Goal: Task Accomplishment & Management: Use online tool/utility

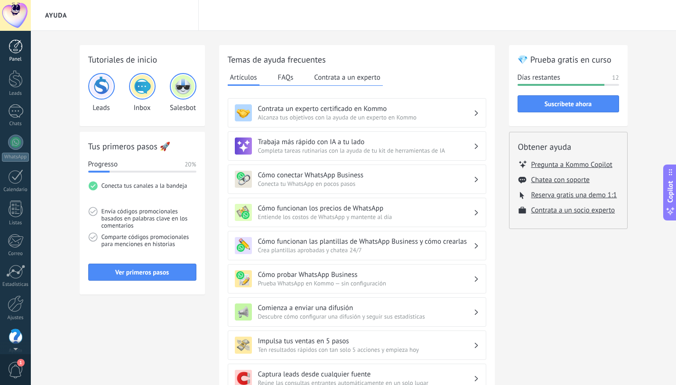
click at [17, 44] on div at bounding box center [16, 46] width 14 height 14
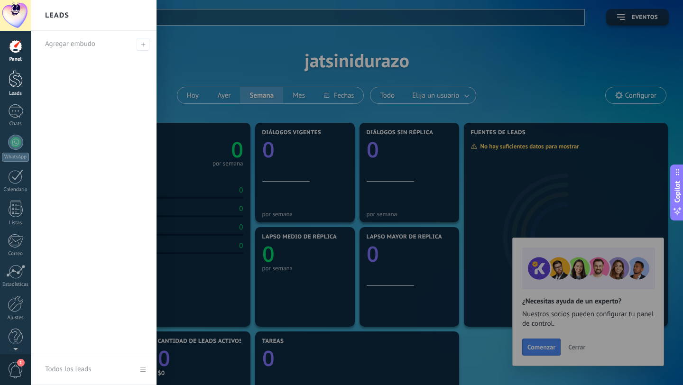
click at [13, 81] on div at bounding box center [16, 79] width 14 height 18
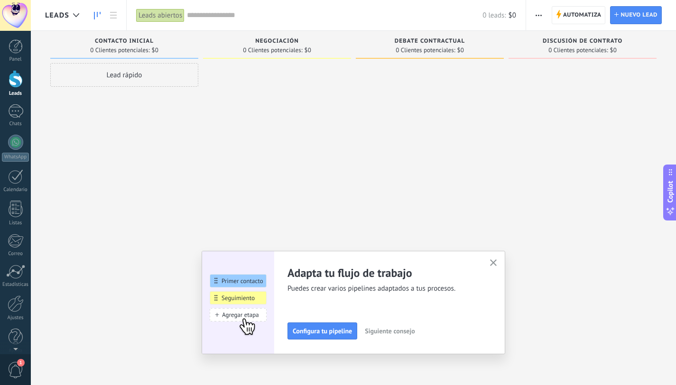
click at [492, 265] on button "button" at bounding box center [493, 263] width 12 height 13
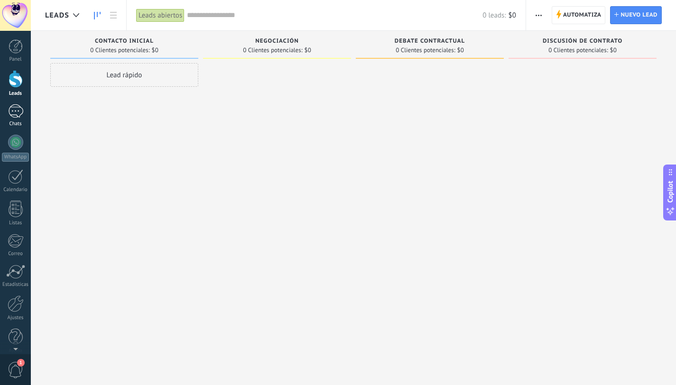
click at [15, 112] on div at bounding box center [15, 111] width 15 height 14
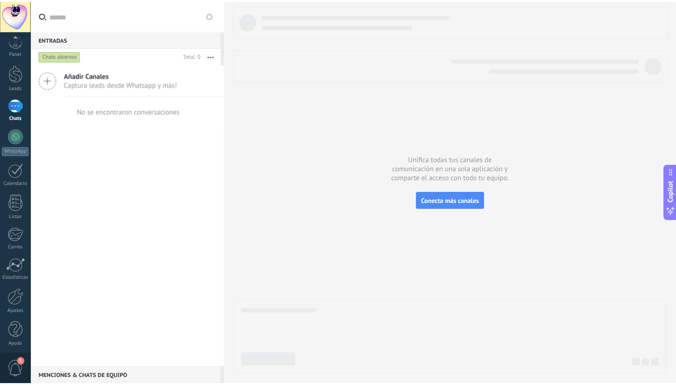
scroll to position [9, 0]
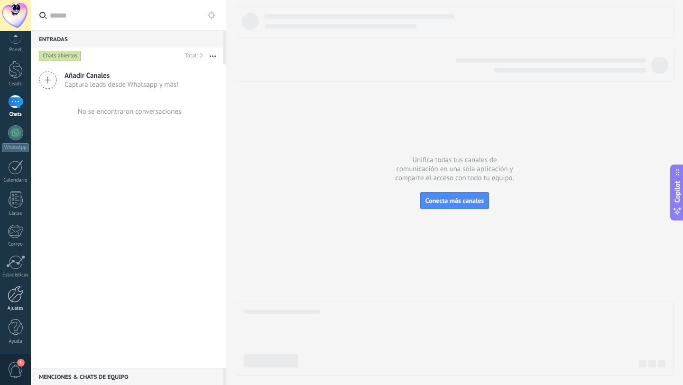
click at [17, 303] on link "Ajustes" at bounding box center [15, 299] width 31 height 26
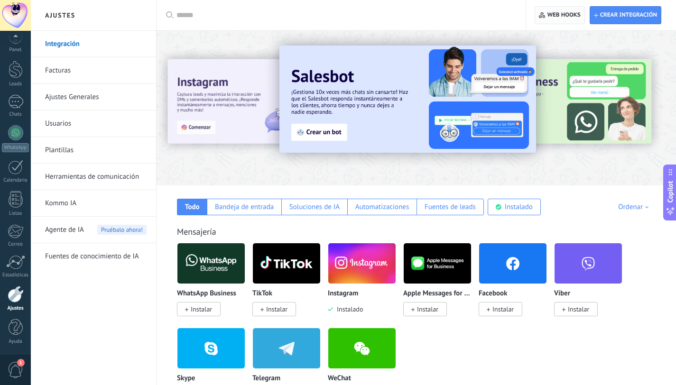
click at [567, 17] on span "Web hooks 0" at bounding box center [563, 15] width 33 height 8
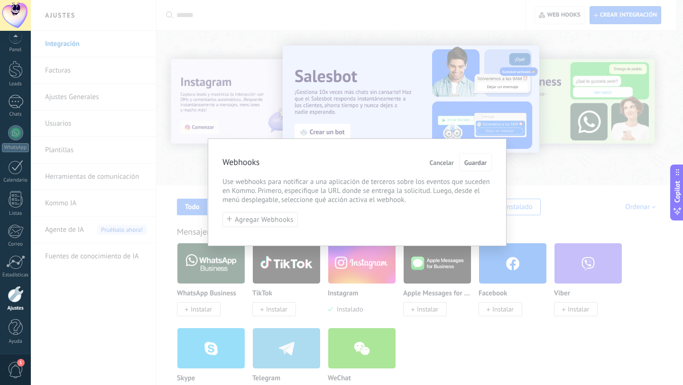
click at [437, 163] on span "Cancelar" at bounding box center [442, 162] width 24 height 7
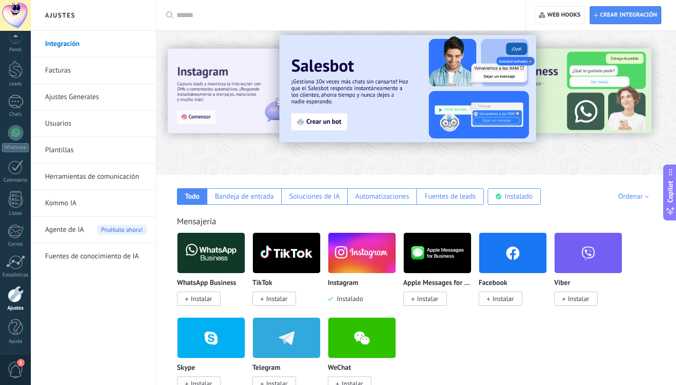
scroll to position [11, 0]
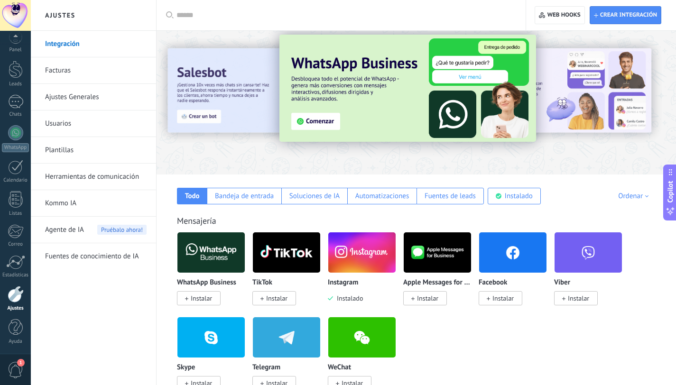
click at [379, 266] on img at bounding box center [361, 252] width 67 height 46
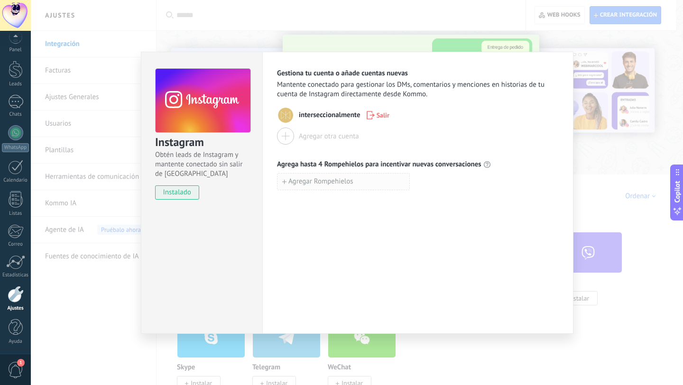
click at [327, 186] on button "Agregar Rompehielos" at bounding box center [343, 181] width 133 height 17
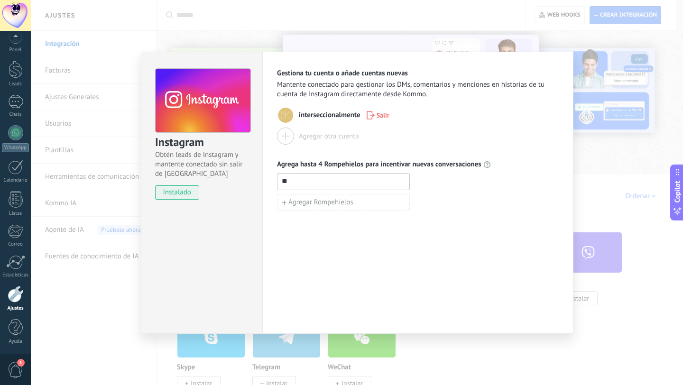
type input "*"
type input "**********"
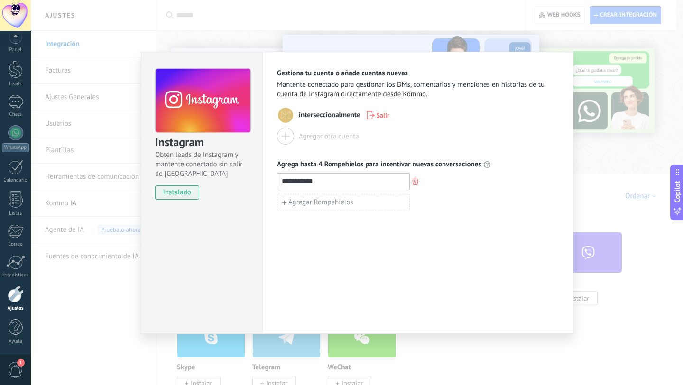
click at [315, 165] on span "Agrega hasta 4 Rompehielos para incentivar nuevas conversaciones" at bounding box center [379, 164] width 204 height 9
click at [486, 162] on icon at bounding box center [487, 165] width 8 height 8
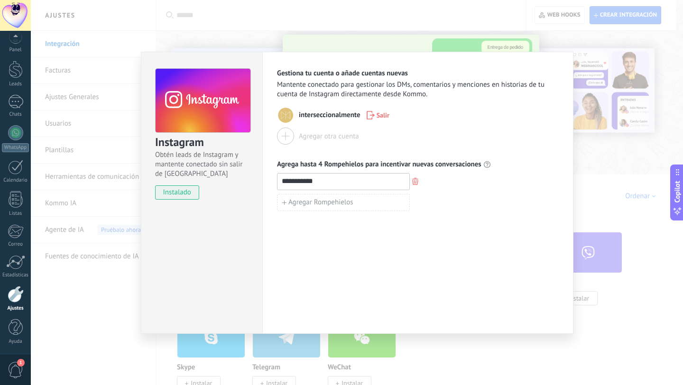
click at [587, 149] on div "**********" at bounding box center [357, 192] width 652 height 385
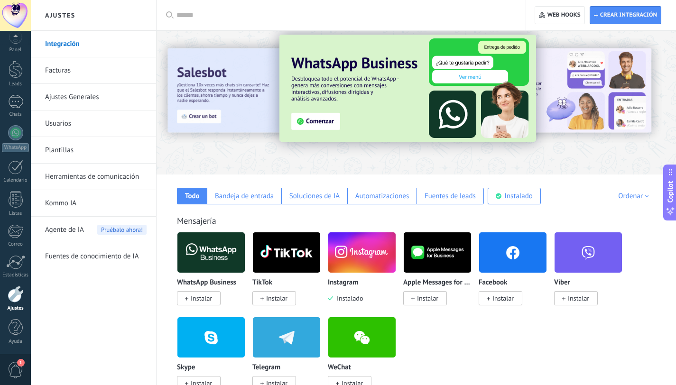
click at [90, 156] on link "Plantillas" at bounding box center [95, 150] width 101 height 27
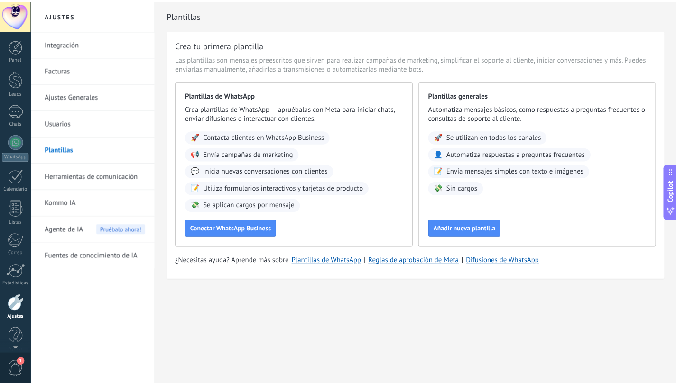
scroll to position [9, 0]
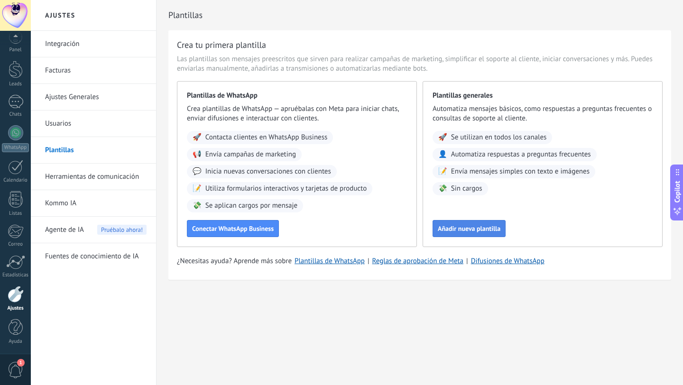
click at [461, 229] on span "Añadir nueva plantilla" at bounding box center [469, 228] width 63 height 7
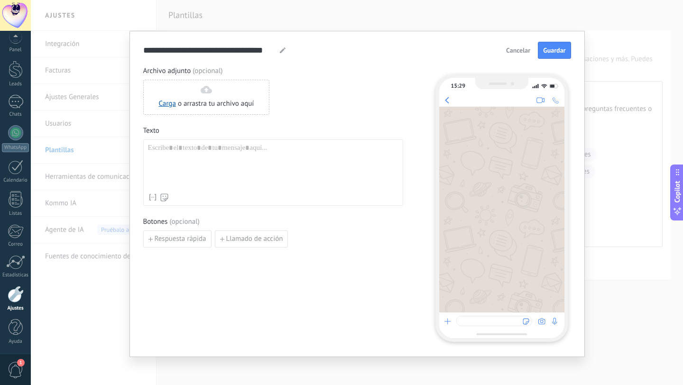
click at [515, 49] on span "Cancelar" at bounding box center [518, 50] width 24 height 7
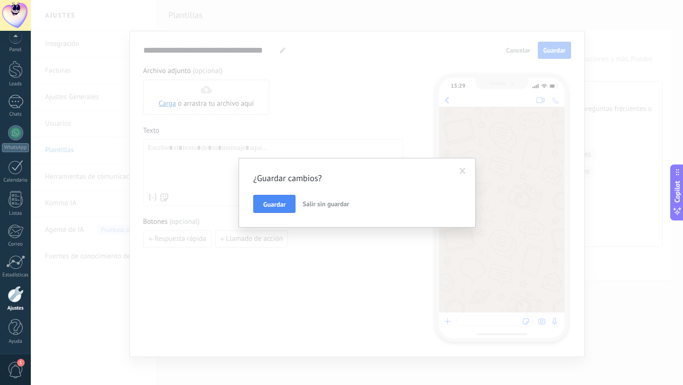
click at [326, 202] on span "Salir sin guardar" at bounding box center [325, 204] width 46 height 9
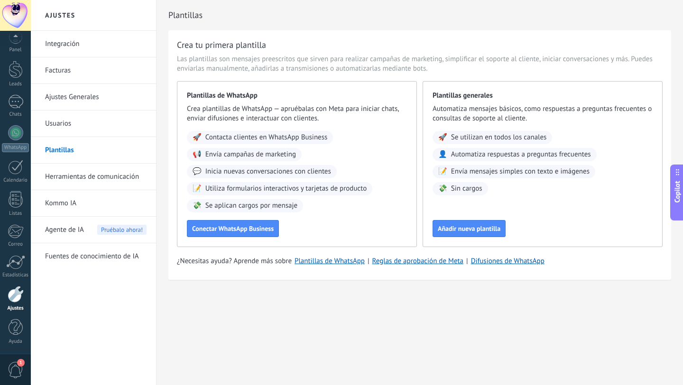
click at [79, 177] on link "Herramientas de comunicación" at bounding box center [95, 177] width 101 height 27
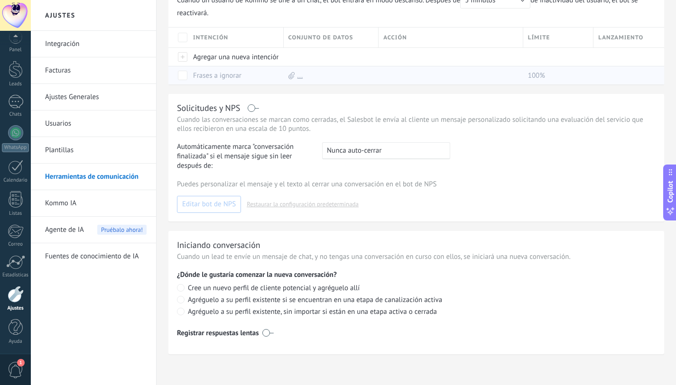
scroll to position [273, 0]
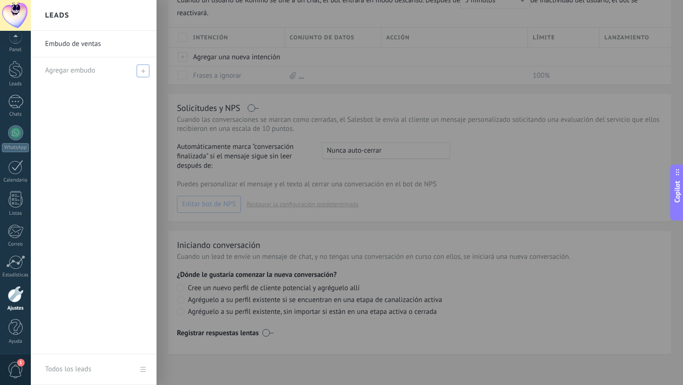
click at [62, 68] on span "Agregar embudo" at bounding box center [70, 70] width 50 height 9
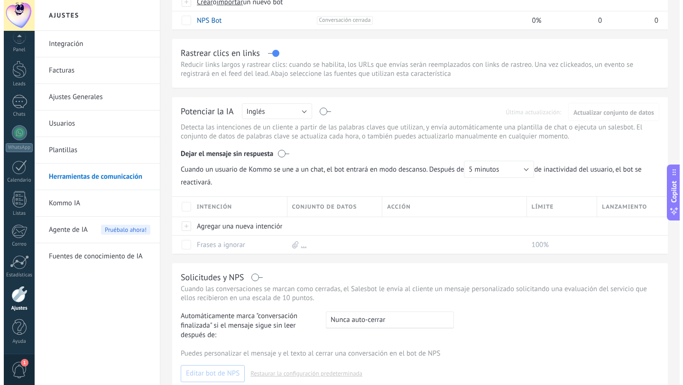
scroll to position [0, 0]
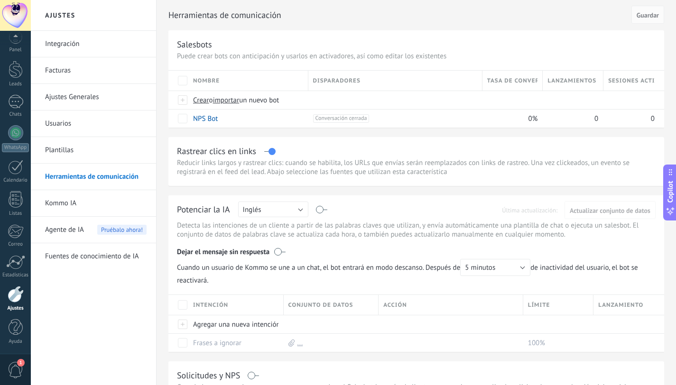
click at [72, 39] on link "Integración" at bounding box center [95, 44] width 101 height 27
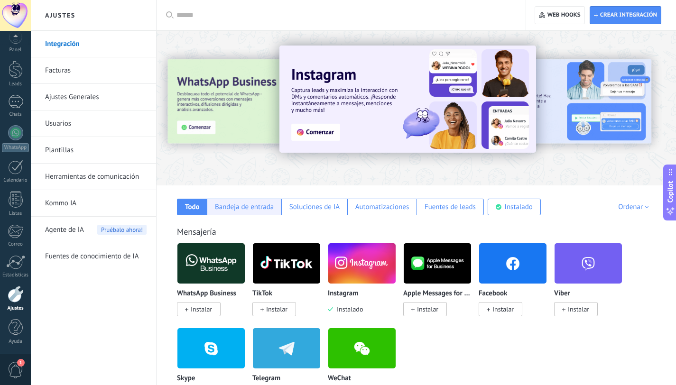
click at [244, 209] on div "Bandeja de entrada" at bounding box center [244, 206] width 59 height 9
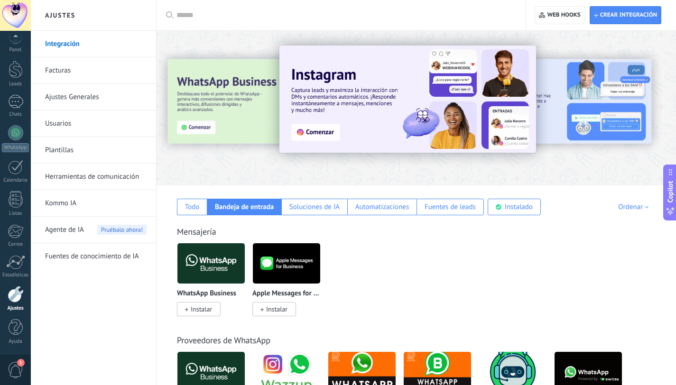
click at [322, 134] on img at bounding box center [407, 99] width 257 height 107
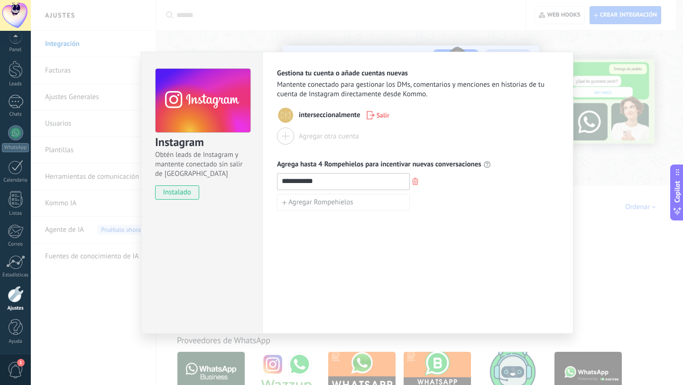
click at [298, 183] on input "**********" at bounding box center [343, 181] width 132 height 15
click at [487, 164] on icon at bounding box center [487, 165] width 8 height 8
click at [308, 17] on div "**********" at bounding box center [357, 192] width 652 height 385
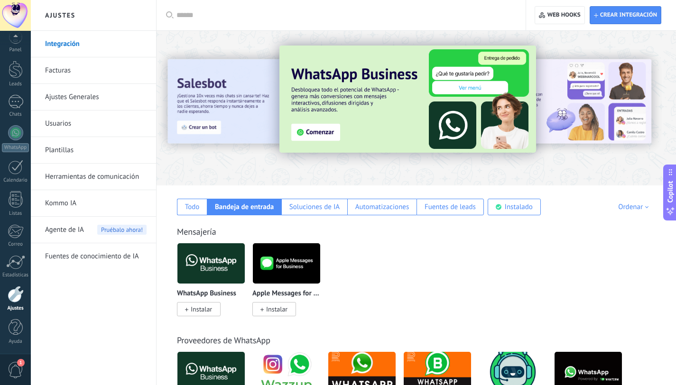
click at [81, 180] on link "Herramientas de comunicación" at bounding box center [95, 177] width 101 height 27
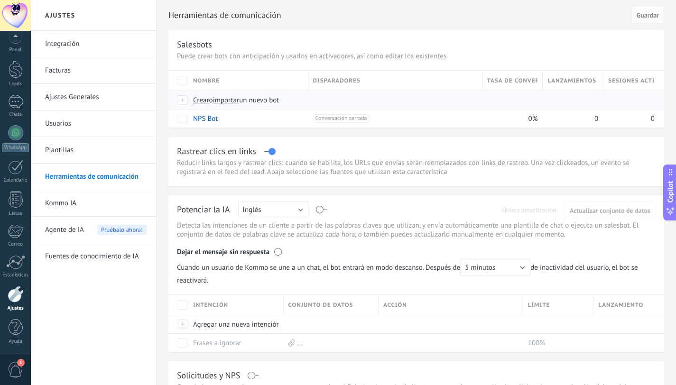
click at [183, 101] on div at bounding box center [183, 100] width 10 height 9
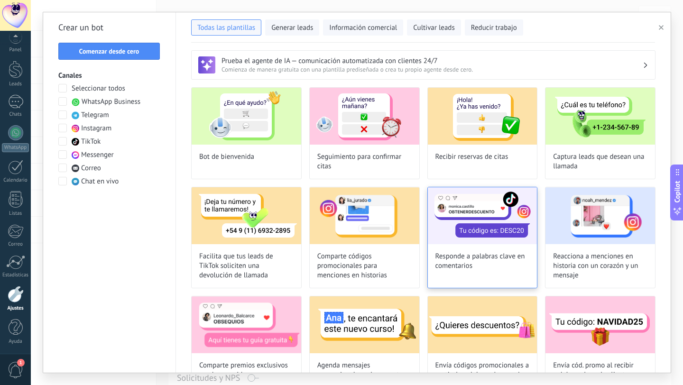
click at [473, 261] on span "Responde a palabras clave en comentarios" at bounding box center [482, 261] width 94 height 19
type input "**********"
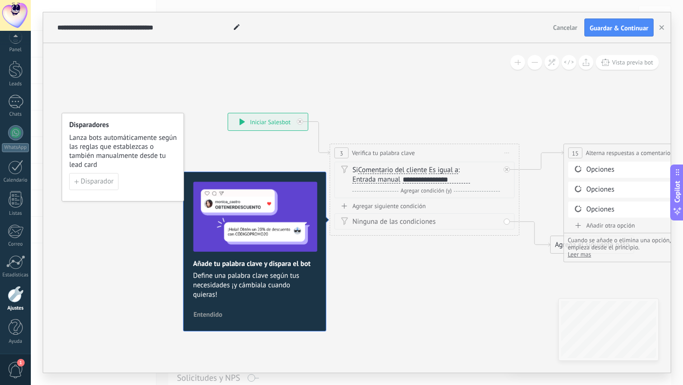
drag, startPoint x: 531, startPoint y: 289, endPoint x: 574, endPoint y: 159, distance: 136.3
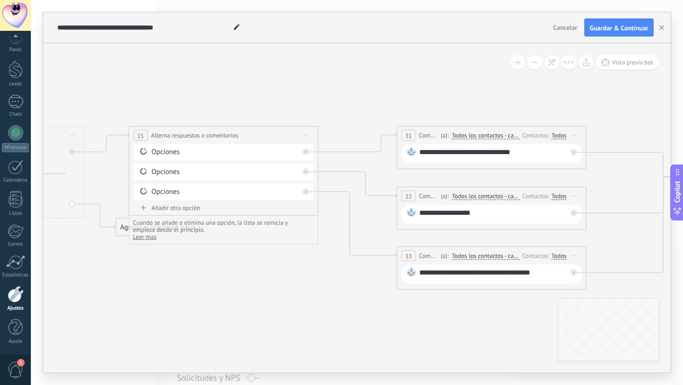
drag, startPoint x: 527, startPoint y: 278, endPoint x: 184, endPoint y: 277, distance: 342.8
click at [183, 279] on icon at bounding box center [495, 192] width 1879 height 669
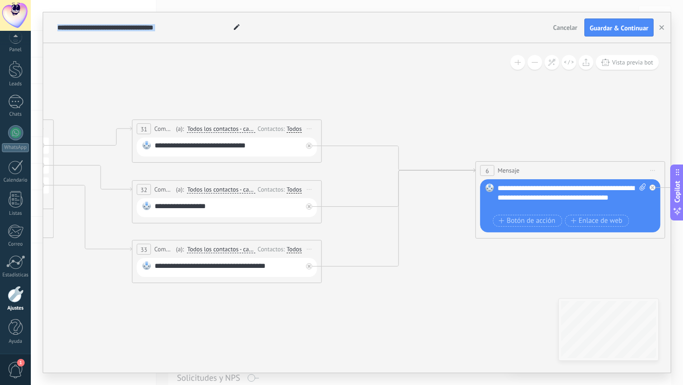
drag, startPoint x: 586, startPoint y: 114, endPoint x: 323, endPoint y: 107, distance: 263.2
click at [323, 107] on icon at bounding box center [230, 186] width 1879 height 669
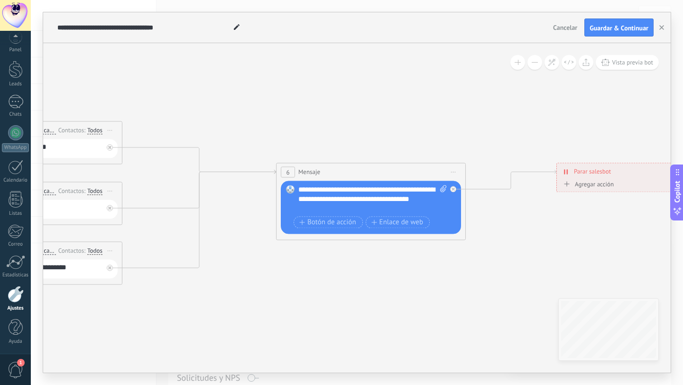
drag, startPoint x: 566, startPoint y: 129, endPoint x: 366, endPoint y: 131, distance: 199.6
click at [366, 131] on icon at bounding box center [31, 187] width 1879 height 669
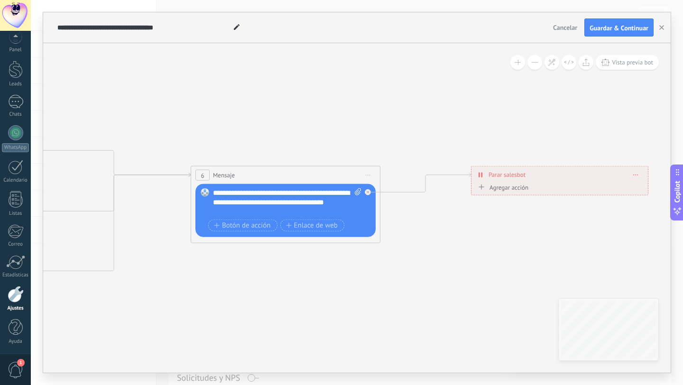
drag, startPoint x: 603, startPoint y: 120, endPoint x: 517, endPoint y: 123, distance: 85.4
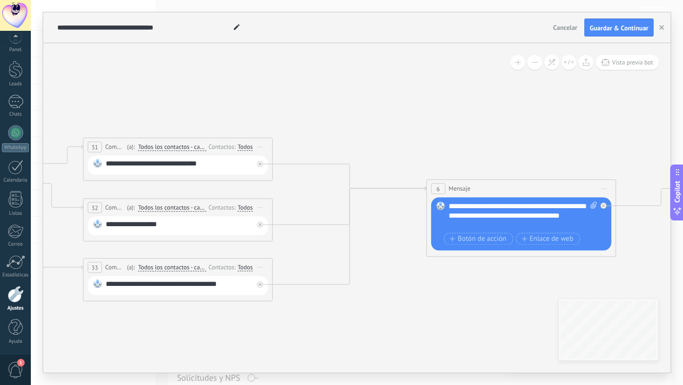
drag, startPoint x: 121, startPoint y: 56, endPoint x: 357, endPoint y: 69, distance: 236.5
click at [357, 69] on icon at bounding box center [181, 204] width 1879 height 669
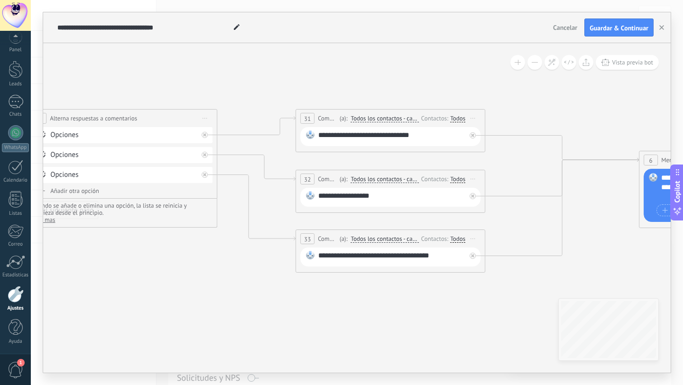
drag, startPoint x: 225, startPoint y: 85, endPoint x: 373, endPoint y: 57, distance: 150.2
click at [373, 57] on icon at bounding box center [394, 175] width 1879 height 669
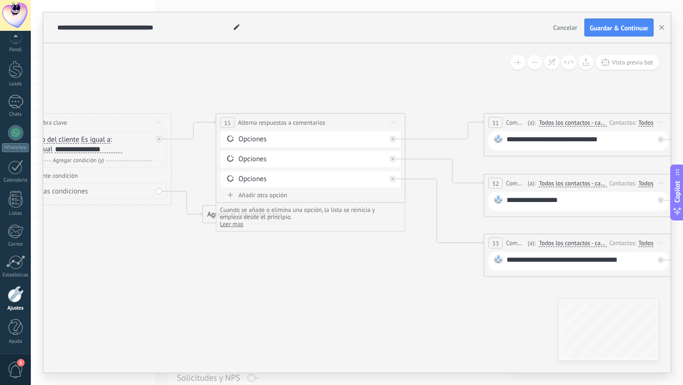
drag, startPoint x: 334, startPoint y: 76, endPoint x: 399, endPoint y: 75, distance: 65.0
click at [399, 75] on icon at bounding box center [582, 179] width 1879 height 669
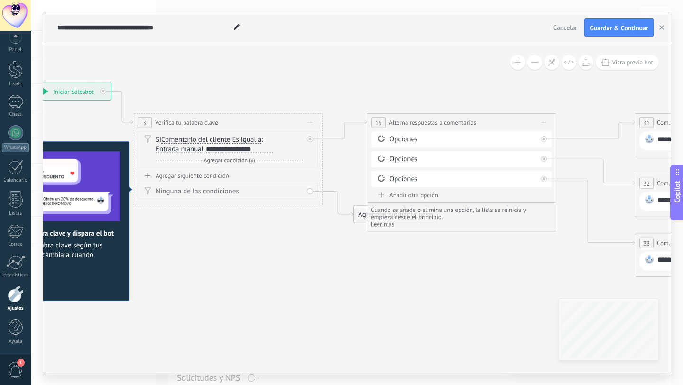
drag, startPoint x: 327, startPoint y: 78, endPoint x: 372, endPoint y: 78, distance: 44.6
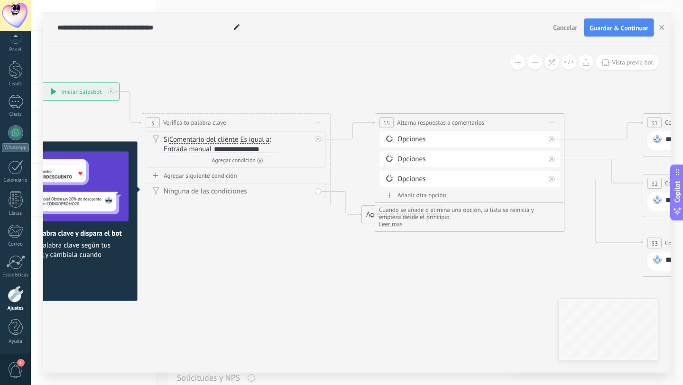
drag, startPoint x: 261, startPoint y: 74, endPoint x: 269, endPoint y: 74, distance: 8.1
click at [178, 147] on span "Entrada manual" at bounding box center [188, 150] width 48 height 8
click at [178, 147] on button "Entrada manual" at bounding box center [218, 149] width 119 height 17
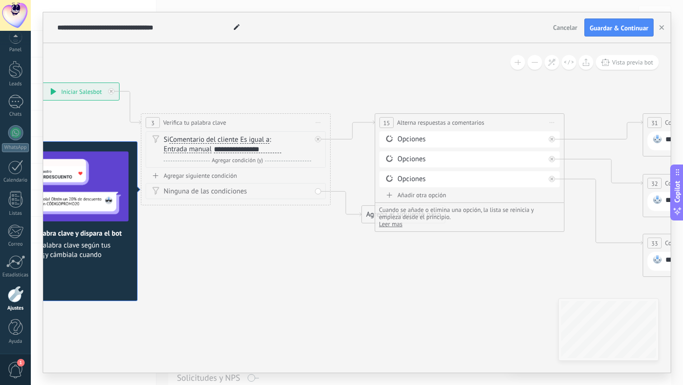
click at [233, 152] on div "**********" at bounding box center [247, 150] width 67 height 8
drag, startPoint x: 281, startPoint y: 149, endPoint x: 215, endPoint y: 149, distance: 65.9
click at [215, 149] on div "**********" at bounding box center [247, 150] width 67 height 8
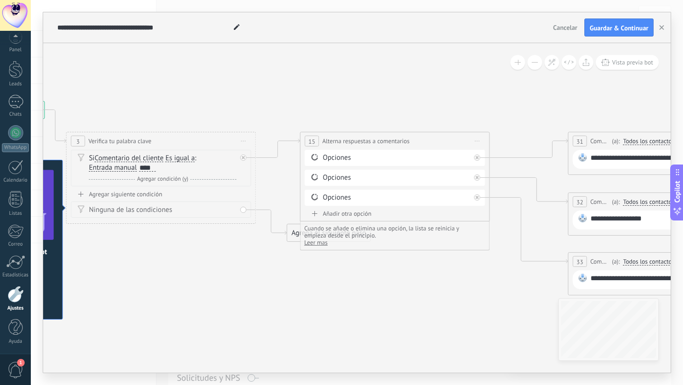
drag, startPoint x: 329, startPoint y: 274, endPoint x: 259, endPoint y: 292, distance: 71.5
click at [259, 292] on icon at bounding box center [666, 198] width 1879 height 669
click at [352, 163] on div "Opciones [GEOGRAPHIC_DATA]" at bounding box center [394, 158] width 180 height 16
click at [350, 156] on div "Opciones" at bounding box center [395, 157] width 147 height 9
click at [329, 161] on div "Opciones" at bounding box center [395, 157] width 147 height 9
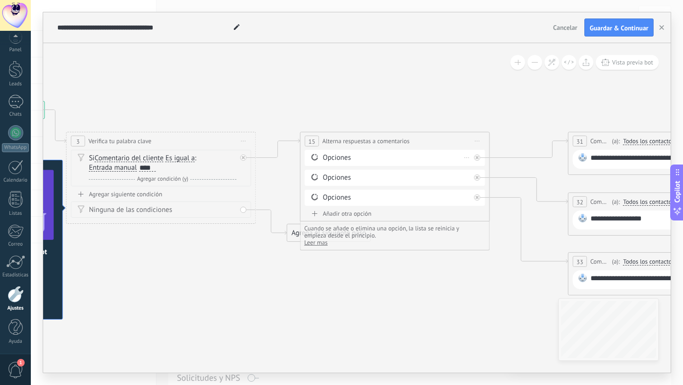
click at [312, 158] on icon at bounding box center [314, 157] width 7 height 7
click at [464, 158] on div "Borrar" at bounding box center [466, 158] width 10 height 14
click at [342, 213] on div "Añadir otra opción" at bounding box center [394, 214] width 180 height 8
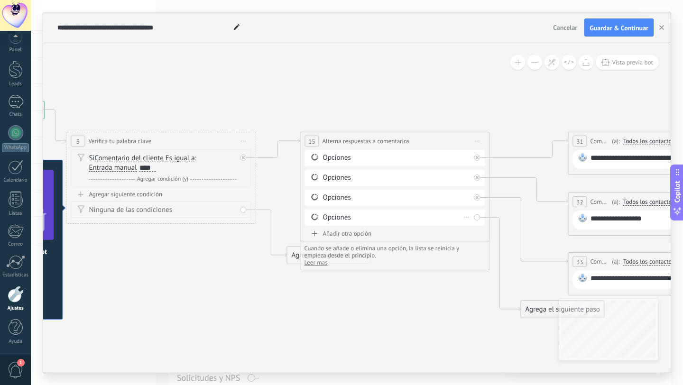
click at [468, 217] on icon at bounding box center [466, 217] width 5 height 1
click at [473, 224] on div "Borrar" at bounding box center [481, 231] width 42 height 16
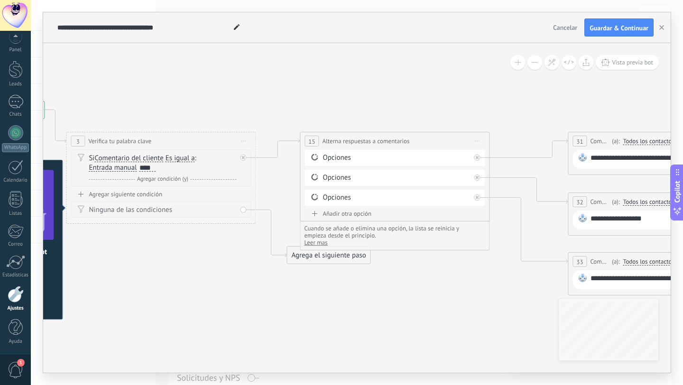
click at [132, 190] on div "Agregar siguiente condición" at bounding box center [161, 194] width 180 height 8
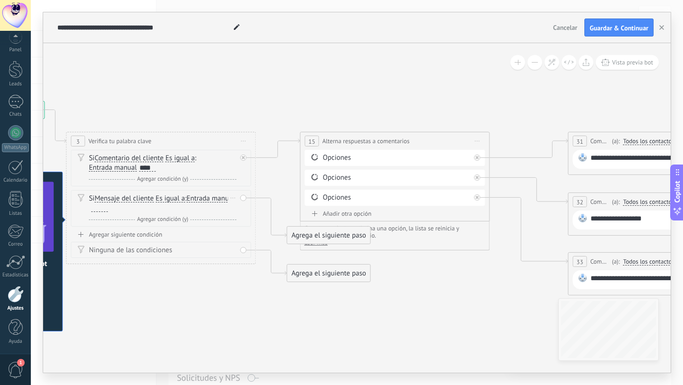
click at [108, 211] on div at bounding box center [99, 208] width 17 height 8
click at [202, 284] on icon at bounding box center [666, 198] width 1879 height 669
click at [425, 325] on icon at bounding box center [666, 198] width 1879 height 669
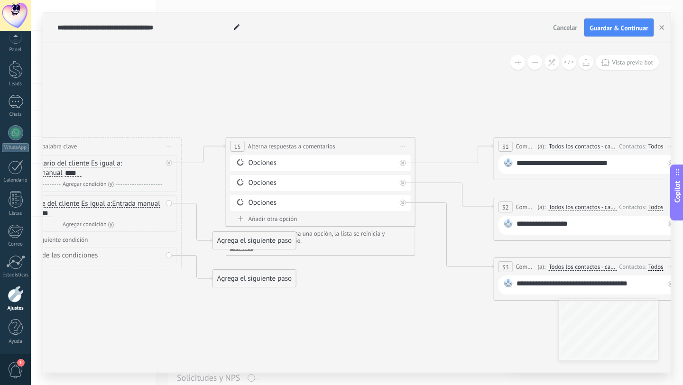
drag, startPoint x: 431, startPoint y: 310, endPoint x: 357, endPoint y: 315, distance: 74.6
click at [357, 315] on icon at bounding box center [592, 203] width 1879 height 669
click at [254, 246] on div "Agrega el siguiente paso" at bounding box center [254, 241] width 83 height 16
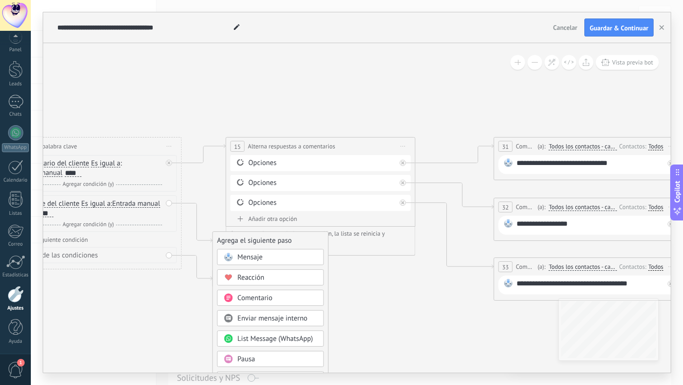
click at [378, 301] on icon at bounding box center [592, 203] width 1879 height 669
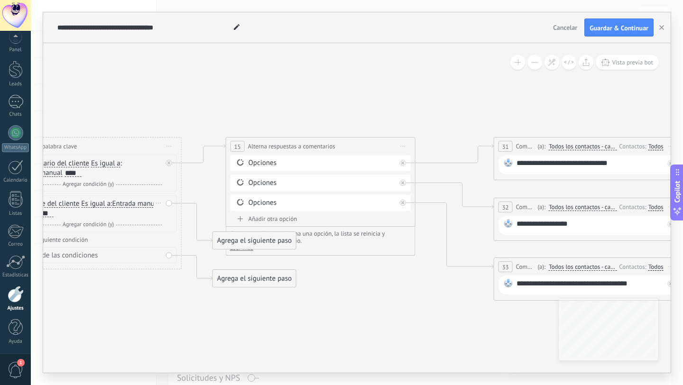
click at [168, 202] on div "Si Mensaje del cliente Mensaje del cliente Comentario del cliente El cliente Có…" at bounding box center [87, 213] width 180 height 37
click at [157, 203] on icon at bounding box center [158, 203] width 5 height 1
click at [168, 219] on div "Borrar" at bounding box center [174, 217] width 42 height 16
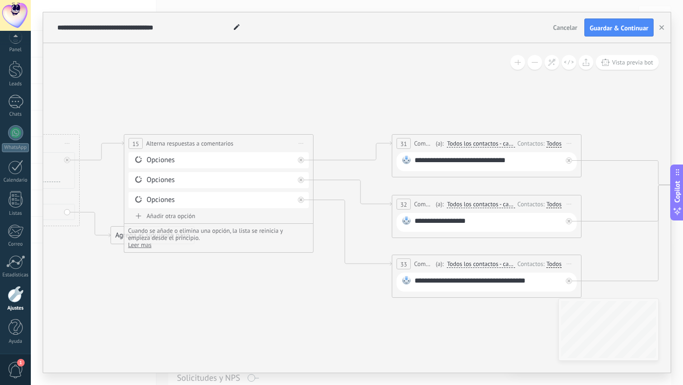
drag, startPoint x: 348, startPoint y: 301, endPoint x: 296, endPoint y: 297, distance: 51.8
click at [296, 297] on icon at bounding box center [490, 200] width 1879 height 669
click at [519, 161] on div "**********" at bounding box center [487, 162] width 147 height 12
click at [405, 159] on rect at bounding box center [406, 160] width 9 height 9
click at [417, 160] on div "**********" at bounding box center [487, 162] width 147 height 12
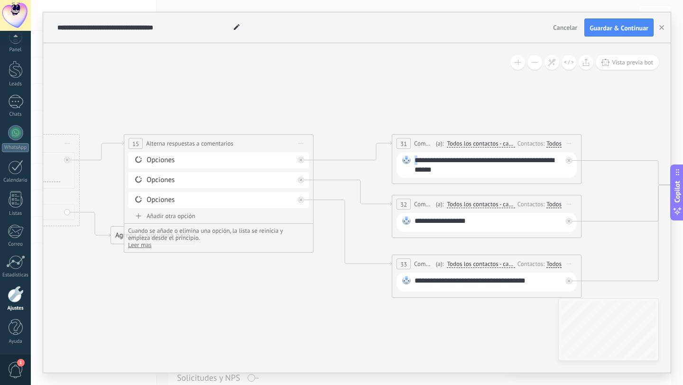
click at [413, 161] on div "**********" at bounding box center [486, 165] width 180 height 26
copy div "*"
click at [486, 160] on div "**********" at bounding box center [487, 165] width 147 height 19
drag, startPoint x: 452, startPoint y: 173, endPoint x: 403, endPoint y: 156, distance: 52.3
click at [403, 156] on div "**********" at bounding box center [486, 165] width 180 height 26
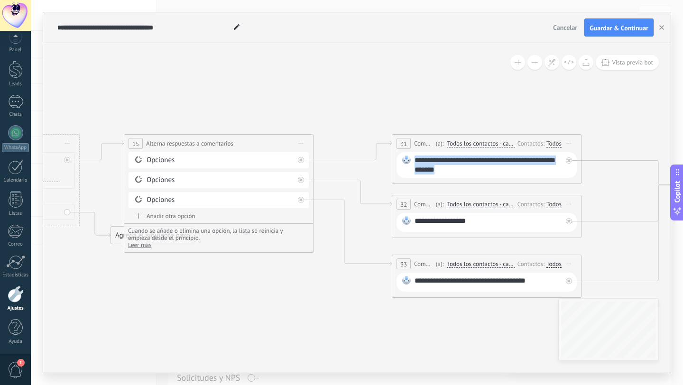
click at [466, 169] on div "**********" at bounding box center [487, 165] width 147 height 19
drag, startPoint x: 466, startPoint y: 169, endPoint x: 413, endPoint y: 158, distance: 53.8
click at [413, 158] on div "**********" at bounding box center [486, 165] width 180 height 26
copy div "**********"
click at [476, 223] on div "**********" at bounding box center [487, 222] width 147 height 12
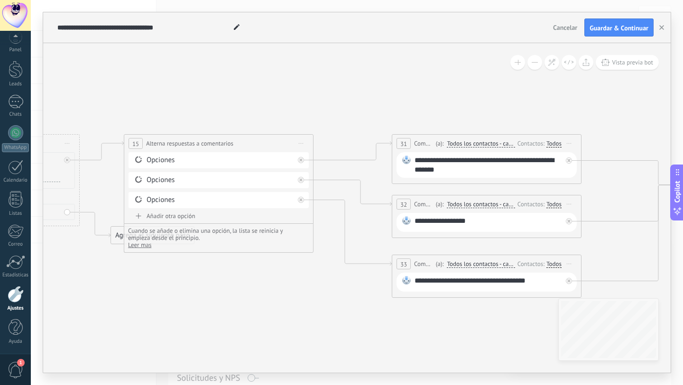
click at [476, 223] on div "**********" at bounding box center [487, 222] width 147 height 12
paste div
click at [442, 230] on div "**********" at bounding box center [487, 225] width 147 height 19
drag, startPoint x: 545, startPoint y: 222, endPoint x: 487, endPoint y: 222, distance: 58.3
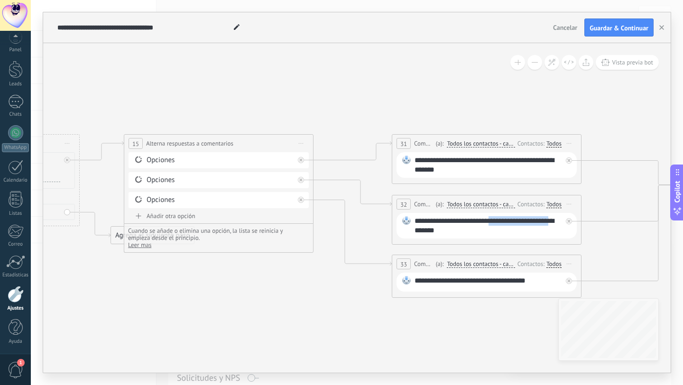
click at [487, 222] on div "**********" at bounding box center [487, 225] width 147 height 19
click at [442, 234] on div "**********" at bounding box center [487, 225] width 147 height 19
click at [302, 200] on icon at bounding box center [300, 199] width 3 height 3
click at [572, 266] on span "Iniciar vista previa aquí Cambiar nombre Duplicar [GEOGRAPHIC_DATA]" at bounding box center [568, 264] width 15 height 14
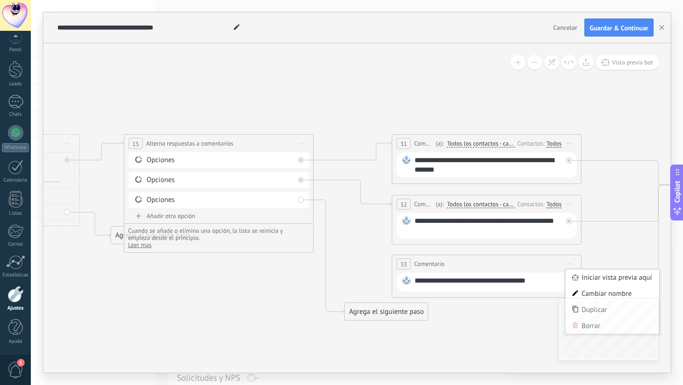
click at [569, 264] on icon at bounding box center [569, 264] width 5 height 1
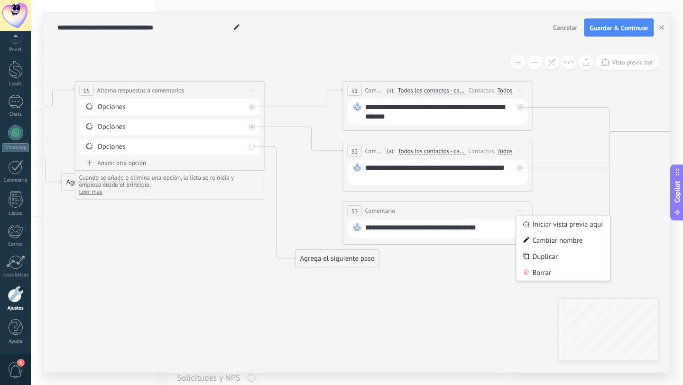
drag, startPoint x: 612, startPoint y: 228, endPoint x: 560, endPoint y: 194, distance: 62.3
click at [560, 194] on icon at bounding box center [441, 159] width 1879 height 692
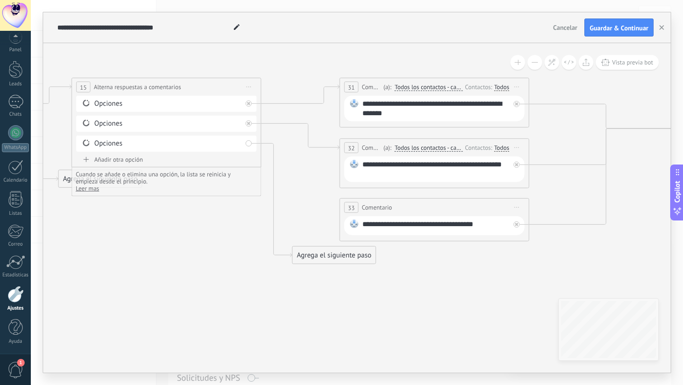
click at [518, 203] on span "Iniciar vista previa aquí Cambiar nombre Duplicar [GEOGRAPHIC_DATA]" at bounding box center [516, 208] width 15 height 14
click at [547, 268] on div "Borrar" at bounding box center [560, 269] width 94 height 16
click at [241, 142] on div "Borrar" at bounding box center [238, 144] width 10 height 14
click at [242, 161] on div "Borrar" at bounding box center [253, 157] width 42 height 16
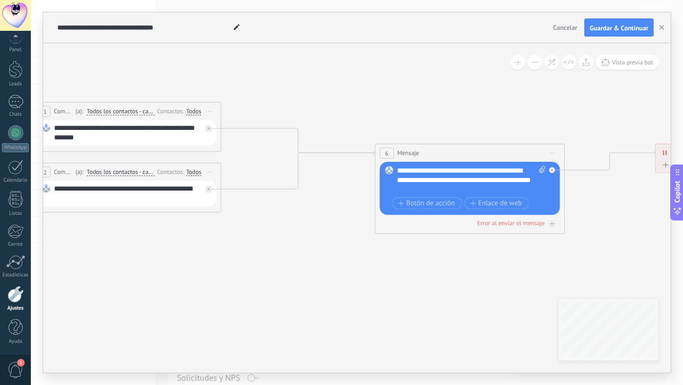
drag, startPoint x: 489, startPoint y: 223, endPoint x: 192, endPoint y: 249, distance: 297.9
click at [192, 249] on icon at bounding box center [130, 180] width 1879 height 692
click at [508, 182] on div "**********" at bounding box center [471, 180] width 148 height 28
drag, startPoint x: 479, startPoint y: 190, endPoint x: 485, endPoint y: 170, distance: 21.3
click at [485, 170] on div "**********" at bounding box center [471, 180] width 148 height 28
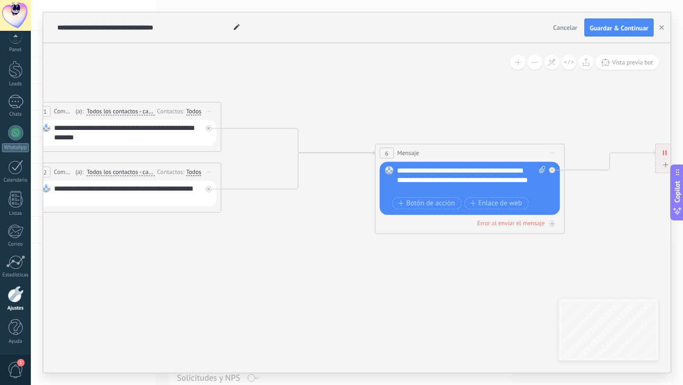
click at [466, 272] on icon at bounding box center [130, 180] width 1879 height 692
click at [491, 204] on span "Enlace de web" at bounding box center [496, 204] width 52 height 8
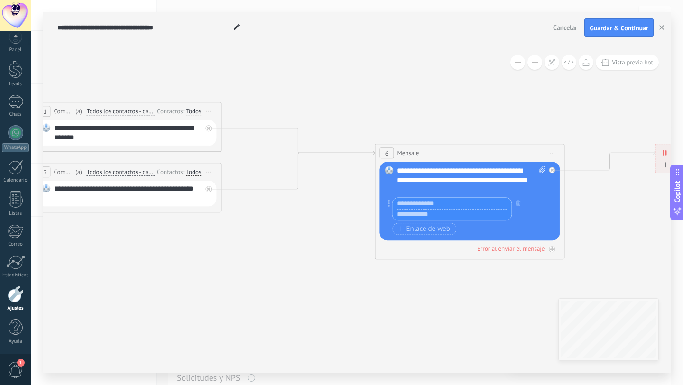
click at [486, 204] on input "text" at bounding box center [451, 203] width 119 height 11
click at [446, 213] on input "text" at bounding box center [451, 214] width 119 height 11
paste input "**********"
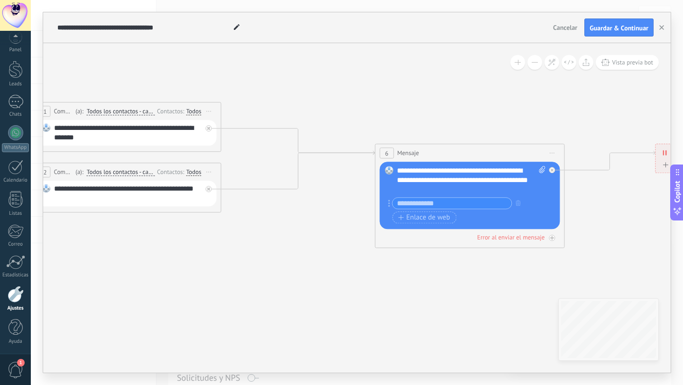
click at [457, 299] on icon at bounding box center [130, 180] width 1879 height 692
click at [438, 200] on input "text" at bounding box center [451, 203] width 119 height 11
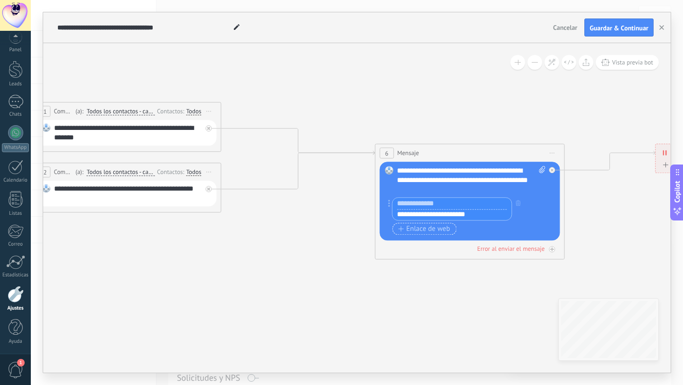
click at [424, 228] on span "Enlace de web" at bounding box center [424, 229] width 52 height 8
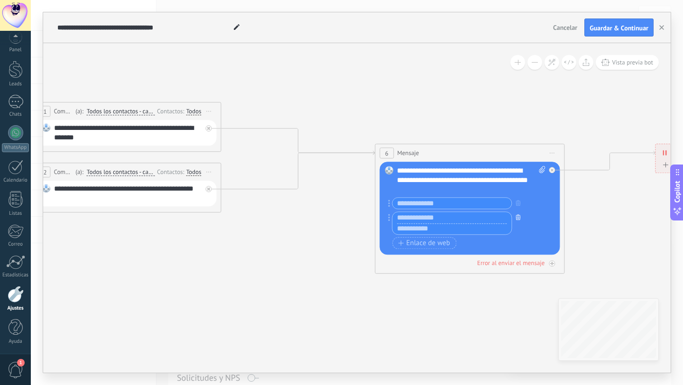
click at [517, 218] on icon "button" at bounding box center [517, 217] width 5 height 6
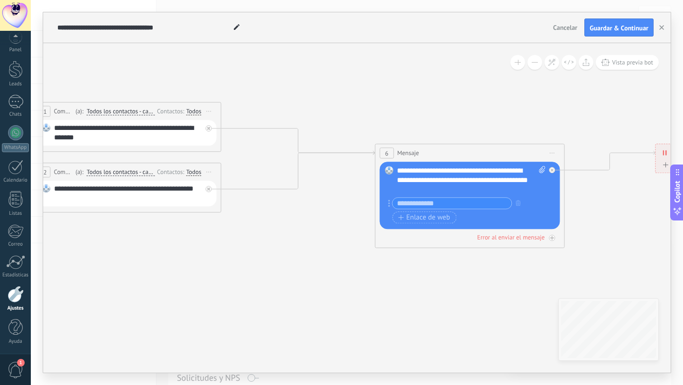
click at [454, 205] on input "text" at bounding box center [451, 203] width 119 height 11
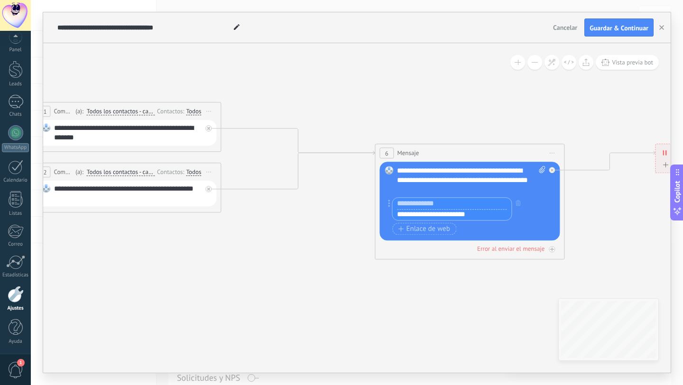
click at [467, 215] on input "**********" at bounding box center [451, 214] width 119 height 11
paste input "**********"
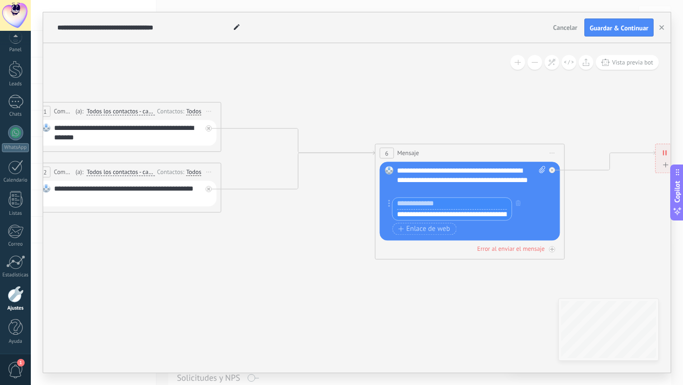
scroll to position [0, 254]
type input "**********"
click at [466, 202] on input "text" at bounding box center [451, 203] width 119 height 11
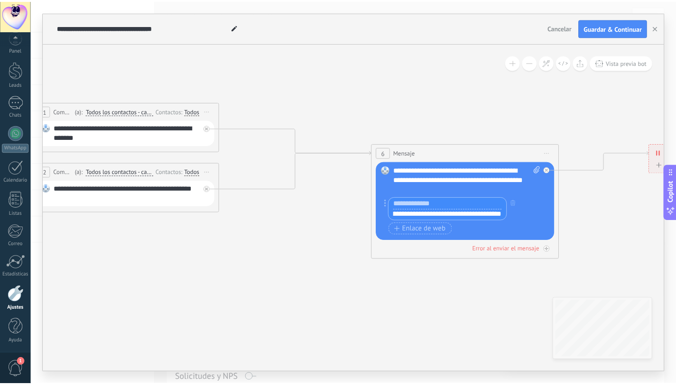
scroll to position [0, 0]
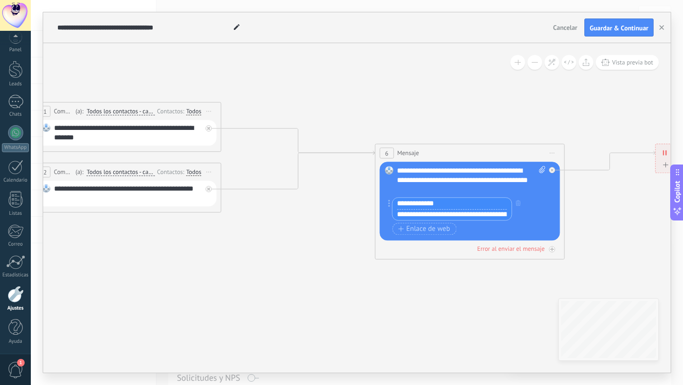
type input "**********"
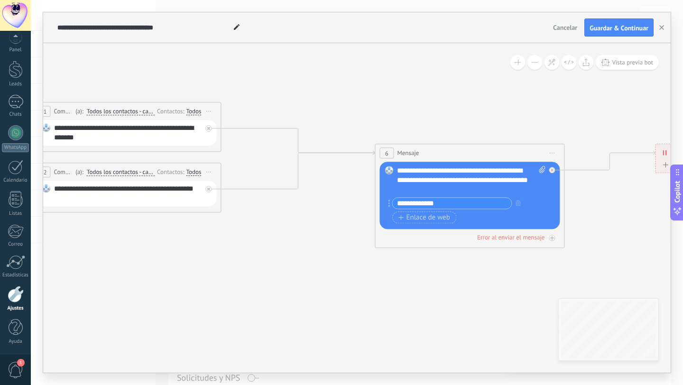
click at [414, 308] on icon at bounding box center [130, 180] width 1879 height 692
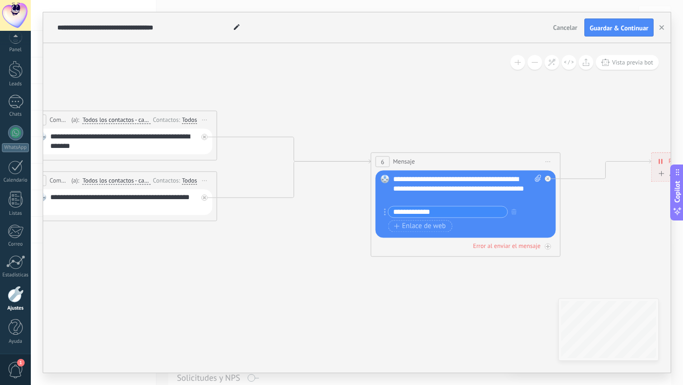
drag, startPoint x: 463, startPoint y: 286, endPoint x: 461, endPoint y: 294, distance: 7.8
click at [461, 294] on icon at bounding box center [126, 189] width 1879 height 692
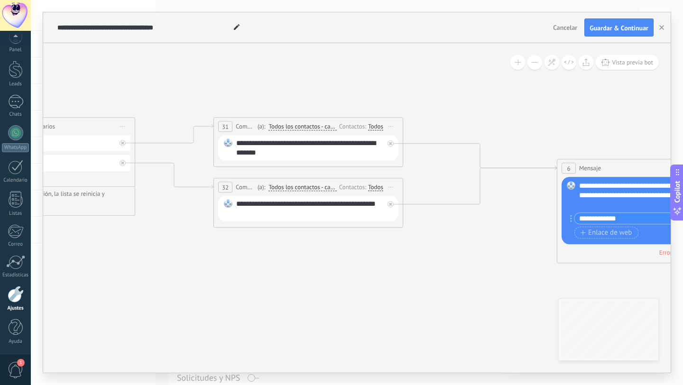
drag, startPoint x: 295, startPoint y: 284, endPoint x: 481, endPoint y: 291, distance: 186.0
click at [481, 291] on icon at bounding box center [312, 195] width 1879 height 692
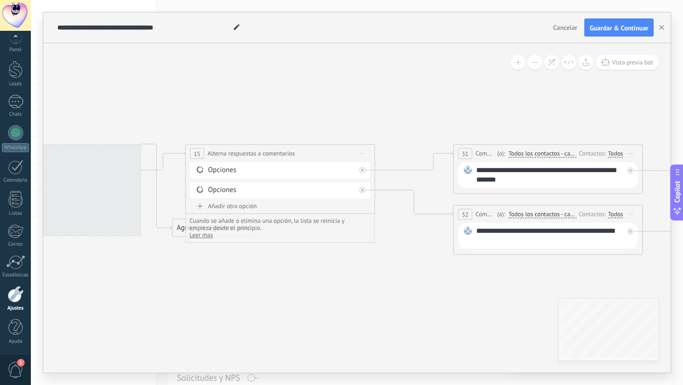
drag, startPoint x: 285, startPoint y: 279, endPoint x: 466, endPoint y: 288, distance: 180.4
click at [466, 288] on icon at bounding box center [552, 222] width 1879 height 692
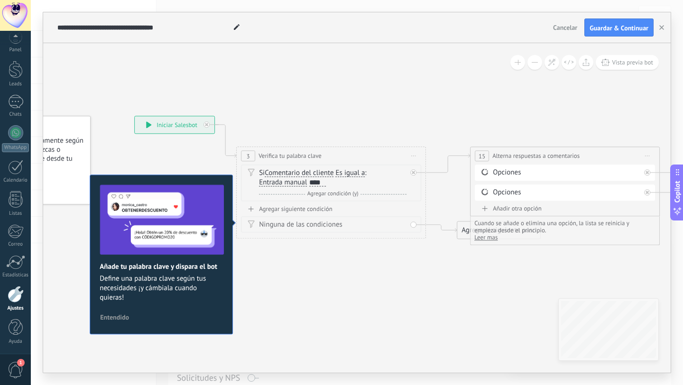
drag, startPoint x: 446, startPoint y: 283, endPoint x: 490, endPoint y: 281, distance: 43.7
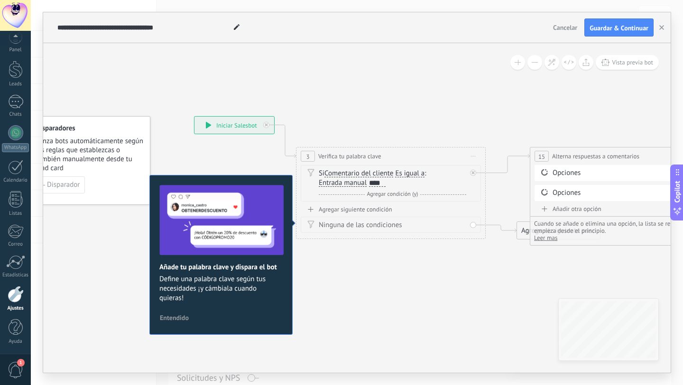
drag, startPoint x: 258, startPoint y: 275, endPoint x: 318, endPoint y: 276, distance: 59.3
click at [206, 130] on div "**********" at bounding box center [234, 125] width 80 height 17
click at [233, 121] on div "**********" at bounding box center [234, 125] width 80 height 17
click at [183, 318] on span "Entendido" at bounding box center [174, 317] width 29 height 7
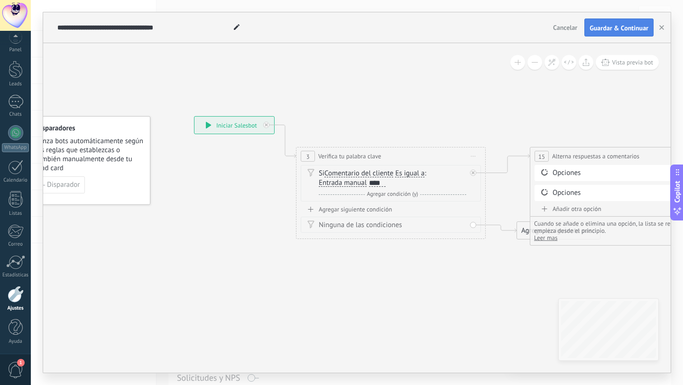
click at [632, 26] on span "Guardar & Continuar" at bounding box center [618, 28] width 59 height 7
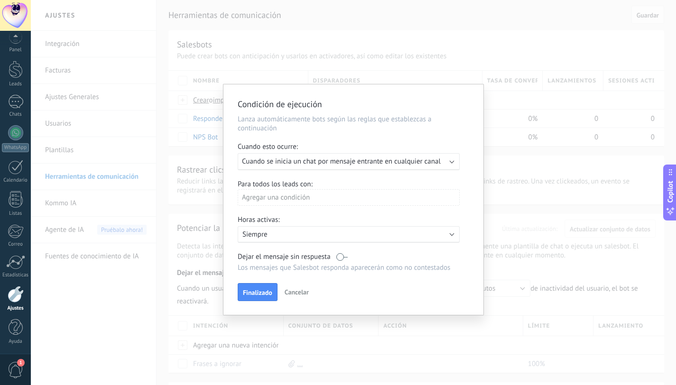
click at [404, 167] on div "Ejecutar: Cuando se inicia un chat por mensaje entrante en cualquier canal" at bounding box center [349, 161] width 222 height 17
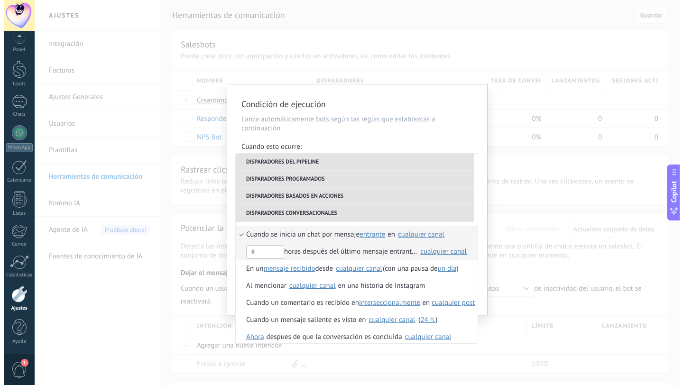
scroll to position [241, 0]
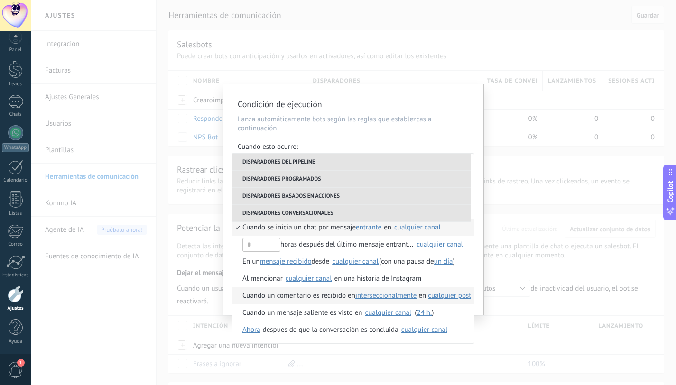
click at [307, 302] on span "Cuando un comentario es recibido en" at bounding box center [298, 295] width 113 height 17
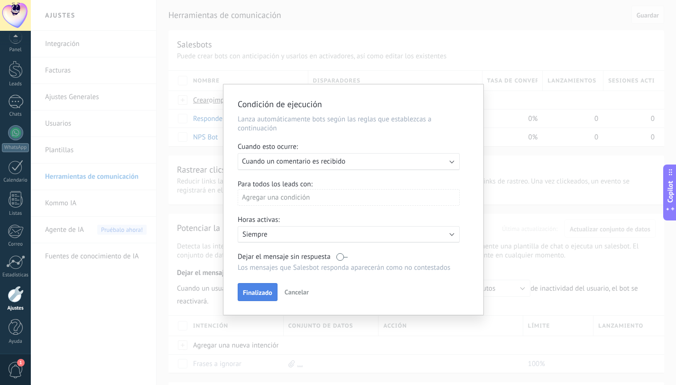
click at [261, 295] on span "Finalizado" at bounding box center [257, 292] width 29 height 7
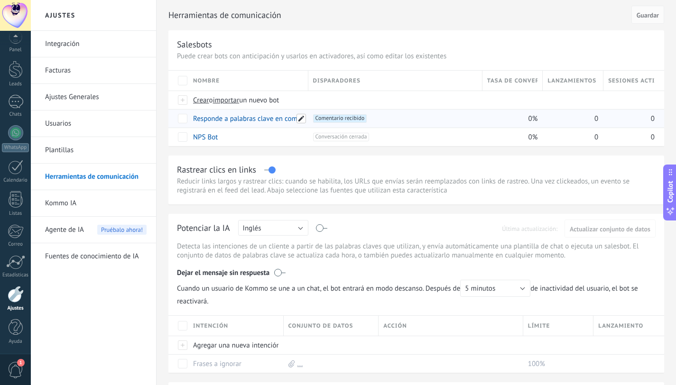
click at [301, 121] on span at bounding box center [300, 118] width 9 height 9
click at [351, 156] on div "Rastrear clics en links Reducir links largos y rastrear clics: cuando se habili…" at bounding box center [415, 180] width 495 height 49
click at [301, 119] on span at bounding box center [300, 118] width 9 height 9
click at [456, 159] on div "Rastrear clics en links Reducir links largos y rastrear clics: cuando se habili…" at bounding box center [415, 180] width 495 height 49
click at [402, 120] on div "+1 Comentario recibido +0" at bounding box center [395, 118] width 164 height 9
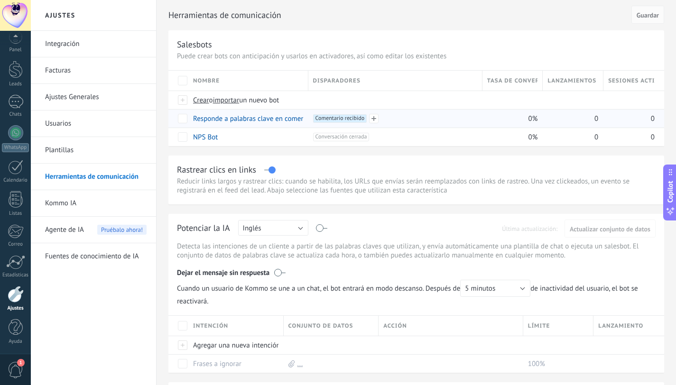
click at [357, 119] on span "Comentario recibido +0" at bounding box center [340, 118] width 54 height 9
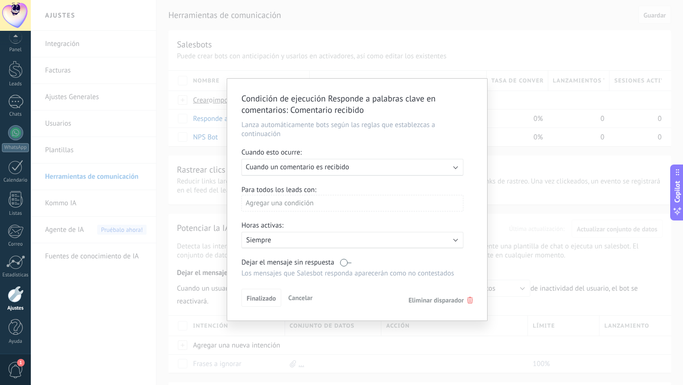
click at [303, 302] on span "Cancelar" at bounding box center [300, 297] width 24 height 9
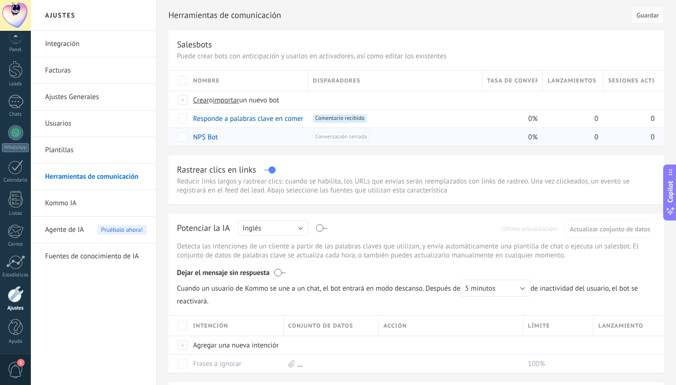
drag, startPoint x: 410, startPoint y: 131, endPoint x: 383, endPoint y: 142, distance: 29.4
click at [383, 142] on div "Nombre Disparadores Tasa de conversión Lanzamientos totales Sesiones activas Cr…" at bounding box center [415, 108] width 495 height 75
drag, startPoint x: 435, startPoint y: 157, endPoint x: 649, endPoint y: 93, distance: 223.7
click at [345, 155] on div "Herramientas de comunicación Cancelar Guardar Salesbots Puede crear bots con an…" at bounding box center [415, 336] width 519 height 673
click at [209, 120] on link "Responde a palabras clave en comentarios" at bounding box center [257, 118] width 129 height 9
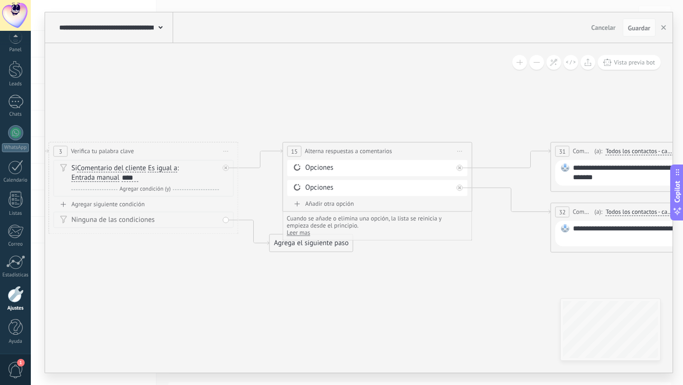
drag, startPoint x: 504, startPoint y: 94, endPoint x: 204, endPoint y: 92, distance: 299.7
click at [204, 92] on icon at bounding box center [648, 181] width 1879 height 615
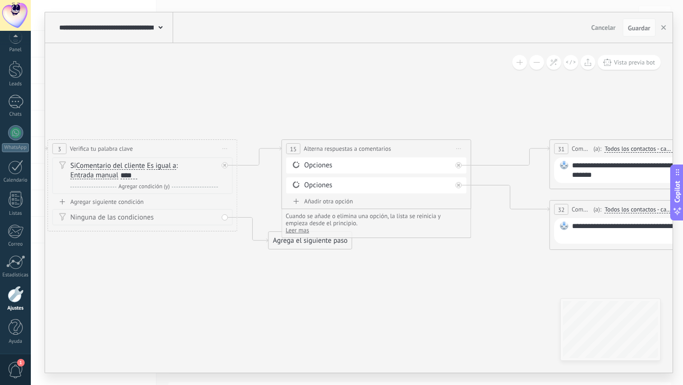
drag, startPoint x: 409, startPoint y: 102, endPoint x: 422, endPoint y: 100, distance: 14.0
click at [422, 100] on icon at bounding box center [647, 179] width 1879 height 615
click at [328, 165] on div "Opciones" at bounding box center [377, 165] width 147 height 9
click at [296, 165] on icon at bounding box center [296, 164] width 9 height 9
click at [382, 165] on div "Opciones" at bounding box center [377, 165] width 147 height 9
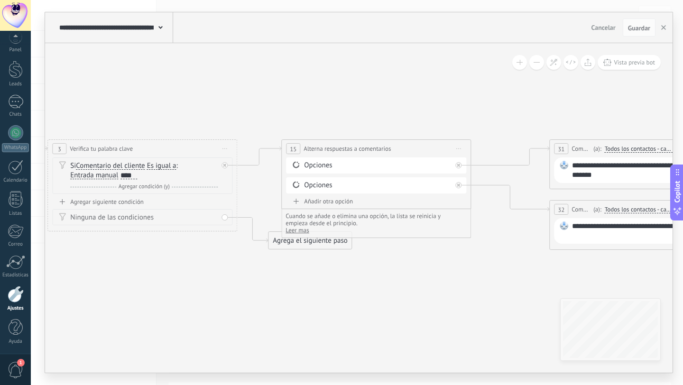
click at [382, 165] on div "Opciones" at bounding box center [377, 165] width 147 height 9
click at [327, 166] on div "Opciones" at bounding box center [377, 165] width 147 height 9
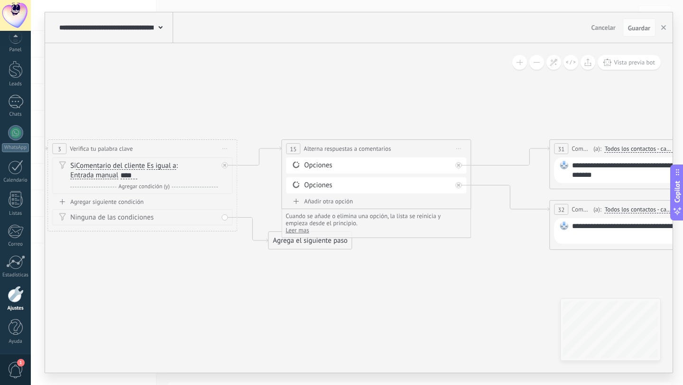
click at [378, 165] on div "Opciones" at bounding box center [377, 165] width 147 height 9
click at [122, 204] on div "Agregar siguiente condición" at bounding box center [142, 202] width 180 height 8
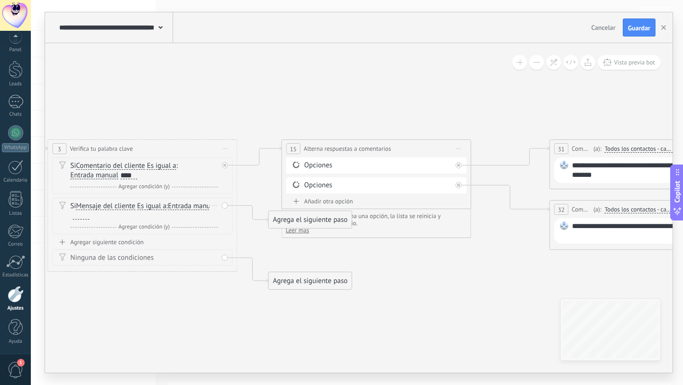
click at [89, 217] on div at bounding box center [81, 216] width 17 height 8
click at [226, 311] on icon at bounding box center [647, 200] width 1879 height 656
click at [296, 201] on icon at bounding box center [296, 201] width 6 height 5
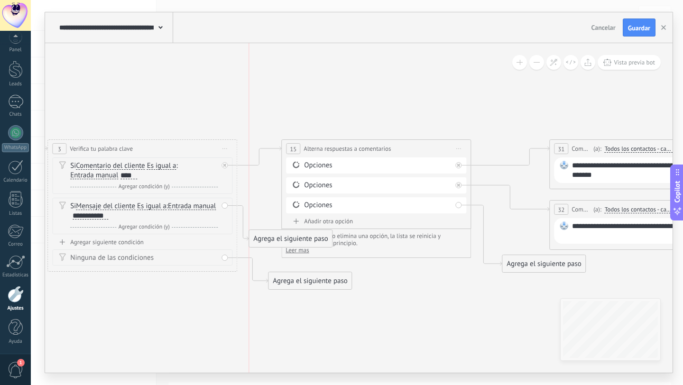
drag, startPoint x: 273, startPoint y: 243, endPoint x: 259, endPoint y: 239, distance: 14.4
click at [259, 239] on div "Agrega el siguiente paso" at bounding box center [290, 239] width 83 height 16
click at [267, 238] on div "Agrega el siguiente paso" at bounding box center [290, 239] width 83 height 16
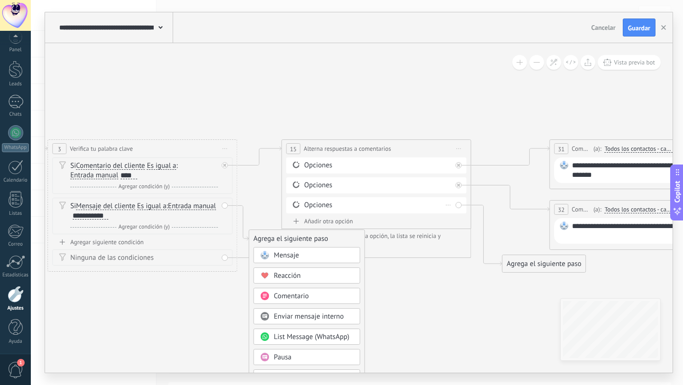
click at [451, 204] on div "Borrar" at bounding box center [448, 205] width 10 height 14
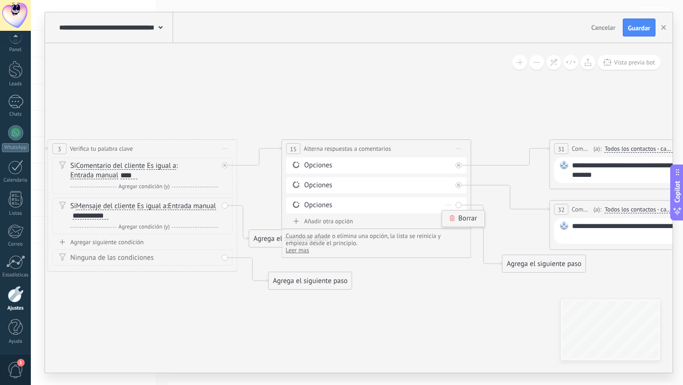
click at [457, 215] on div "Borrar" at bounding box center [463, 219] width 42 height 16
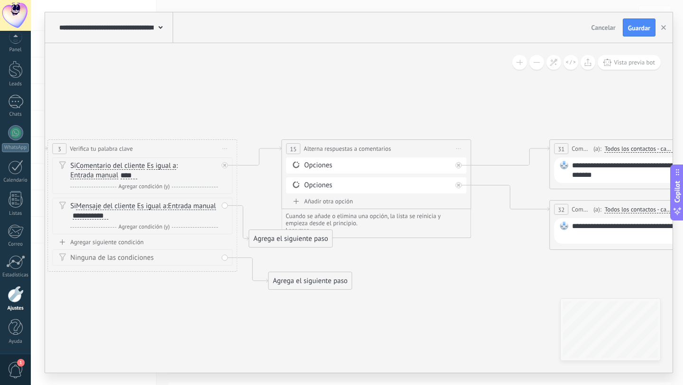
click at [255, 239] on div "Agrega el siguiente paso" at bounding box center [290, 239] width 83 height 16
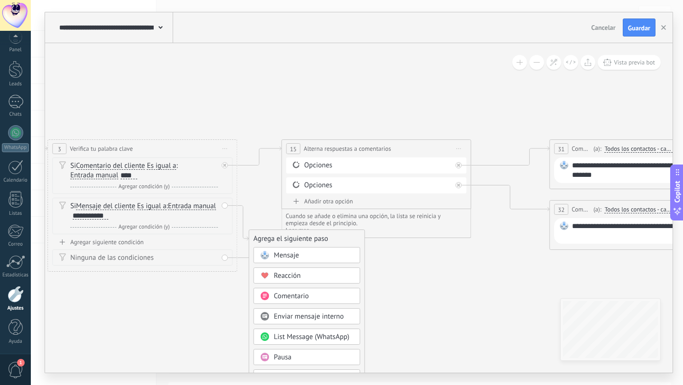
click at [292, 276] on span "Reacción" at bounding box center [287, 275] width 27 height 9
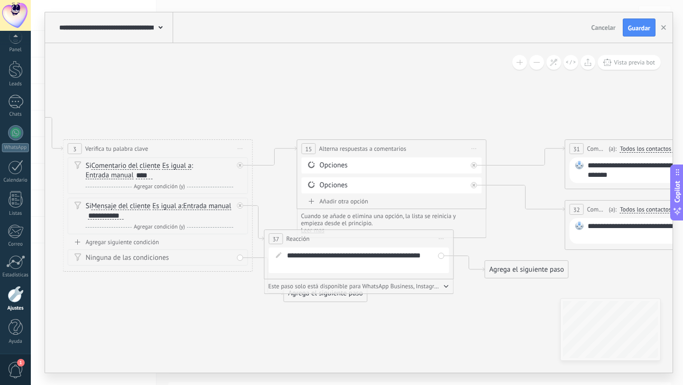
click at [527, 270] on div "Agrega el siguiente paso" at bounding box center [526, 270] width 83 height 16
click at [529, 290] on span "Mensaje" at bounding box center [522, 286] width 25 height 9
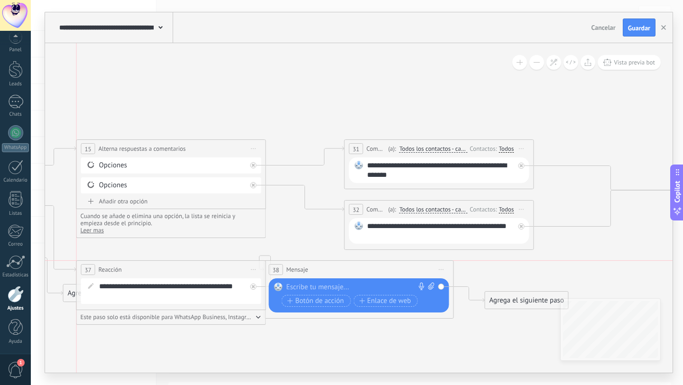
drag, startPoint x: 124, startPoint y: 241, endPoint x: 156, endPoint y: 270, distance: 44.0
click at [156, 270] on div "37 Reacción ******** Iniciar vista previa aquí Cambiar nombre Duplicar [GEOGRAP…" at bounding box center [171, 270] width 189 height 18
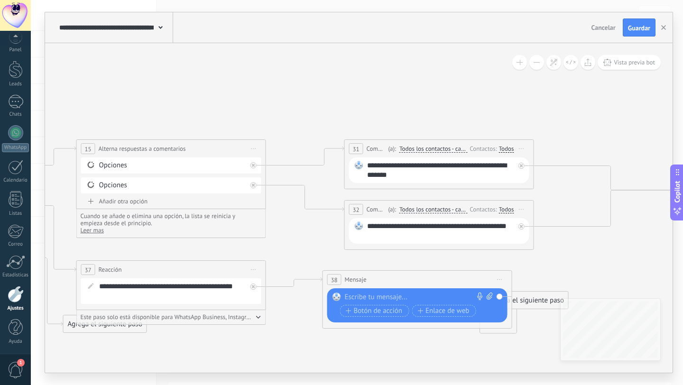
drag, startPoint x: 354, startPoint y: 286, endPoint x: 356, endPoint y: 280, distance: 6.3
click at [356, 280] on span "Mensaje" at bounding box center [356, 279] width 22 height 9
drag, startPoint x: 535, startPoint y: 335, endPoint x: 622, endPoint y: 274, distance: 106.8
click at [622, 274] on div "Agrega el siguiente paso" at bounding box center [613, 280] width 83 height 16
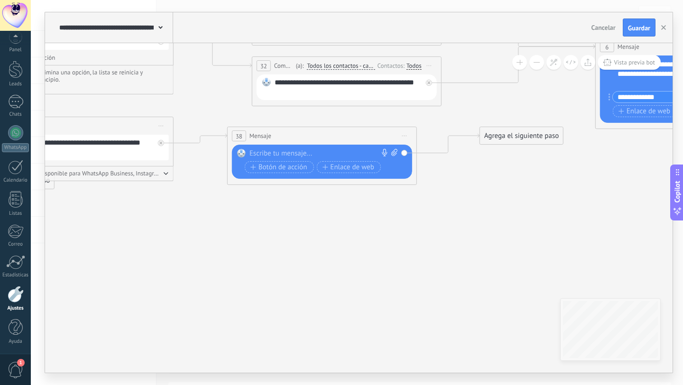
drag, startPoint x: 526, startPoint y: 346, endPoint x: 433, endPoint y: 202, distance: 170.8
click at [433, 202] on icon at bounding box center [350, 77] width 1879 height 699
drag, startPoint x: 492, startPoint y: 140, endPoint x: 495, endPoint y: 216, distance: 76.4
click at [495, 216] on div "Agrega el siguiente paso" at bounding box center [523, 209] width 83 height 16
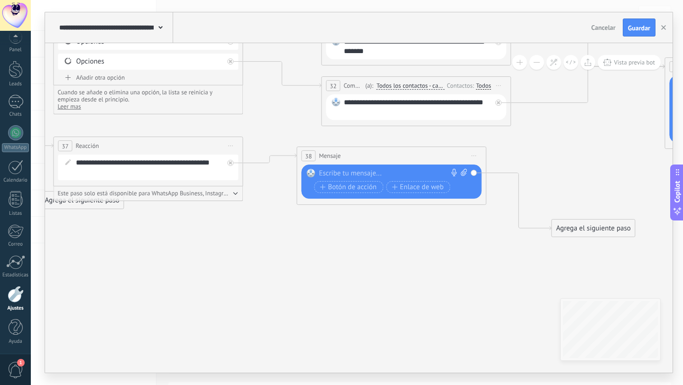
drag, startPoint x: 207, startPoint y: 240, endPoint x: 276, endPoint y: 260, distance: 71.6
click at [276, 260] on icon at bounding box center [419, 111] width 1879 height 727
click at [378, 112] on div "**********" at bounding box center [416, 107] width 147 height 19
click at [377, 112] on div "**********" at bounding box center [416, 107] width 147 height 19
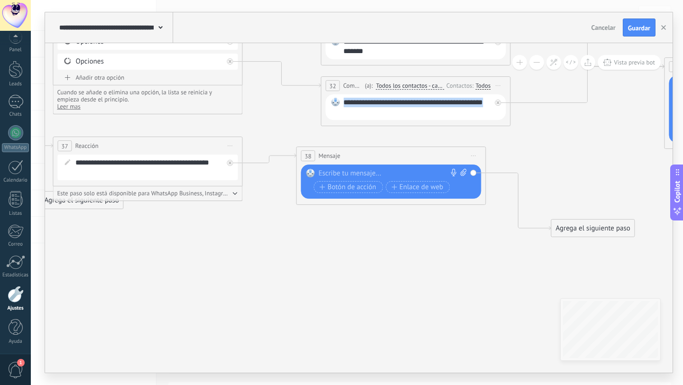
click at [377, 112] on div "**********" at bounding box center [416, 107] width 147 height 19
copy div "**********"
click at [342, 173] on div at bounding box center [388, 173] width 141 height 9
paste div
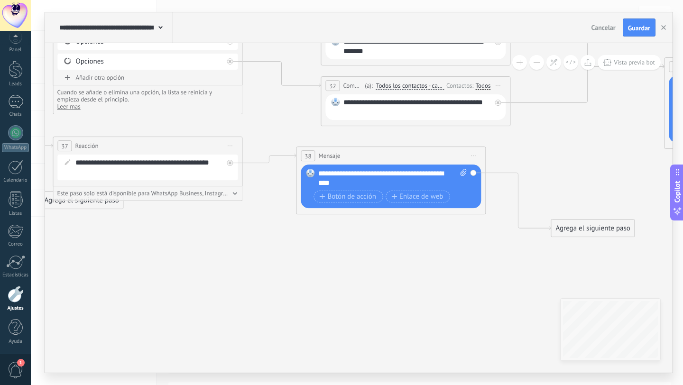
click at [232, 146] on span "Iniciar vista previa aquí Cambiar nombre Duplicar [GEOGRAPHIC_DATA]" at bounding box center [229, 146] width 15 height 14
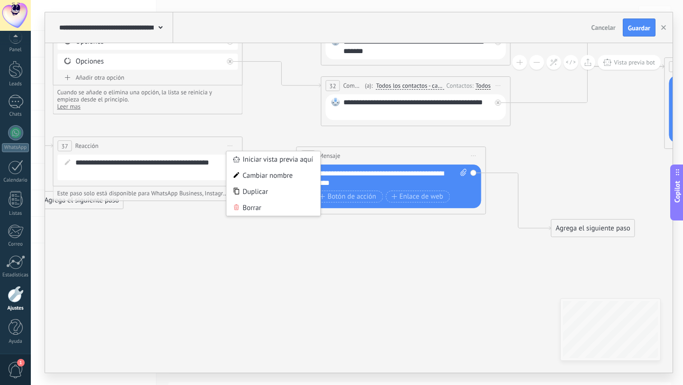
click at [194, 165] on div "**********" at bounding box center [153, 167] width 157 height 19
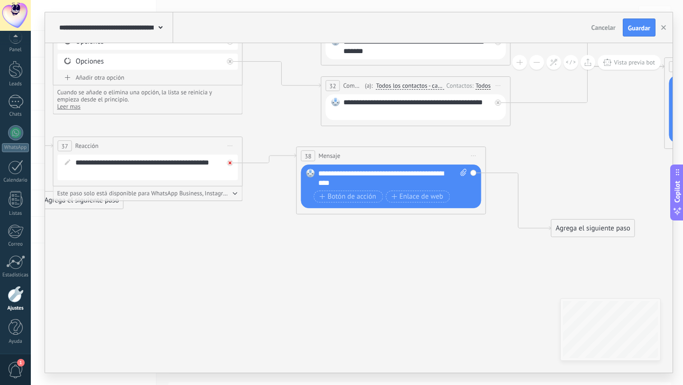
click at [232, 164] on div at bounding box center [230, 163] width 6 height 6
click at [474, 153] on span "Iniciar vista previa aquí Cambiar nombre Duplicar [GEOGRAPHIC_DATA]" at bounding box center [473, 156] width 15 height 14
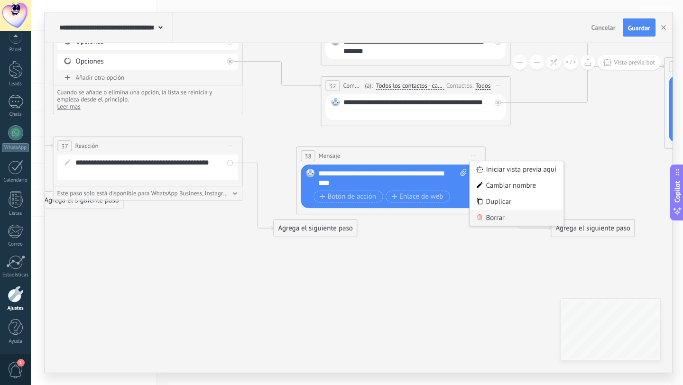
click at [500, 220] on div "Borrar" at bounding box center [516, 218] width 94 height 16
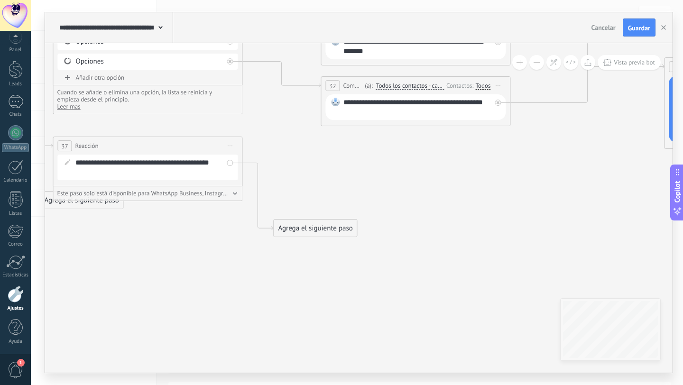
click at [312, 229] on div "Agrega el siguiente paso" at bounding box center [315, 228] width 83 height 16
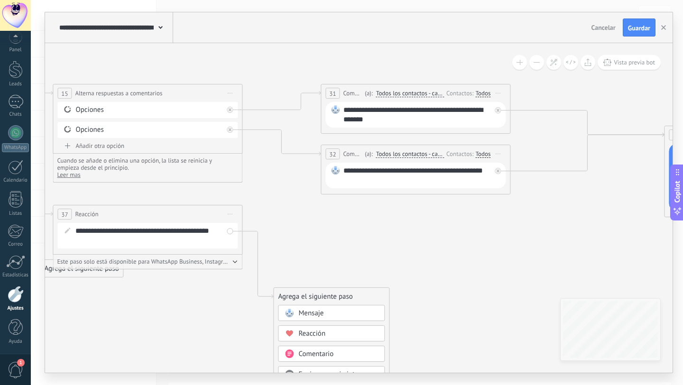
click at [394, 92] on span "Todos los contactos - canales seleccionados" at bounding box center [410, 94] width 68 height 8
click at [394, 92] on button "Todos los contactos - canales seleccionados" at bounding box center [430, 93] width 119 height 17
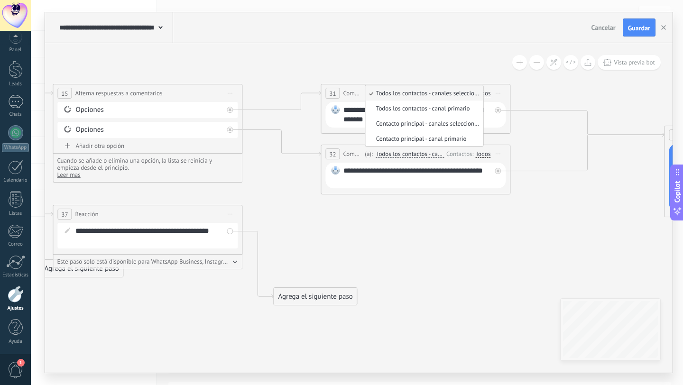
click at [394, 92] on span "Todos los contactos - canales seleccionados" at bounding box center [423, 93] width 115 height 8
click at [217, 110] on div "Opciones" at bounding box center [148, 109] width 147 height 9
click at [381, 96] on span "Todos los contactos - canales seleccionados" at bounding box center [410, 94] width 68 height 8
click at [381, 96] on button "Todos los contactos - canales seleccionados" at bounding box center [430, 93] width 119 height 17
click at [389, 248] on icon at bounding box center [419, 179] width 1879 height 727
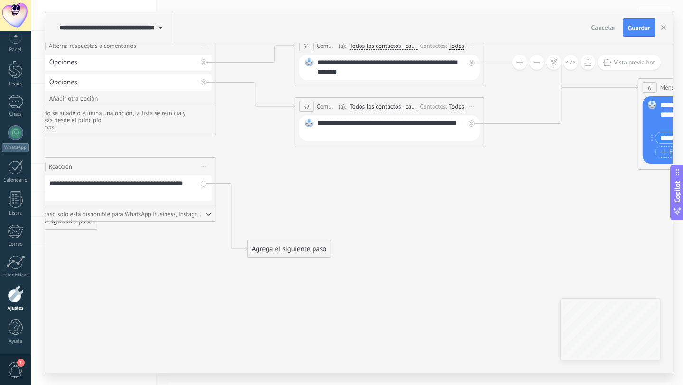
drag, startPoint x: 479, startPoint y: 246, endPoint x: 453, endPoint y: 198, distance: 54.1
click at [453, 198] on icon at bounding box center [393, 132] width 1879 height 727
click at [259, 248] on div "Agrega el siguiente paso" at bounding box center [288, 249] width 83 height 16
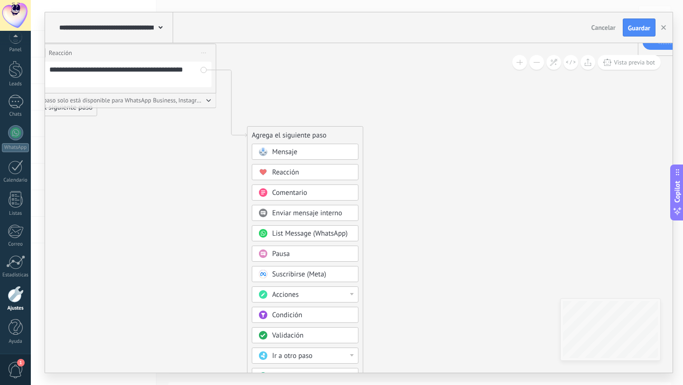
click at [290, 212] on span "Enviar mensaje interno" at bounding box center [307, 213] width 70 height 9
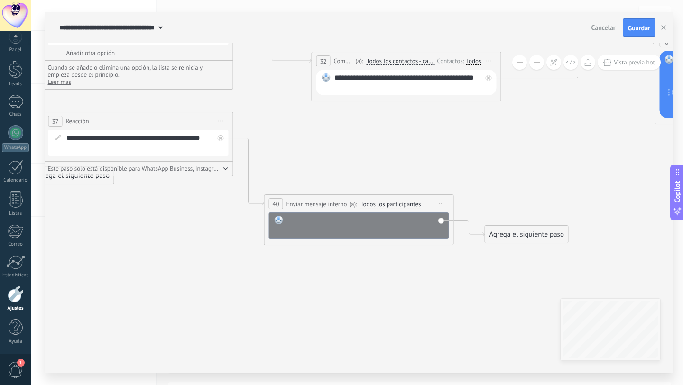
click at [311, 222] on div at bounding box center [365, 225] width 157 height 19
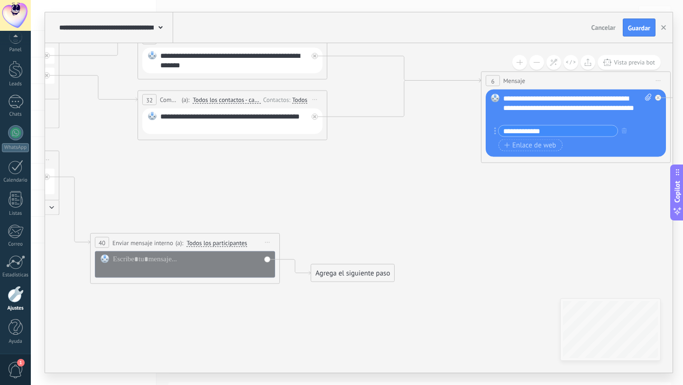
drag, startPoint x: 435, startPoint y: 185, endPoint x: 333, endPoint y: 184, distance: 101.5
click at [333, 184] on icon at bounding box center [236, 141] width 1879 height 759
drag, startPoint x: 535, startPoint y: 120, endPoint x: 503, endPoint y: 97, distance: 40.4
click at [503, 97] on div "**********" at bounding box center [577, 108] width 148 height 28
copy div "**********"
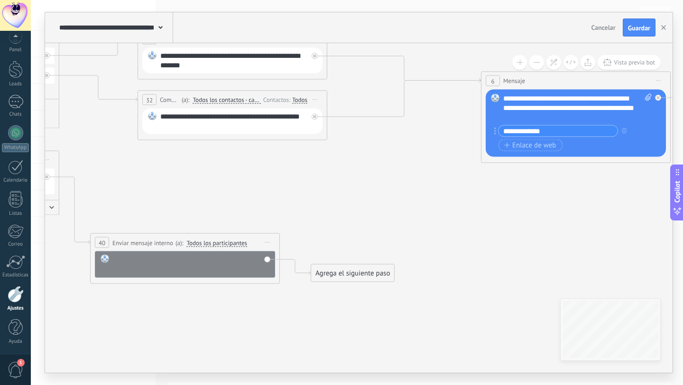
click at [129, 260] on div at bounding box center [191, 264] width 157 height 19
paste div
click at [246, 321] on icon at bounding box center [236, 141] width 1879 height 759
click at [204, 282] on div "**********" at bounding box center [185, 258] width 190 height 51
click at [214, 273] on div "**********" at bounding box center [191, 264] width 157 height 19
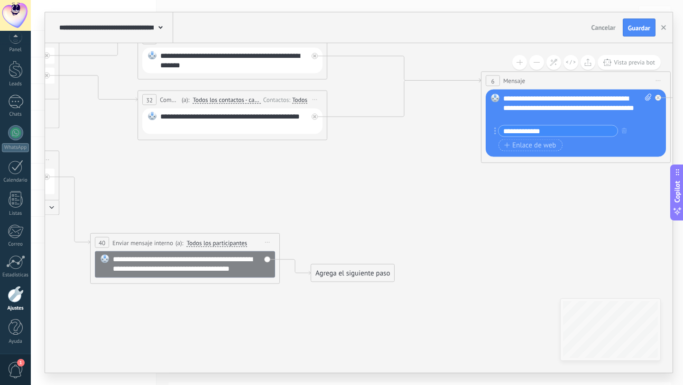
click at [192, 280] on div "**********" at bounding box center [185, 258] width 190 height 51
click at [266, 261] on div "**********" at bounding box center [185, 264] width 180 height 27
click at [336, 279] on div "Agrega el siguiente paso" at bounding box center [352, 274] width 83 height 16
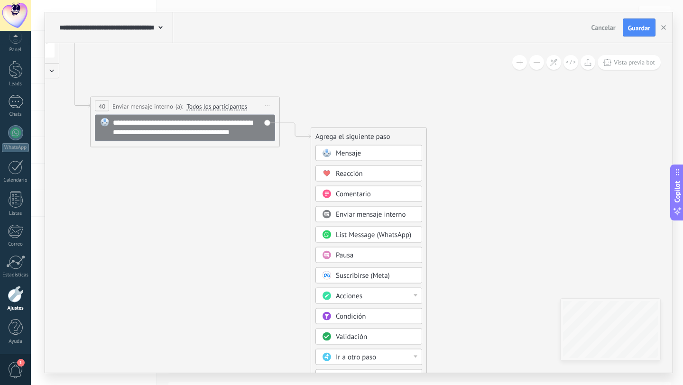
click at [376, 296] on div "Acciones" at bounding box center [376, 296] width 80 height 9
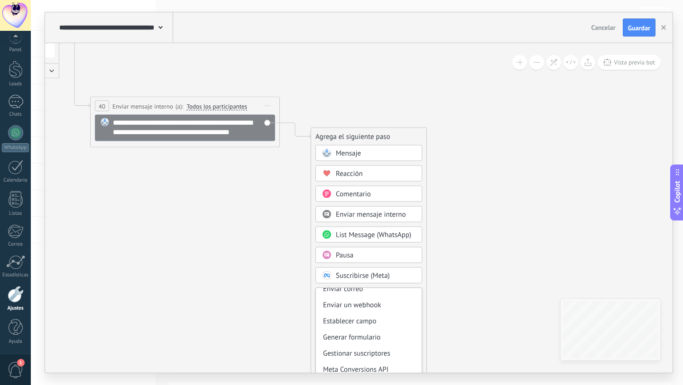
scroll to position [137, 0]
click at [449, 299] on icon at bounding box center [236, 4] width 1879 height 759
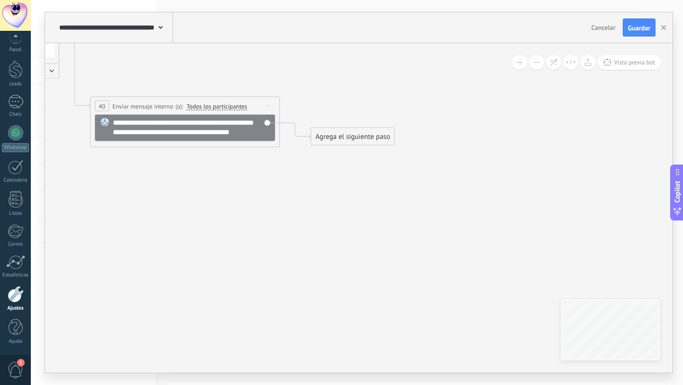
click at [354, 133] on div "Agrega el siguiente paso" at bounding box center [352, 137] width 83 height 16
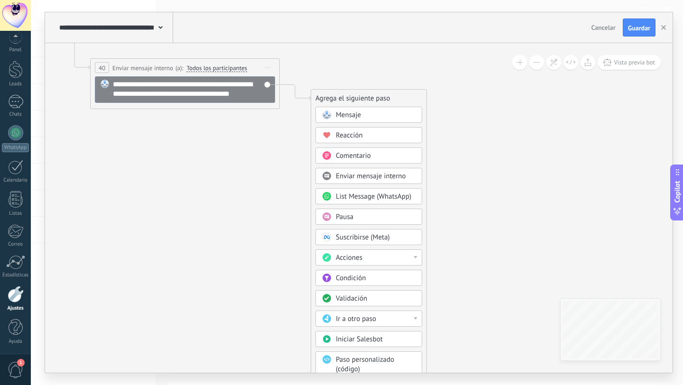
click at [367, 322] on span "Ir a otro paso" at bounding box center [356, 318] width 40 height 9
click at [385, 285] on div "Condición" at bounding box center [368, 278] width 107 height 16
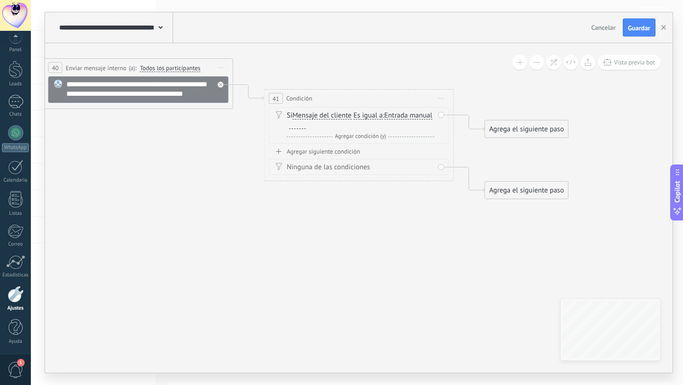
click at [430, 165] on div "Ninguna de las condiciones" at bounding box center [360, 167] width 147 height 9
click at [537, 187] on div "Agrega el siguiente paso" at bounding box center [526, 191] width 83 height 16
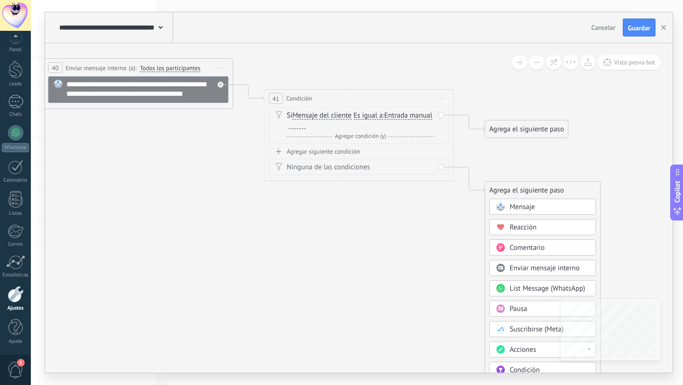
click at [429, 166] on div "Ninguna de las condiciones" at bounding box center [360, 167] width 147 height 9
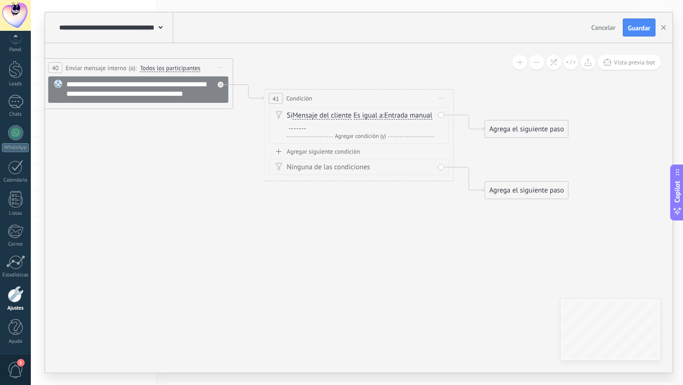
click at [439, 168] on div "Ninguna de las condiciones" at bounding box center [359, 167] width 180 height 16
drag, startPoint x: 442, startPoint y: 166, endPoint x: 419, endPoint y: 180, distance: 26.8
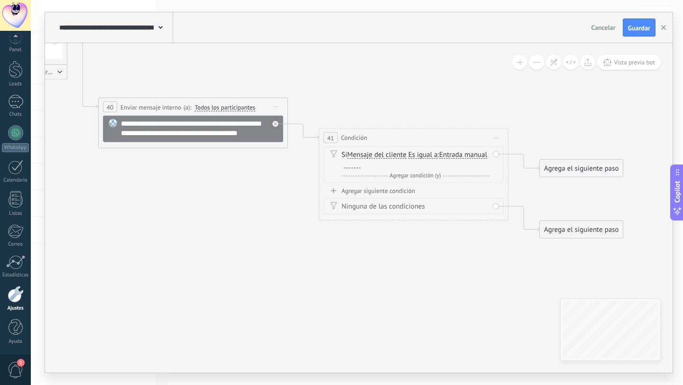
drag, startPoint x: 293, startPoint y: 235, endPoint x: 314, endPoint y: 259, distance: 32.6
click at [314, 259] on icon at bounding box center [244, 51] width 1879 height 850
click at [497, 139] on span "Iniciar vista previa aquí Cambiar nombre Duplicar [GEOGRAPHIC_DATA]" at bounding box center [495, 138] width 15 height 14
click at [526, 201] on div "Borrar" at bounding box center [539, 200] width 94 height 16
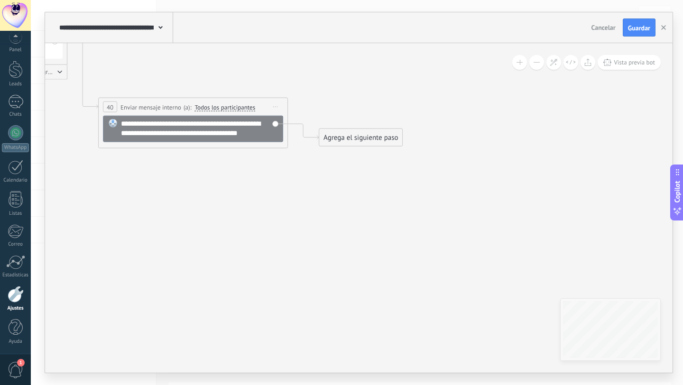
click at [341, 137] on div "Agrega el siguiente paso" at bounding box center [360, 138] width 83 height 16
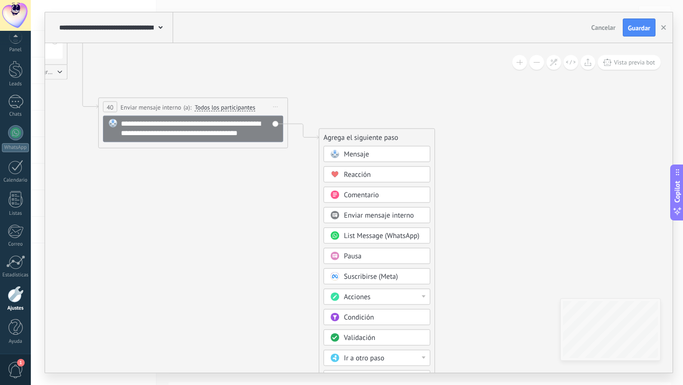
click at [357, 150] on span "Mensaje" at bounding box center [356, 154] width 25 height 9
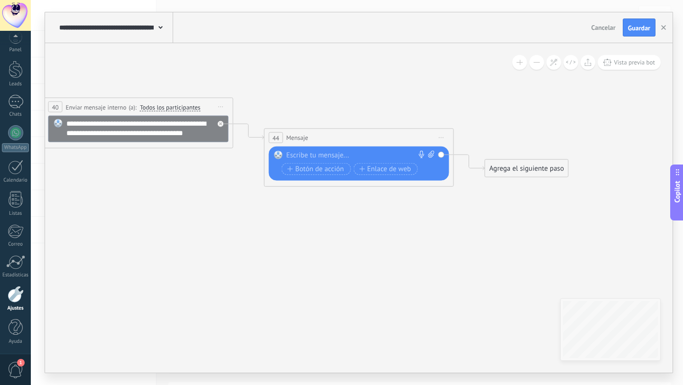
click at [344, 152] on div at bounding box center [356, 155] width 141 height 9
click at [330, 169] on span "Botón de acción" at bounding box center [315, 169] width 57 height 8
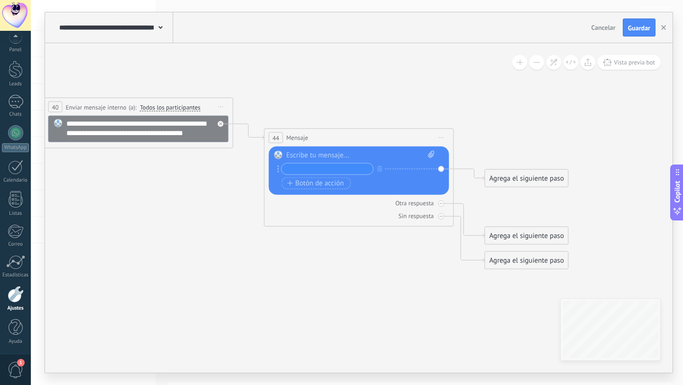
click at [308, 165] on input "text" at bounding box center [328, 169] width 92 height 11
click at [311, 182] on span "Botón de acción" at bounding box center [315, 183] width 57 height 8
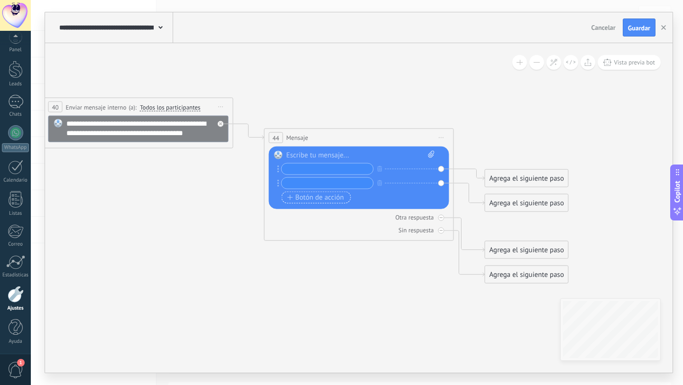
click at [310, 199] on span "Botón de acción" at bounding box center [315, 197] width 57 height 8
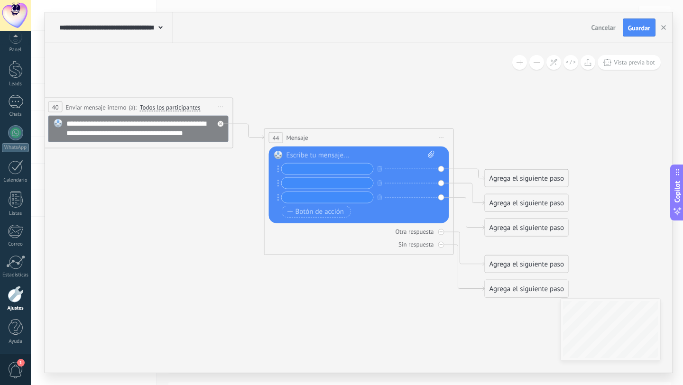
click at [312, 168] on input "text" at bounding box center [328, 169] width 92 height 11
click at [441, 168] on div "Reemplazar Quitar Convertir a mensaje de voz Arrastre la imagen aquí para adjun…" at bounding box center [359, 185] width 180 height 77
click at [307, 153] on div at bounding box center [360, 155] width 148 height 9
click at [209, 133] on div "**********" at bounding box center [144, 128] width 157 height 19
drag, startPoint x: 203, startPoint y: 134, endPoint x: 155, endPoint y: 123, distance: 50.1
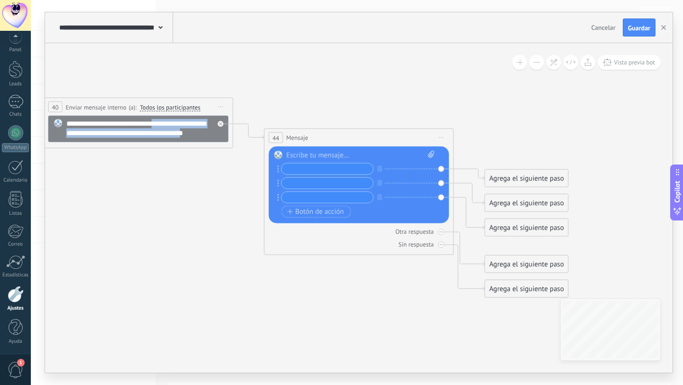
click at [155, 123] on div "**********" at bounding box center [144, 128] width 157 height 19
click at [206, 130] on div "**********" at bounding box center [144, 128] width 157 height 19
drag, startPoint x: 205, startPoint y: 133, endPoint x: 154, endPoint y: 123, distance: 51.7
click at [154, 123] on div "**********" at bounding box center [144, 128] width 157 height 19
click at [323, 168] on input "text" at bounding box center [328, 169] width 92 height 11
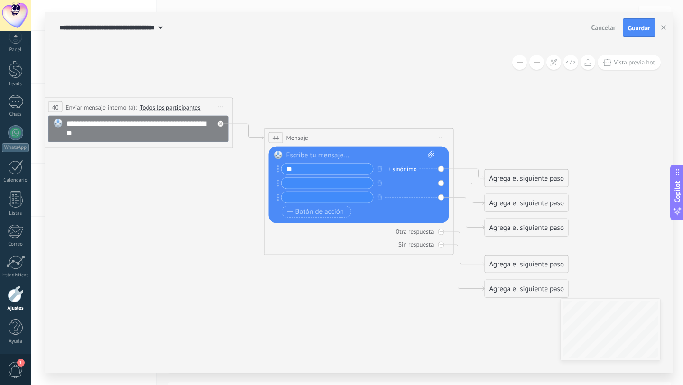
type input "*"
click at [354, 153] on div at bounding box center [360, 155] width 148 height 9
click at [326, 167] on input "text" at bounding box center [328, 169] width 92 height 11
type input "******"
click at [306, 182] on input "text" at bounding box center [328, 183] width 92 height 11
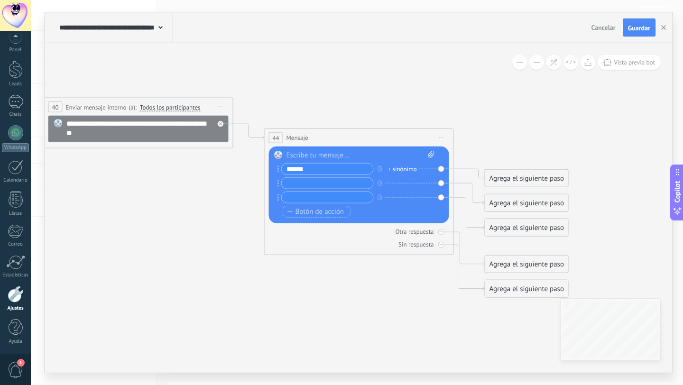
click at [406, 169] on div "+ sinónimo" at bounding box center [402, 168] width 29 height 9
type input "*"
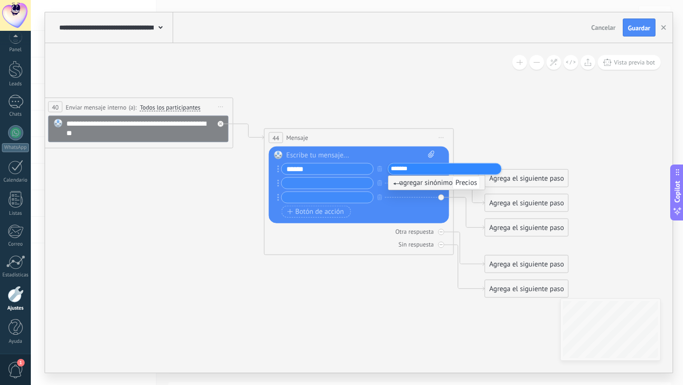
type input "*******"
click at [324, 182] on input "text" at bounding box center [328, 183] width 92 height 11
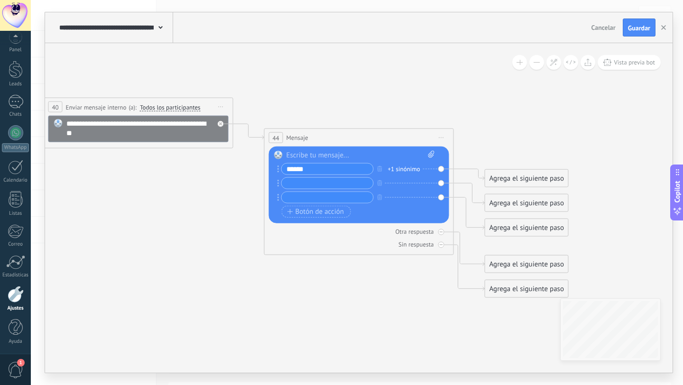
click at [315, 182] on input "text" at bounding box center [328, 183] width 92 height 11
type input "*********"
click at [308, 198] on input "text" at bounding box center [328, 197] width 92 height 11
click at [380, 199] on icon "button" at bounding box center [379, 197] width 5 height 6
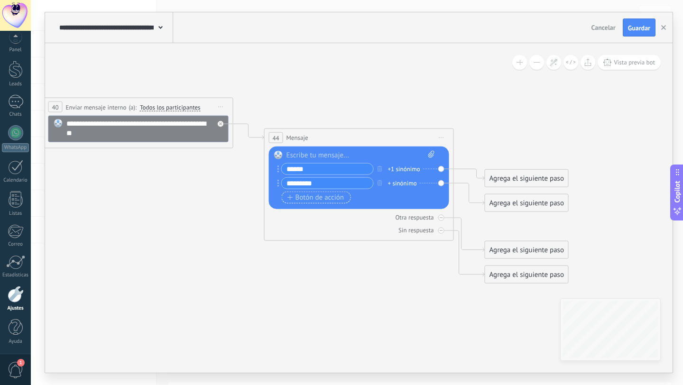
click at [324, 199] on span "Botón de acción" at bounding box center [315, 197] width 57 height 8
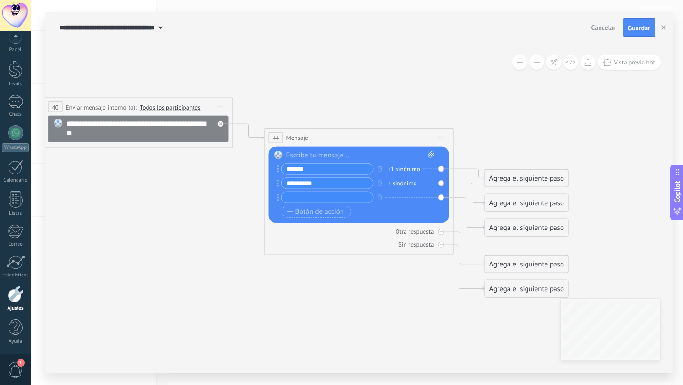
click at [322, 199] on input "text" at bounding box center [328, 197] width 92 height 11
click at [326, 200] on input "**********" at bounding box center [328, 197] width 92 height 11
drag, startPoint x: 304, startPoint y: 196, endPoint x: 272, endPoint y: 197, distance: 32.2
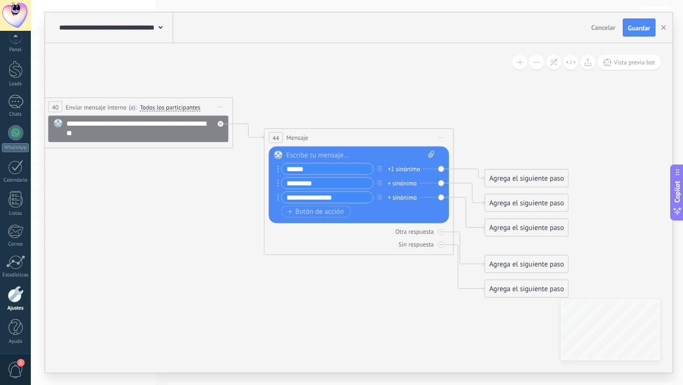
click at [272, 197] on div "Reemplazar Quitar Convertir a mensaje de voz Arrastre la imagen aquí para adjun…" at bounding box center [359, 185] width 180 height 77
click at [355, 195] on input "**********" at bounding box center [328, 197] width 92 height 11
type input "*"
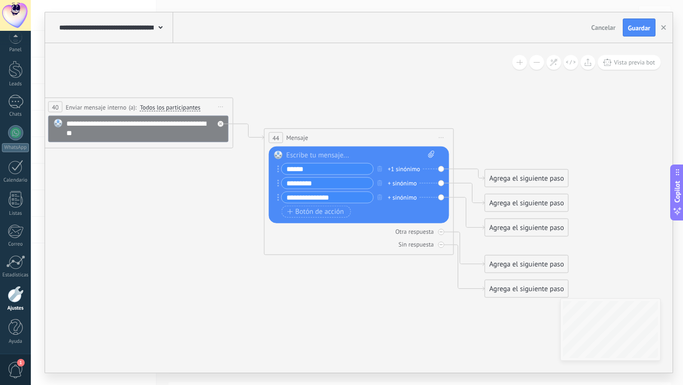
type input "**********"
click at [381, 282] on icon at bounding box center [189, 80] width 1879 height 909
click at [513, 178] on div "Agrega el siguiente paso" at bounding box center [526, 179] width 83 height 16
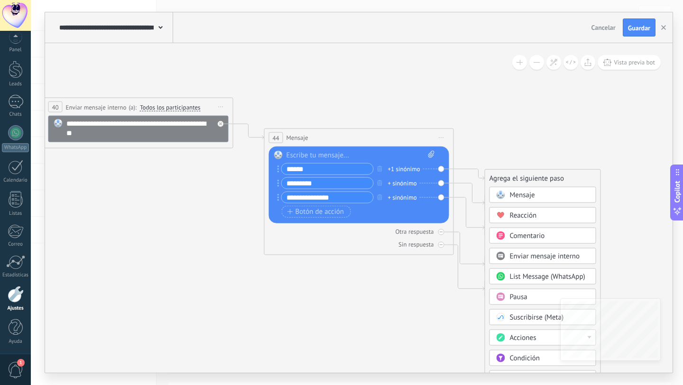
click at [513, 193] on span "Mensaje" at bounding box center [522, 195] width 25 height 9
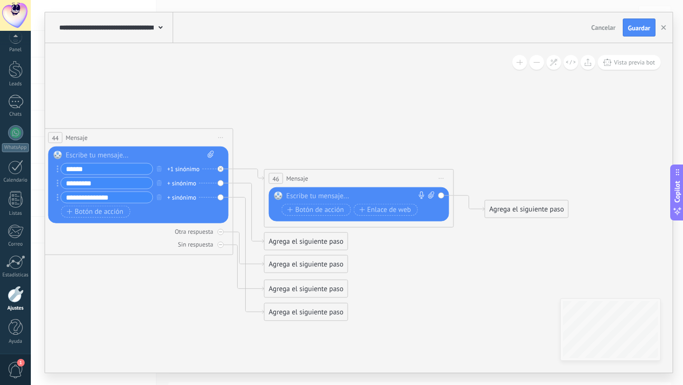
click at [339, 192] on div at bounding box center [356, 196] width 141 height 9
click at [323, 209] on span "Botón de acción" at bounding box center [315, 210] width 57 height 8
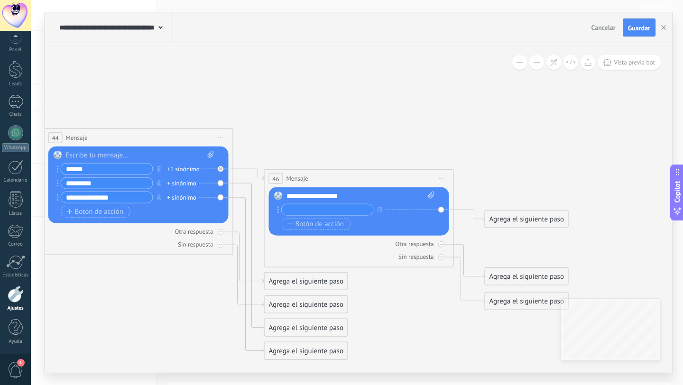
click at [321, 213] on input "text" at bounding box center [328, 209] width 92 height 11
type input "****"
click at [321, 220] on span "Botón de acción" at bounding box center [315, 224] width 57 height 8
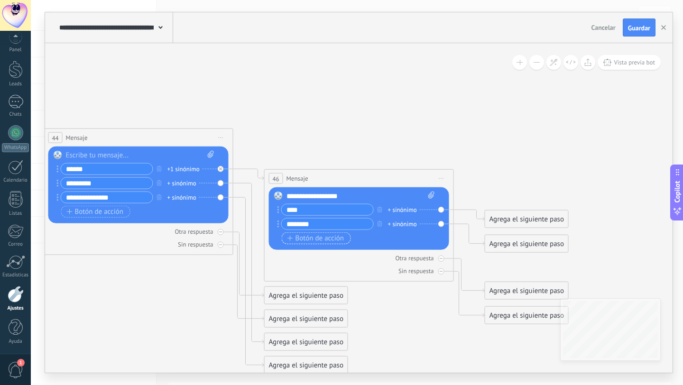
type input "********"
click at [305, 237] on span "Botón de acción" at bounding box center [315, 238] width 57 height 8
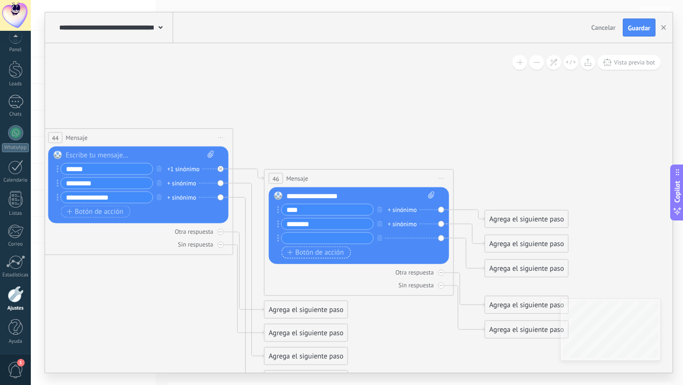
click at [305, 237] on input "text" at bounding box center [328, 238] width 92 height 11
type input "******"
click at [301, 255] on span "Botón de acción" at bounding box center [315, 252] width 57 height 8
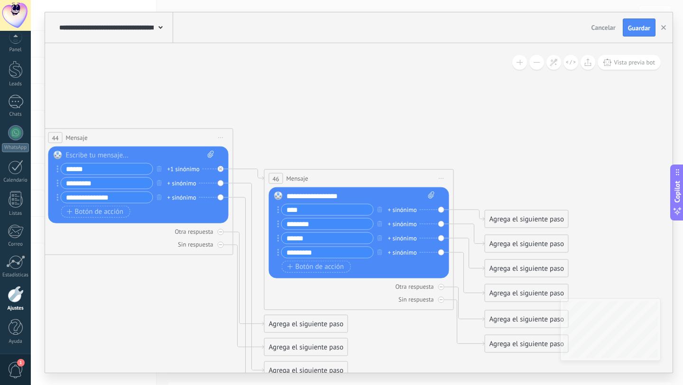
type input "*********"
click at [402, 223] on div "+ sinónimo" at bounding box center [402, 223] width 29 height 9
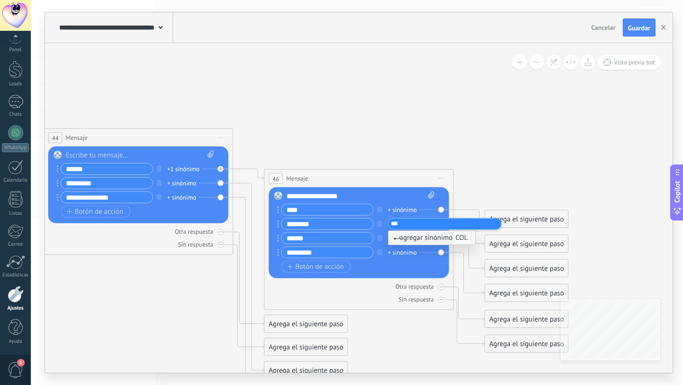
type input "***"
click at [412, 236] on span "agregar sinónimo COL" at bounding box center [432, 237] width 78 height 9
click at [404, 237] on div "+ sinónimo" at bounding box center [402, 237] width 29 height 9
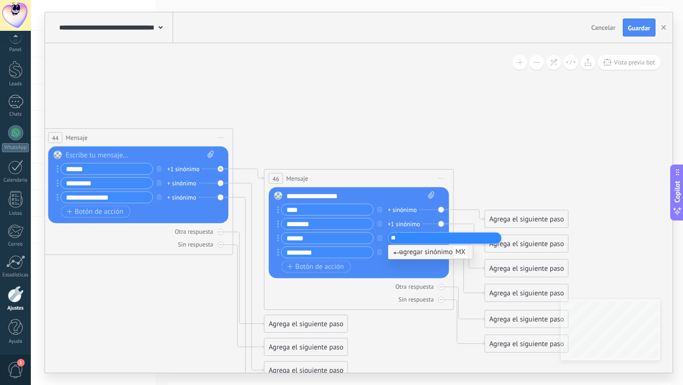
type input "**"
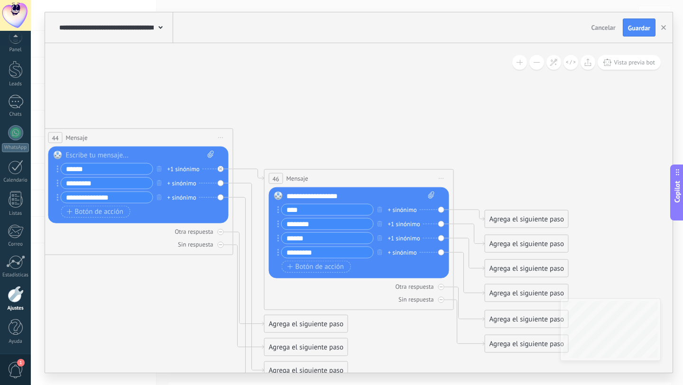
click at [402, 253] on div "+ sinónimo" at bounding box center [402, 251] width 29 height 9
type input "**"
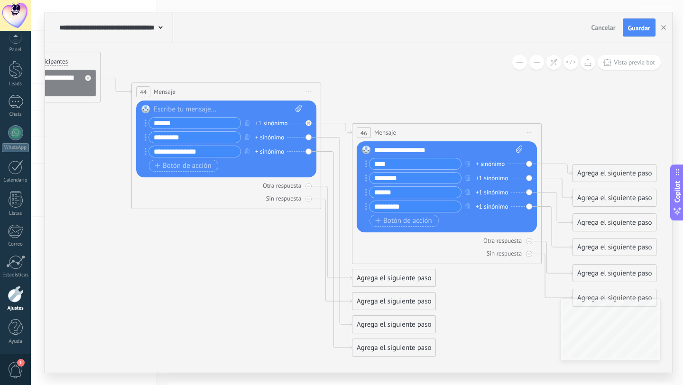
drag, startPoint x: 356, startPoint y: 145, endPoint x: 444, endPoint y: 99, distance: 99.5
click at [444, 99] on icon at bounding box center [57, 87] width 1879 height 1014
click at [618, 63] on span "Vista previa bot" at bounding box center [634, 62] width 41 height 8
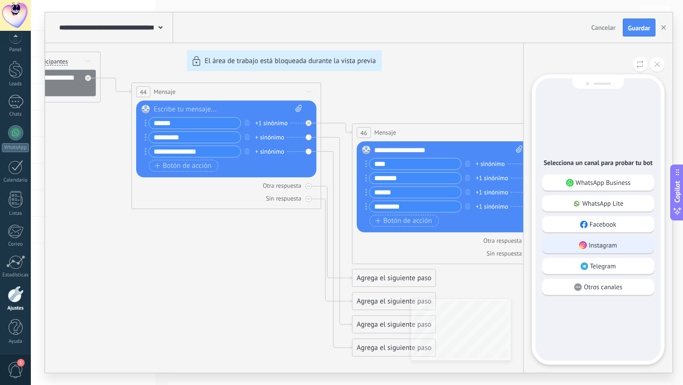
click at [621, 244] on div "Instagram" at bounding box center [598, 245] width 112 height 16
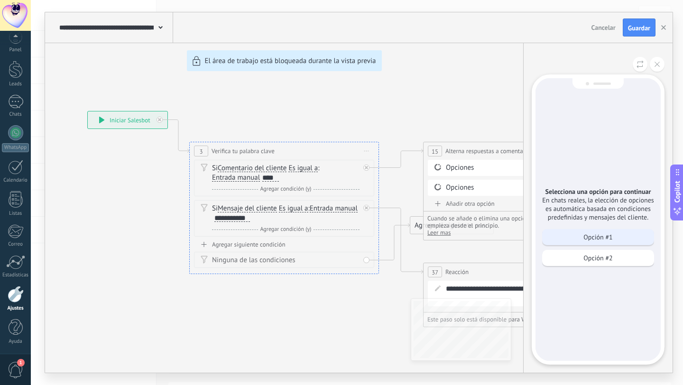
click at [623, 236] on div "Opción #1" at bounding box center [598, 237] width 112 height 16
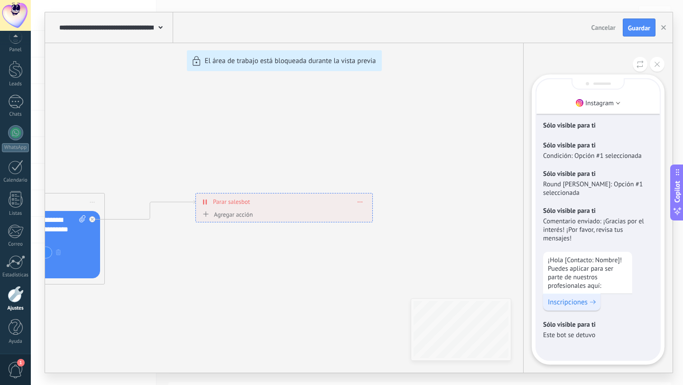
click at [577, 298] on span "Inscripciones" at bounding box center [568, 302] width 40 height 9
click at [659, 67] on button at bounding box center [657, 64] width 15 height 15
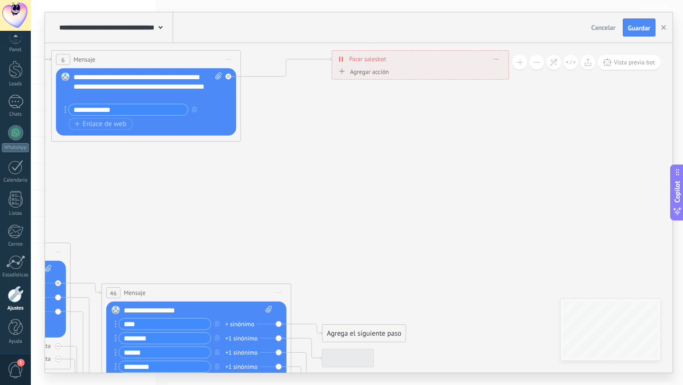
drag, startPoint x: 438, startPoint y: 173, endPoint x: 574, endPoint y: 30, distance: 197.2
click at [574, 30] on div "**********" at bounding box center [358, 192] width 627 height 360
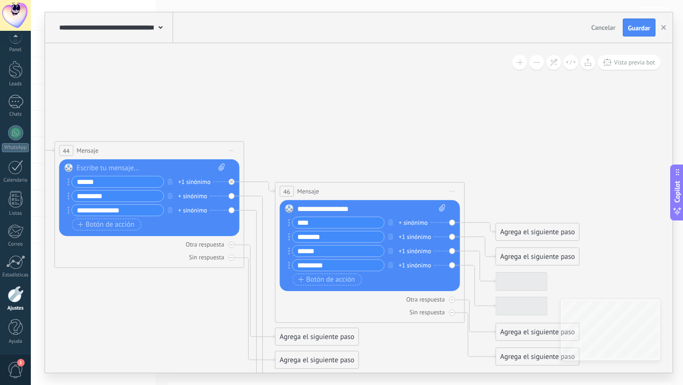
drag, startPoint x: 499, startPoint y: 128, endPoint x: 543, endPoint y: 81, distance: 65.1
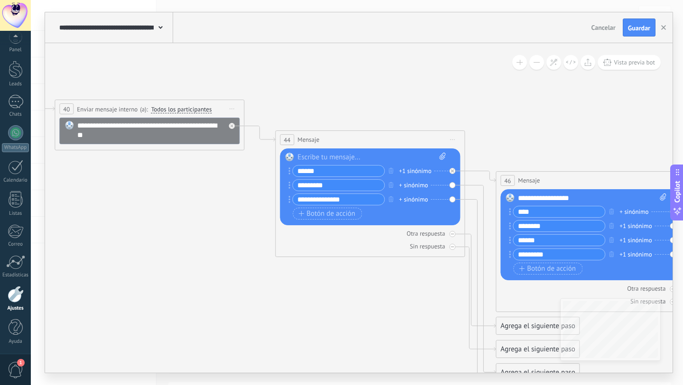
drag, startPoint x: 162, startPoint y: 298, endPoint x: 365, endPoint y: 281, distance: 203.6
click at [365, 281] on icon at bounding box center [200, 135] width 1879 height 1014
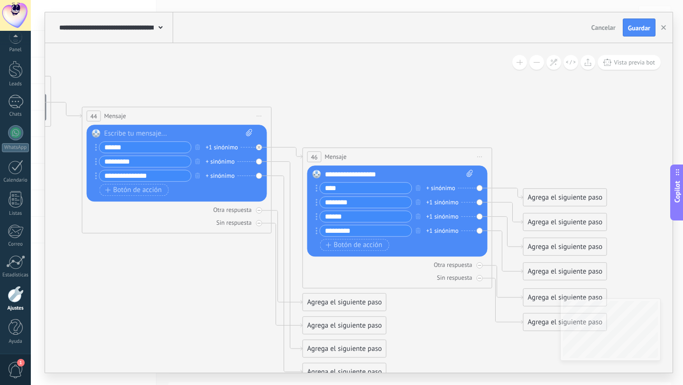
drag, startPoint x: 404, startPoint y: 286, endPoint x: 211, endPoint y: 262, distance: 194.9
click at [211, 262] on icon at bounding box center [7, 112] width 1879 height 1014
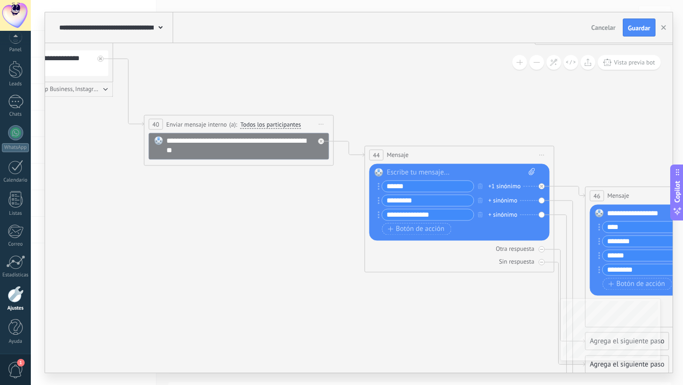
drag, startPoint x: 152, startPoint y: 264, endPoint x: 434, endPoint y: 302, distance: 285.2
click at [434, 302] on icon at bounding box center [289, 150] width 1879 height 1014
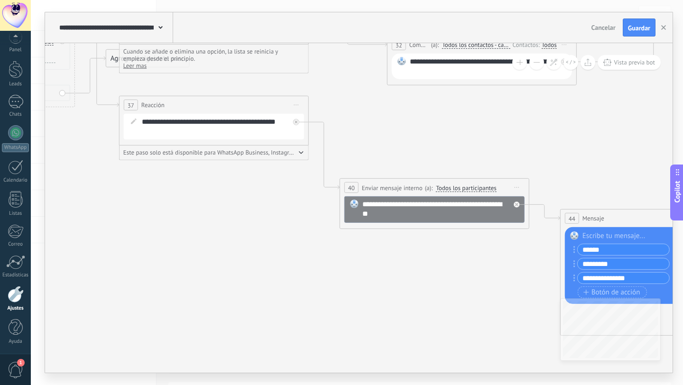
drag, startPoint x: 192, startPoint y: 243, endPoint x: 386, endPoint y: 304, distance: 203.3
click at [386, 304] on icon at bounding box center [485, 214] width 1879 height 1014
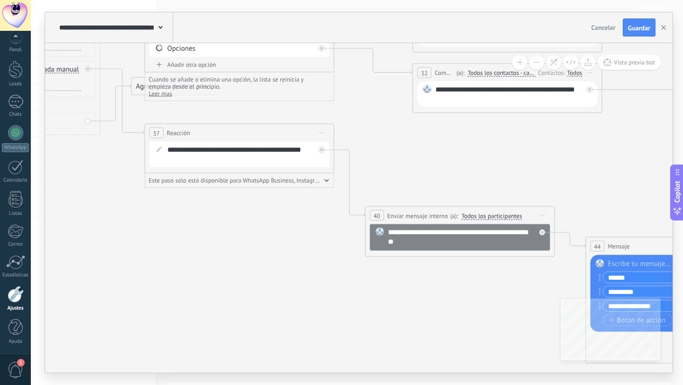
drag, startPoint x: 243, startPoint y: 273, endPoint x: 269, endPoint y: 301, distance: 37.9
click at [269, 301] on icon at bounding box center [511, 242] width 1879 height 1014
click at [328, 178] on button "button" at bounding box center [326, 179] width 5 height 7
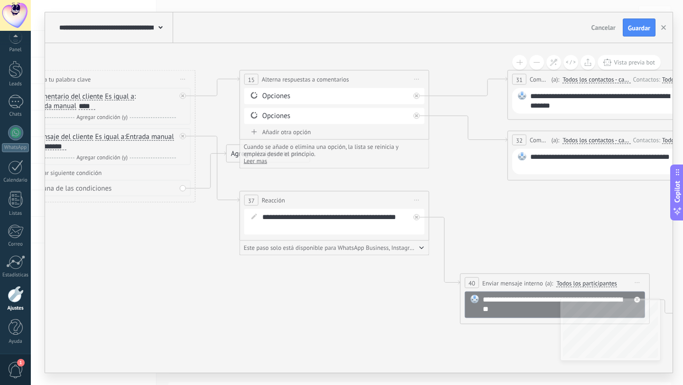
drag, startPoint x: 332, startPoint y: 261, endPoint x: 398, endPoint y: 283, distance: 69.9
click at [398, 283] on icon at bounding box center [606, 309] width 1879 height 1014
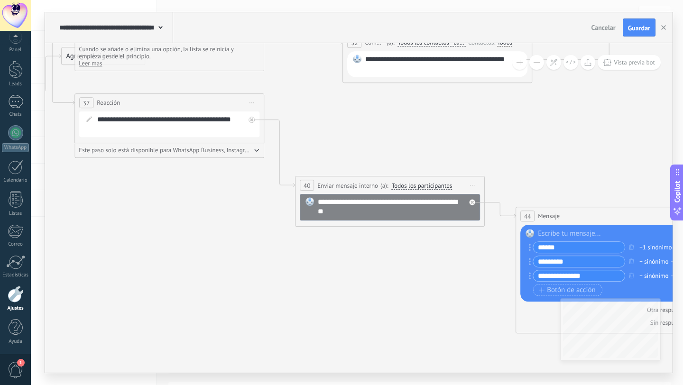
drag, startPoint x: 293, startPoint y: 295, endPoint x: 191, endPoint y: 200, distance: 140.2
click at [191, 200] on icon at bounding box center [441, 212] width 1879 height 1014
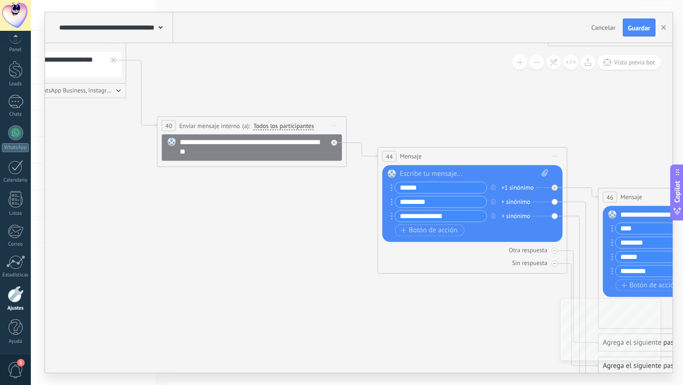
drag, startPoint x: 436, startPoint y: 269, endPoint x: 298, endPoint y: 210, distance: 150.2
click at [298, 210] on icon at bounding box center [303, 152] width 1879 height 1014
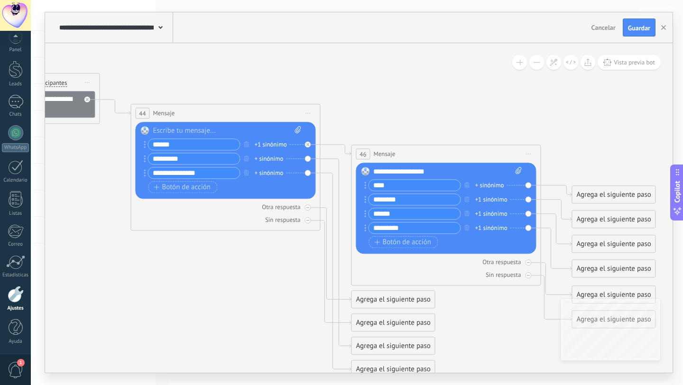
drag, startPoint x: 491, startPoint y: 293, endPoint x: 244, endPoint y: 250, distance: 251.2
click at [244, 250] on icon at bounding box center [56, 109] width 1879 height 1014
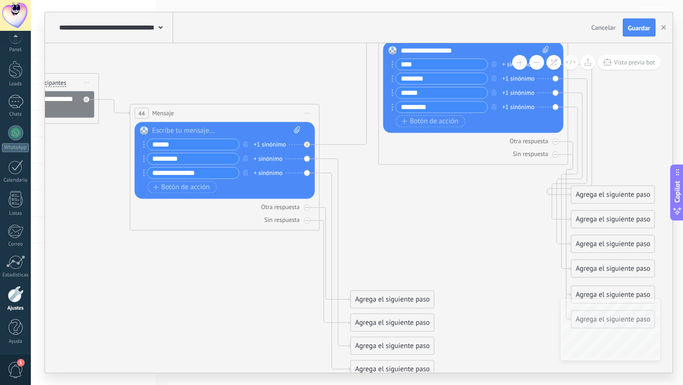
drag, startPoint x: 407, startPoint y: 156, endPoint x: 436, endPoint y: 35, distance: 124.2
click at [436, 35] on div "**********" at bounding box center [358, 192] width 627 height 360
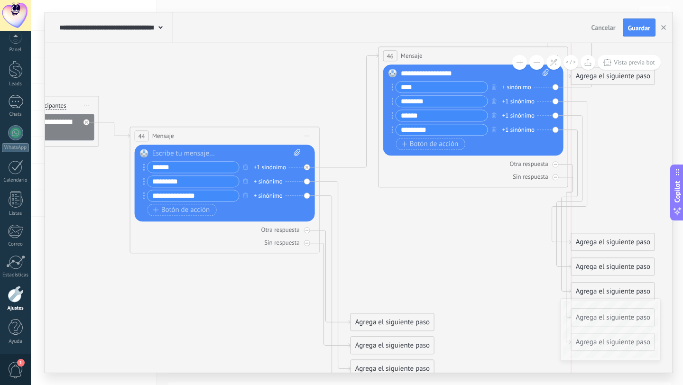
drag, startPoint x: 601, startPoint y: 215, endPoint x: 603, endPoint y: 73, distance: 141.3
click at [603, 73] on div "Agrega el siguiente paso" at bounding box center [612, 76] width 83 height 16
drag, startPoint x: 631, startPoint y: 245, endPoint x: 652, endPoint y: 105, distance: 141.5
click at [652, 105] on div "Agrega el siguiente paso" at bounding box center [633, 104] width 83 height 16
drag, startPoint x: 628, startPoint y: 268, endPoint x: 656, endPoint y: 135, distance: 136.7
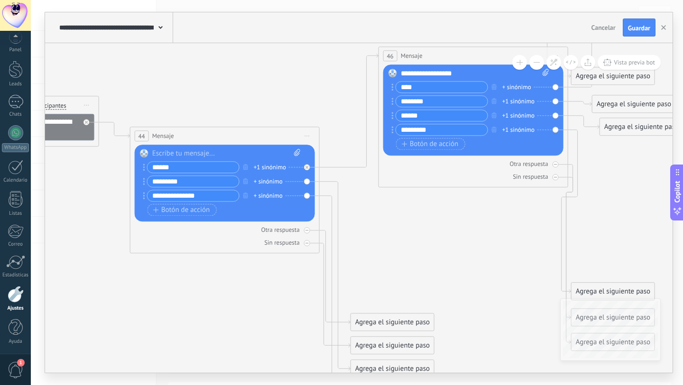
click at [657, 130] on div "Agrega el siguiente paso" at bounding box center [641, 127] width 83 height 16
drag, startPoint x: 623, startPoint y: 290, endPoint x: 649, endPoint y: 153, distance: 139.9
click at [649, 153] on div "Agrega el siguiente paso" at bounding box center [641, 154] width 83 height 16
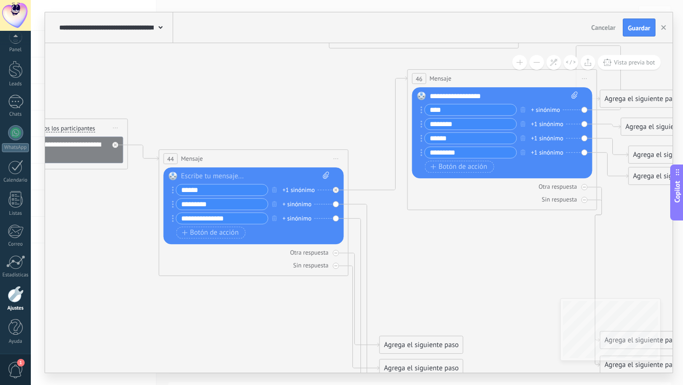
drag, startPoint x: 515, startPoint y: 258, endPoint x: 544, endPoint y: 280, distance: 36.5
click at [544, 280] on icon at bounding box center [84, 154] width 1879 height 1014
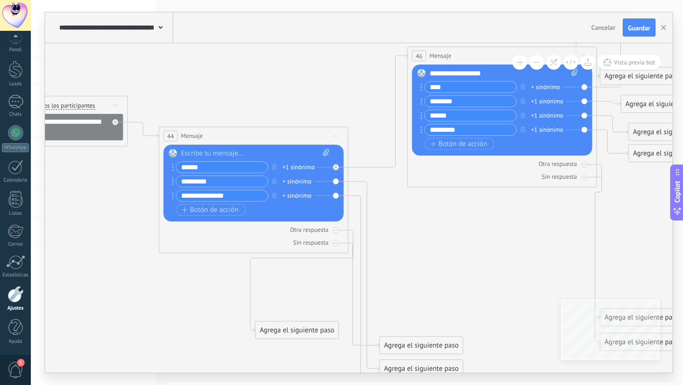
drag, startPoint x: 409, startPoint y: 321, endPoint x: 285, endPoint y: 330, distance: 124.5
click at [285, 330] on div "Agrega el siguiente paso" at bounding box center [297, 330] width 83 height 16
click at [366, 207] on icon at bounding box center [363, 276] width 31 height 189
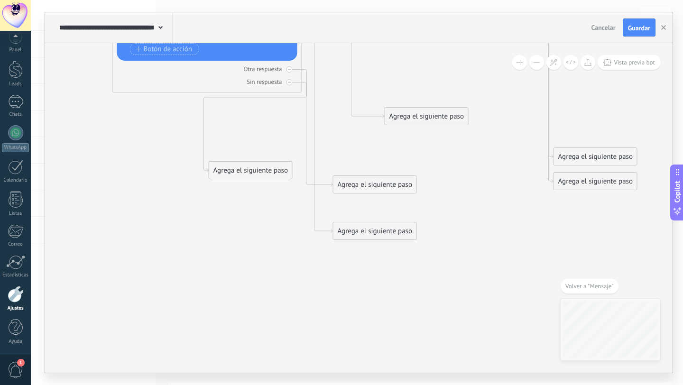
drag, startPoint x: 369, startPoint y: 209, endPoint x: 421, endPoint y: 109, distance: 113.2
click at [421, 109] on div "Agrega el siguiente paso" at bounding box center [426, 117] width 83 height 16
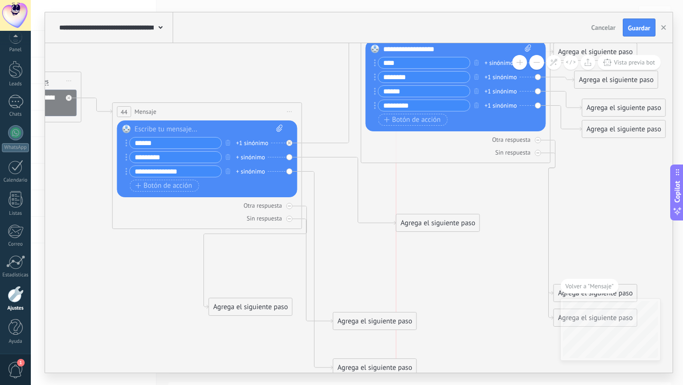
drag, startPoint x: 423, startPoint y: 251, endPoint x: 436, endPoint y: 226, distance: 28.4
click at [436, 226] on div "Agrega el siguiente paso" at bounding box center [437, 223] width 83 height 16
click at [433, 223] on div "Agrega el siguiente paso" at bounding box center [437, 222] width 83 height 16
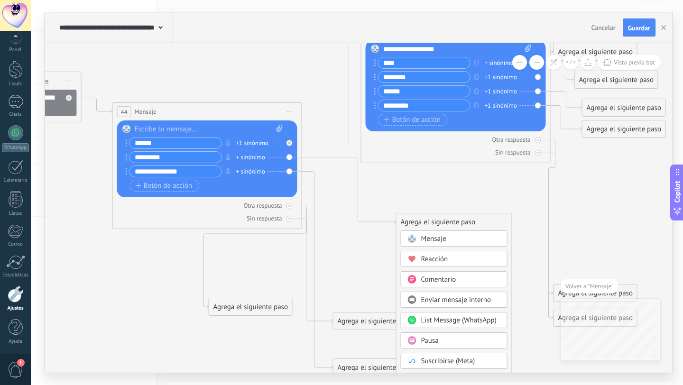
click at [433, 223] on div "Agrega el siguiente paso" at bounding box center [453, 222] width 115 height 16
click at [438, 238] on span "Mensaje" at bounding box center [433, 238] width 25 height 9
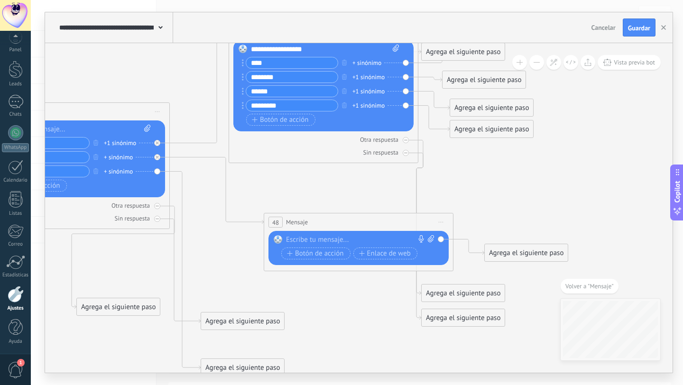
click at [344, 238] on div at bounding box center [356, 239] width 141 height 9
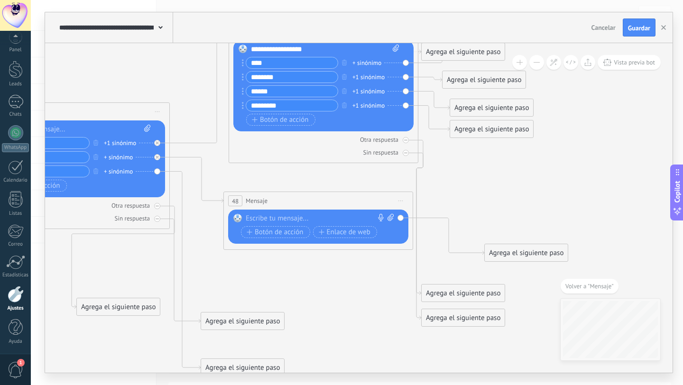
drag, startPoint x: 369, startPoint y: 222, endPoint x: 329, endPoint y: 202, distance: 45.4
click at [329, 202] on div "48 Mensaje ******* (a): Todos los contactos - canales seleccionados Todos los c…" at bounding box center [318, 201] width 189 height 18
drag, startPoint x: 330, startPoint y: 289, endPoint x: 337, endPoint y: 277, distance: 13.4
click at [337, 277] on div "Agrega el siguiente paso" at bounding box center [351, 280] width 83 height 16
drag, startPoint x: 464, startPoint y: 297, endPoint x: 576, endPoint y: 165, distance: 173.0
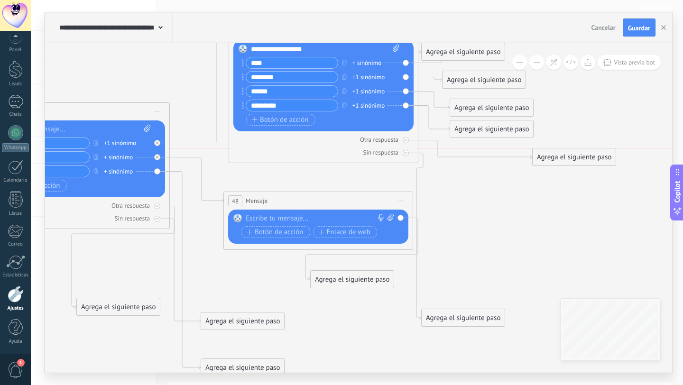
click at [576, 165] on div "Agrega el siguiente paso" at bounding box center [573, 157] width 83 height 16
drag, startPoint x: 558, startPoint y: 220, endPoint x: 568, endPoint y: 198, distance: 24.4
click at [568, 198] on div "Agrega el siguiente paso" at bounding box center [573, 195] width 83 height 16
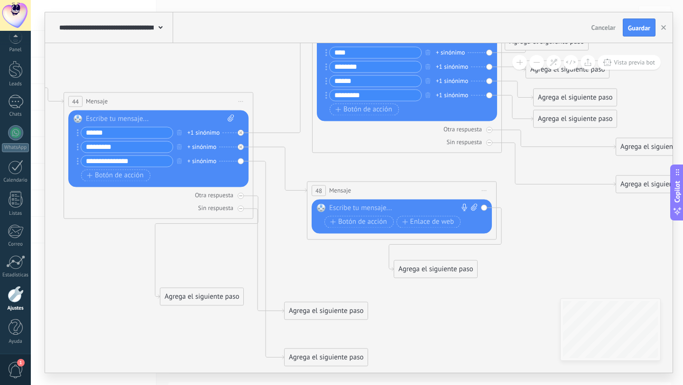
drag, startPoint x: 328, startPoint y: 311, endPoint x: 330, endPoint y: 283, distance: 28.1
click at [372, 208] on div at bounding box center [399, 207] width 141 height 9
click at [348, 220] on span "Botón de acción" at bounding box center [358, 222] width 57 height 8
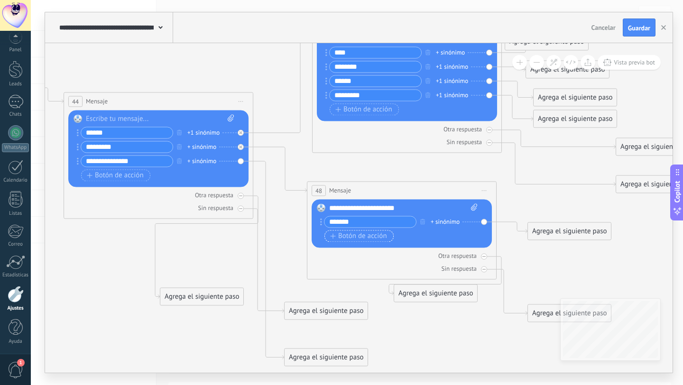
type input "*******"
click at [339, 234] on span "Botón de acción" at bounding box center [358, 236] width 57 height 8
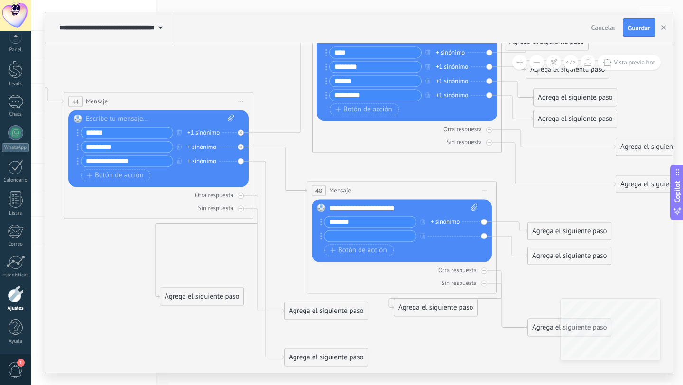
click at [345, 234] on input "text" at bounding box center [370, 235] width 92 height 11
type input "**********"
click at [344, 251] on span "Botón de acción" at bounding box center [358, 251] width 57 height 8
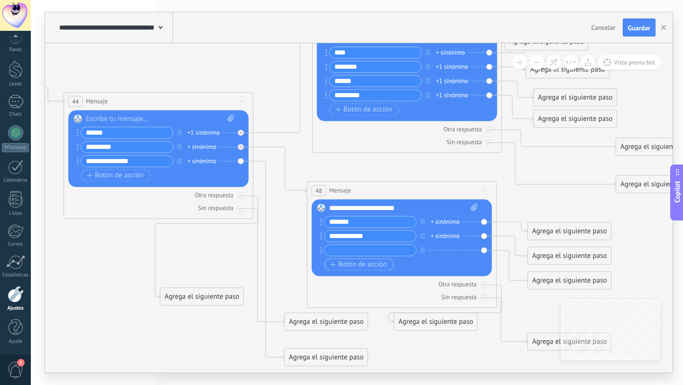
click at [344, 251] on input "text" at bounding box center [370, 250] width 92 height 11
type input "*"
type input "**********"
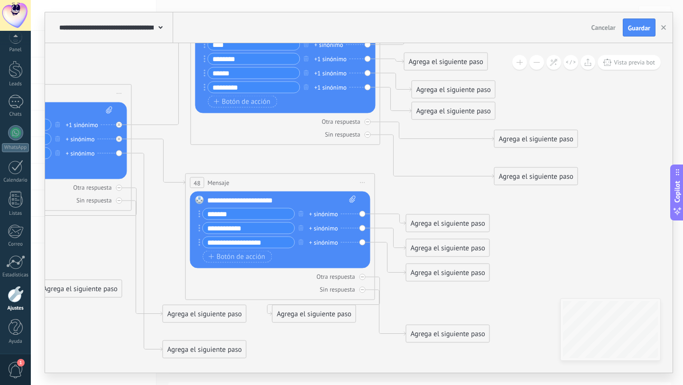
drag, startPoint x: 464, startPoint y: 357, endPoint x: 344, endPoint y: 349, distance: 119.7
click at [329, 212] on div "+ sinónimo" at bounding box center [323, 213] width 29 height 9
type input "*****"
click at [336, 227] on span "agregar sinónimo Leyes" at bounding box center [355, 227] width 82 height 9
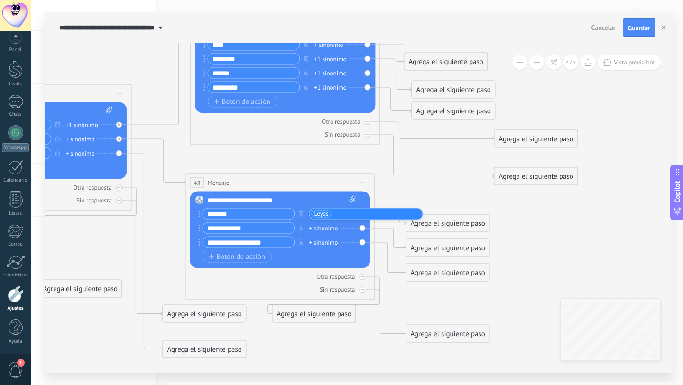
click at [329, 226] on div "+ sinónimo" at bounding box center [323, 227] width 29 height 9
click at [329, 226] on input "text" at bounding box center [335, 228] width 47 height 6
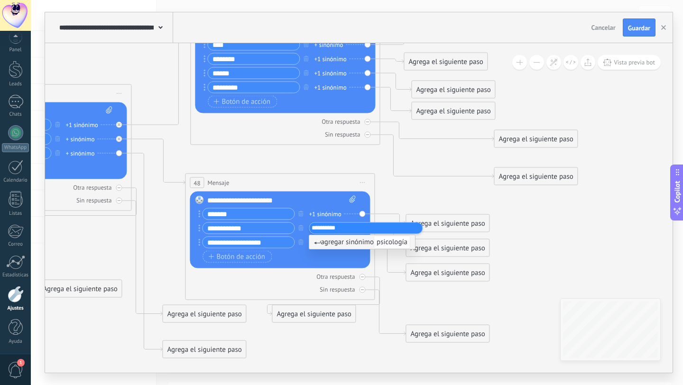
type input "**********"
click at [340, 247] on li "agregar sinónimo psicología" at bounding box center [362, 242] width 106 height 14
click at [332, 243] on div "+ sinónimo" at bounding box center [323, 242] width 29 height 9
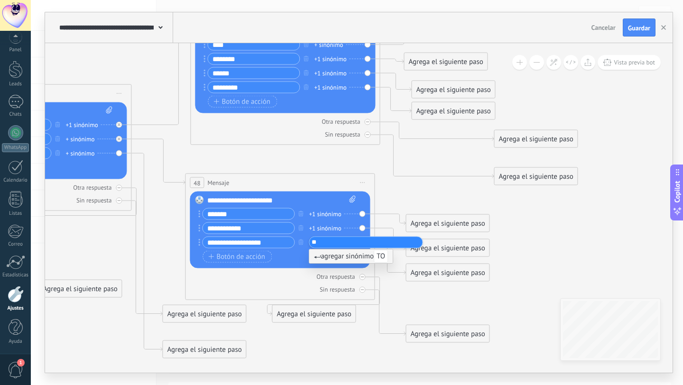
type input "**"
click at [339, 256] on span "agregar sinónimo TO" at bounding box center [351, 256] width 74 height 9
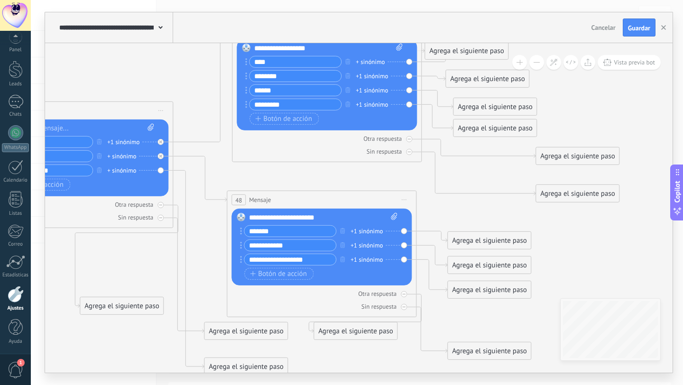
drag, startPoint x: 550, startPoint y: 246, endPoint x: 592, endPoint y: 263, distance: 45.3
click at [489, 241] on div "Agrega el siguiente paso" at bounding box center [489, 241] width 83 height 16
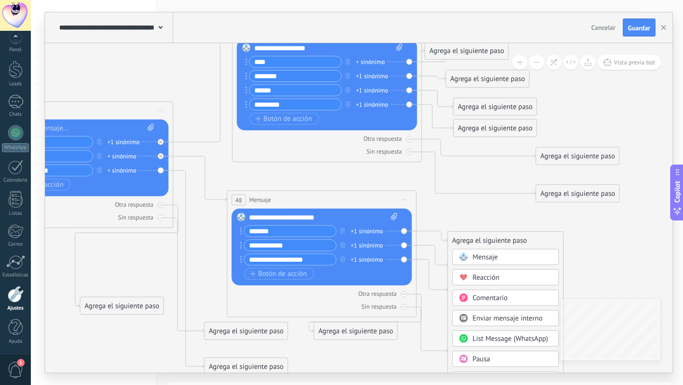
click at [495, 343] on span "List Message (WhatsApp)" at bounding box center [509, 338] width 75 height 9
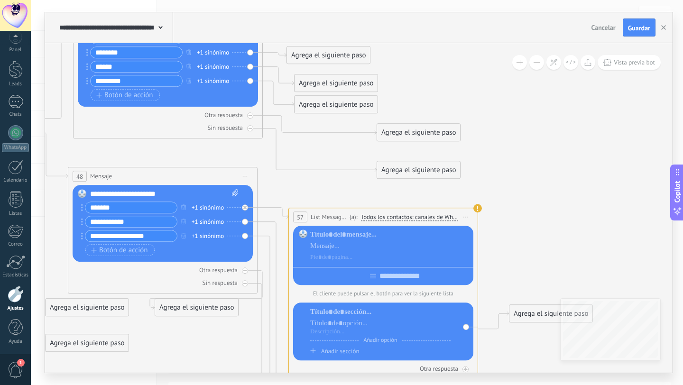
drag, startPoint x: 475, startPoint y: 274, endPoint x: 500, endPoint y: 250, distance: 33.9
click at [352, 280] on div at bounding box center [383, 274] width 180 height 15
click at [245, 209] on icon at bounding box center [244, 207] width 3 height 3
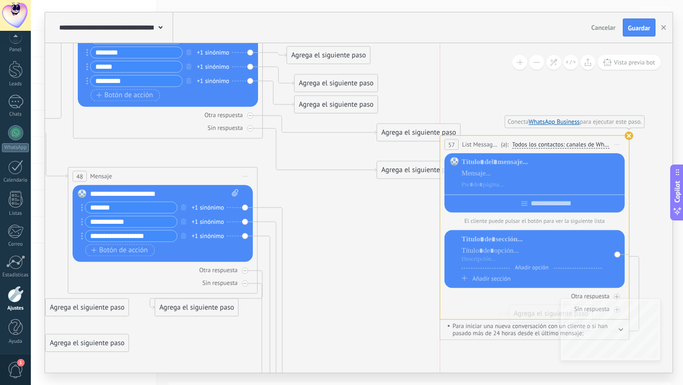
drag, startPoint x: 338, startPoint y: 213, endPoint x: 486, endPoint y: 140, distance: 164.8
click at [486, 140] on span "List Message (WhatsApp)" at bounding box center [480, 144] width 37 height 9
click at [629, 136] on use at bounding box center [628, 135] width 9 height 9
click at [618, 142] on span "Iniciar vista previa aquí Cambiar nombre Duplicar [GEOGRAPHIC_DATA]" at bounding box center [616, 144] width 15 height 14
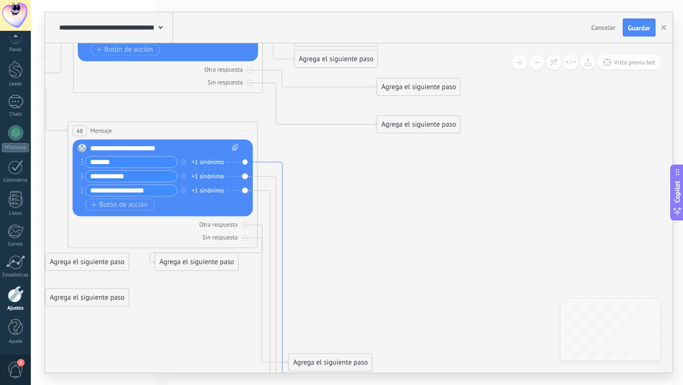
click at [280, 165] on icon at bounding box center [272, 298] width 31 height 272
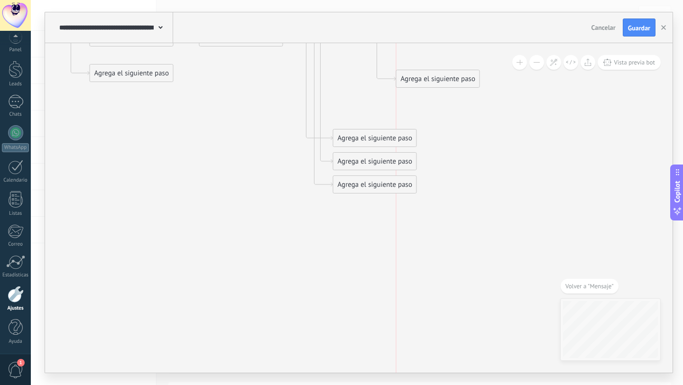
drag, startPoint x: 340, startPoint y: 207, endPoint x: 408, endPoint y: 92, distance: 133.0
click at [406, 78] on div "Agrega el siguiente paso" at bounding box center [437, 79] width 83 height 16
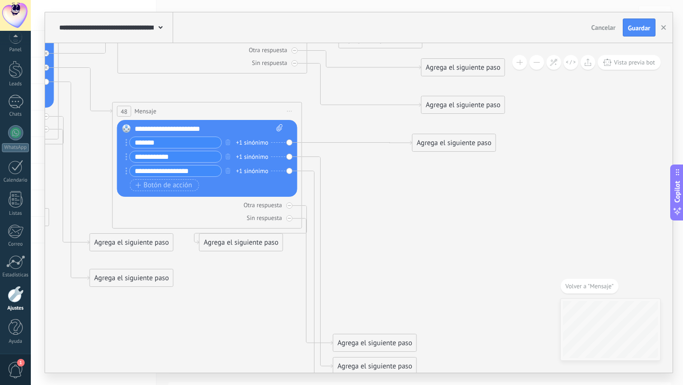
drag, startPoint x: 430, startPoint y: 284, endPoint x: 446, endPoint y: 143, distance: 141.8
click at [446, 143] on div "Agrega el siguiente paso" at bounding box center [453, 143] width 83 height 16
click at [321, 170] on icon at bounding box center [317, 262] width 31 height 211
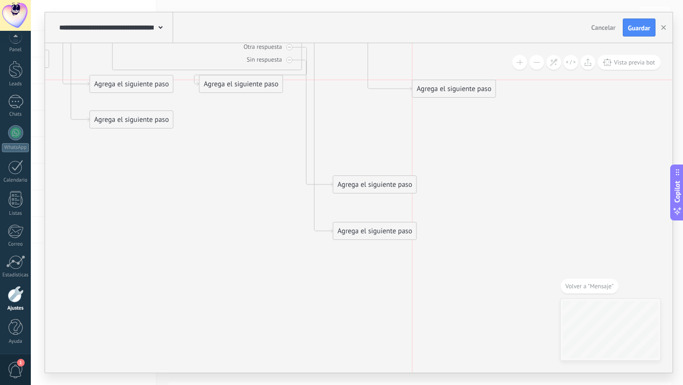
drag, startPoint x: 348, startPoint y: 204, endPoint x: 428, endPoint y: 87, distance: 141.6
click at [428, 87] on div "Agrega el siguiente paso" at bounding box center [453, 89] width 83 height 16
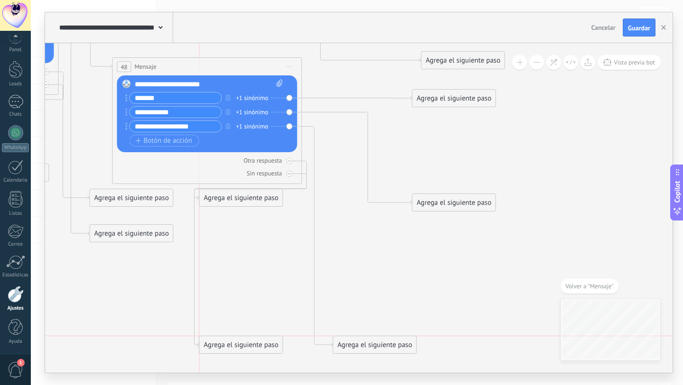
drag, startPoint x: 380, startPoint y: 296, endPoint x: 242, endPoint y: 339, distance: 144.6
click at [242, 339] on div "Agrega el siguiente paso" at bounding box center [241, 345] width 83 height 16
drag, startPoint x: 448, startPoint y: 206, endPoint x: 555, endPoint y: 123, distance: 135.5
click at [555, 123] on div "Agrega el siguiente paso" at bounding box center [561, 119] width 83 height 16
drag, startPoint x: 388, startPoint y: 348, endPoint x: 549, endPoint y: 154, distance: 251.9
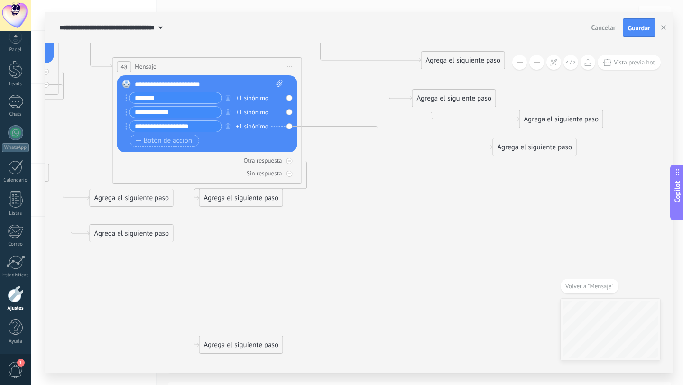
click at [549, 154] on div "Agrega el siguiente paso" at bounding box center [534, 147] width 83 height 16
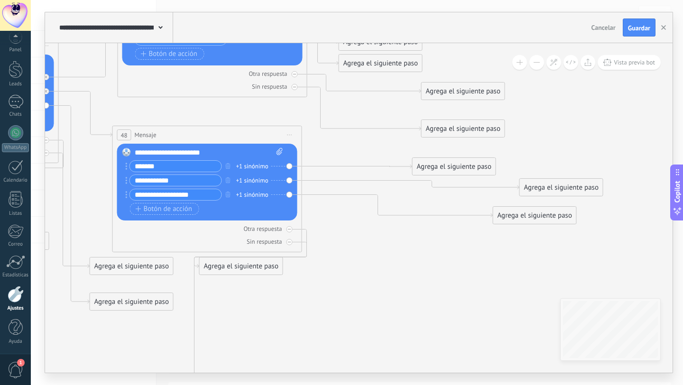
click at [445, 171] on div "Agrega el siguiente paso" at bounding box center [453, 167] width 83 height 16
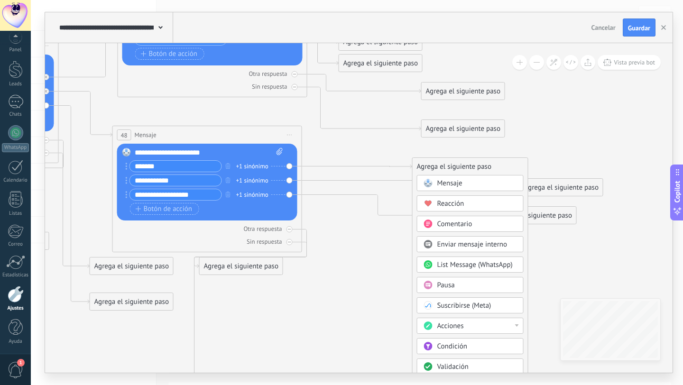
click at [450, 183] on span "Mensaje" at bounding box center [449, 183] width 25 height 9
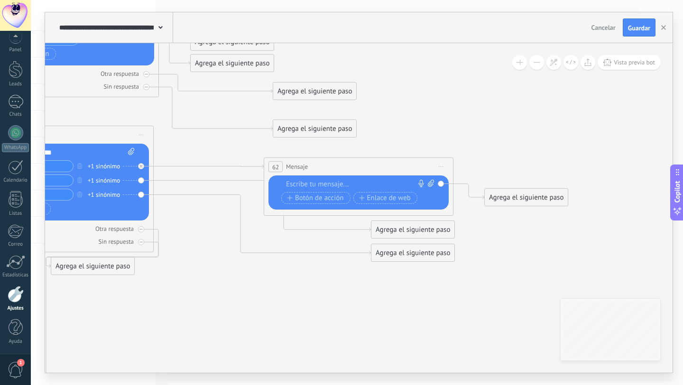
click at [330, 185] on div at bounding box center [356, 184] width 141 height 9
click at [325, 174] on div "62 Mensaje ******* (a): Todos los contactos - canales seleccionados Todos los c…" at bounding box center [358, 167] width 189 height 18
click at [317, 164] on div "62 Mensaje ******* (a): Todos los contactos - canales seleccionados Todos los c…" at bounding box center [358, 167] width 189 height 18
click at [316, 184] on div at bounding box center [356, 184] width 141 height 9
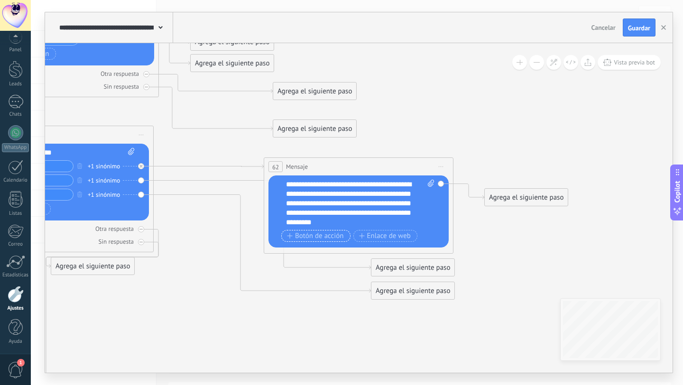
click at [302, 236] on span "Botón de acción" at bounding box center [315, 236] width 57 height 8
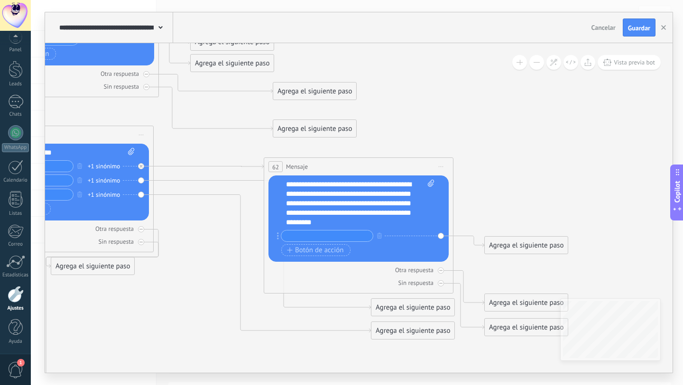
click at [335, 238] on input "text" at bounding box center [327, 235] width 92 height 11
paste input "**********"
type input "**********"
click at [428, 213] on span at bounding box center [429, 203] width 9 height 47
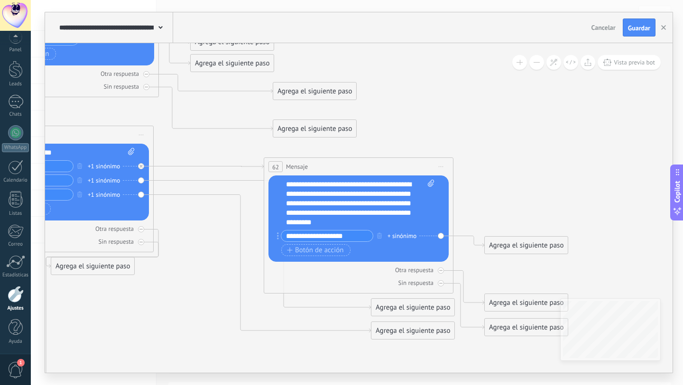
click input "Subir" at bounding box center [0, 0] width 0 height 0
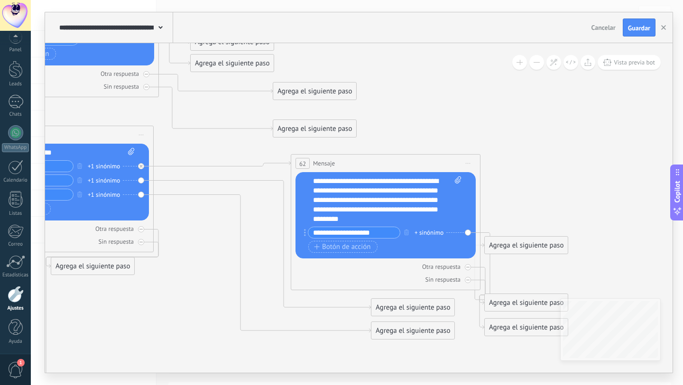
drag, startPoint x: 364, startPoint y: 169, endPoint x: 391, endPoint y: 166, distance: 27.2
click at [391, 166] on div "62 Mensaje ******* (a): Todos los contactos - canales seleccionados Todos los c…" at bounding box center [385, 164] width 189 height 18
click at [347, 229] on input "**********" at bounding box center [354, 232] width 92 height 11
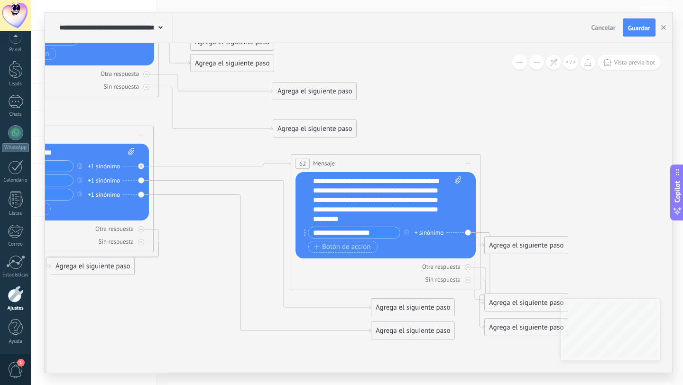
click at [347, 229] on input "**********" at bounding box center [354, 232] width 92 height 11
paste input "**********"
type input "**********"
click at [386, 233] on input "**********" at bounding box center [354, 232] width 92 height 11
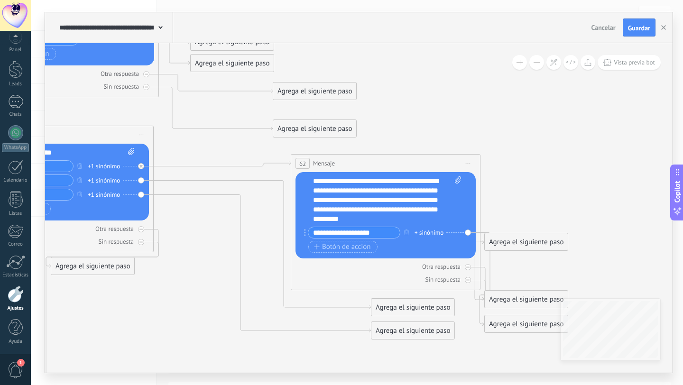
click at [386, 233] on input "**********" at bounding box center [354, 232] width 92 height 11
click at [345, 235] on input "text" at bounding box center [354, 232] width 92 height 11
paste input "**********"
type input "**********"
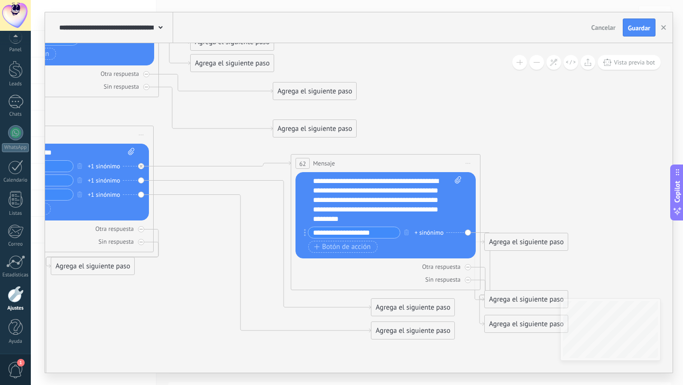
click at [377, 234] on input "**********" at bounding box center [354, 232] width 92 height 11
click at [328, 231] on input "text" at bounding box center [354, 232] width 92 height 11
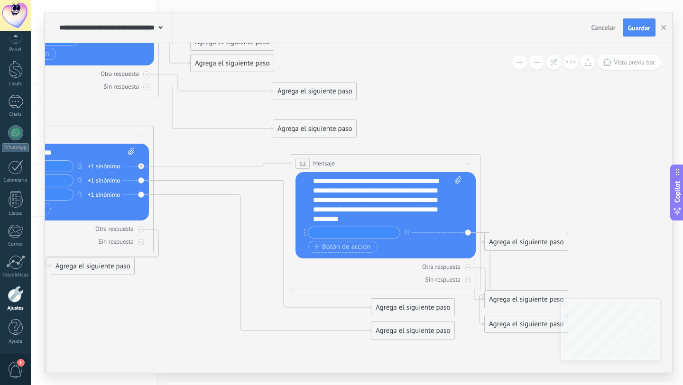
paste input "**********"
type input "**********"
click at [368, 235] on input "**********" at bounding box center [354, 232] width 92 height 11
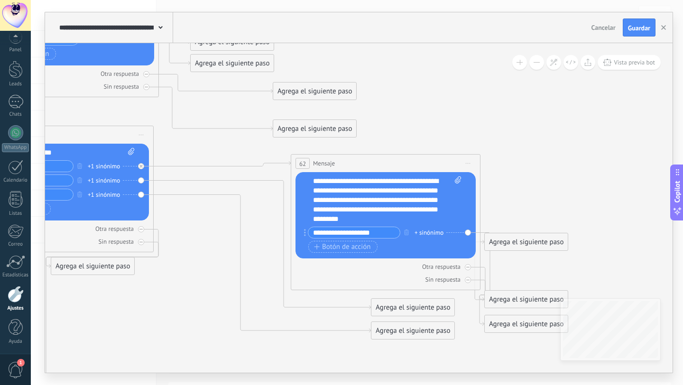
click at [368, 235] on input "**********" at bounding box center [354, 232] width 92 height 11
paste input "**********"
click at [352, 236] on input "**********" at bounding box center [354, 232] width 92 height 11
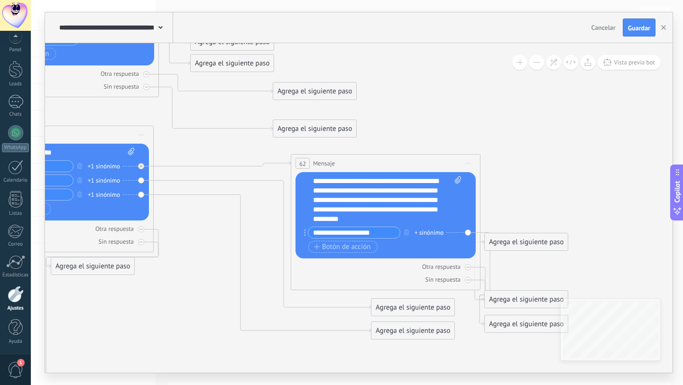
click at [352, 236] on input "**********" at bounding box center [354, 232] width 92 height 11
type input "**********"
click at [337, 271] on div "Otra respuesta" at bounding box center [385, 266] width 180 height 9
click at [450, 207] on div "**********" at bounding box center [387, 199] width 148 height 47
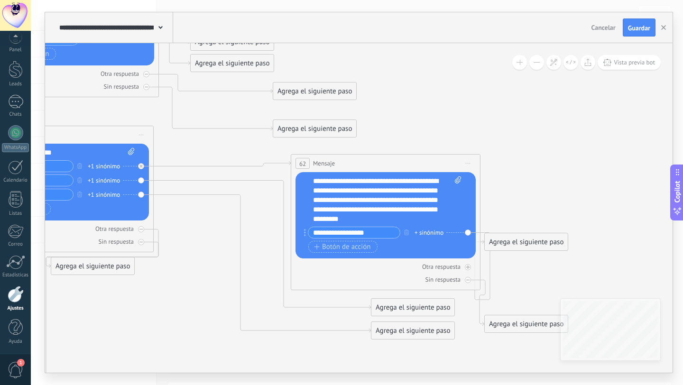
click at [343, 270] on div "Otra respuesta" at bounding box center [386, 267] width 180 height 9
drag, startPoint x: 577, startPoint y: 192, endPoint x: 615, endPoint y: 280, distance: 96.0
click at [615, 280] on div "Agrega el siguiente paso" at bounding box center [589, 283] width 83 height 16
drag, startPoint x: 530, startPoint y: 239, endPoint x: 591, endPoint y: 179, distance: 85.5
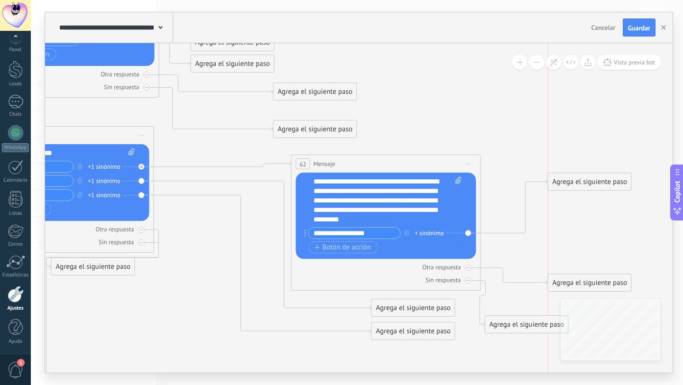
click at [591, 179] on div "Agrega el siguiente paso" at bounding box center [589, 182] width 83 height 16
click at [459, 182] on icon at bounding box center [458, 180] width 6 height 7
click input "Subir" at bounding box center [0, 0] width 0 height 0
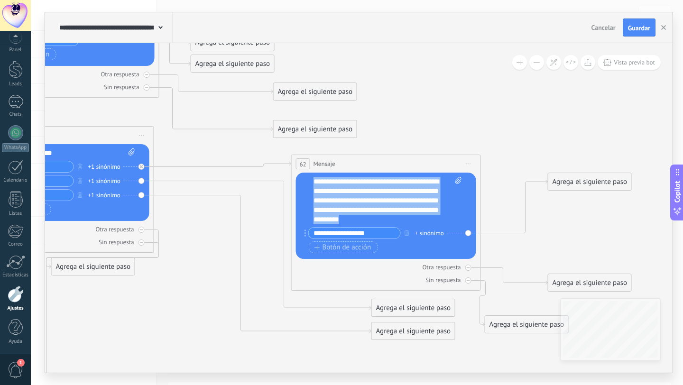
drag, startPoint x: 420, startPoint y: 220, endPoint x: 306, endPoint y: 182, distance: 119.9
click at [306, 182] on div "Reemplazar Quitar Convertir a mensaje de voz Arrastre la imagen aquí para adjun…" at bounding box center [386, 216] width 180 height 86
copy div "**********"
click at [399, 306] on div "Agrega el siguiente paso" at bounding box center [413, 308] width 83 height 16
click at [412, 326] on span "Mensaje" at bounding box center [408, 324] width 25 height 9
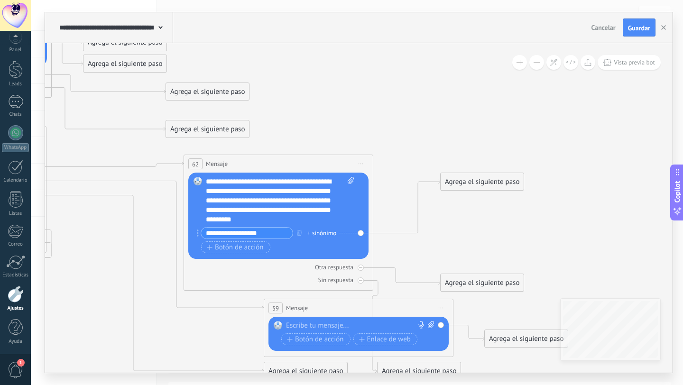
click at [348, 325] on div at bounding box center [356, 325] width 141 height 9
paste div
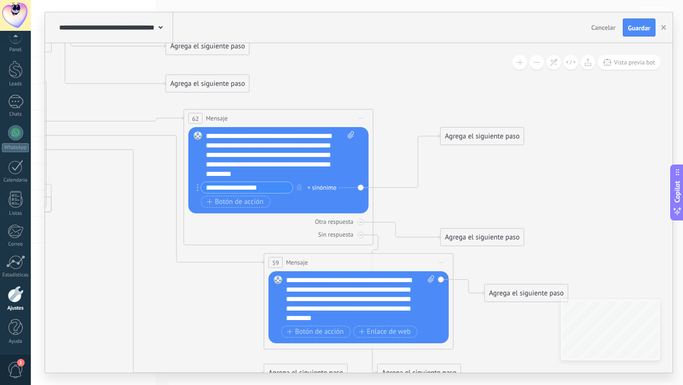
click at [276, 187] on input "**********" at bounding box center [247, 187] width 92 height 11
click at [312, 334] on span "Botón de acción" at bounding box center [315, 332] width 57 height 8
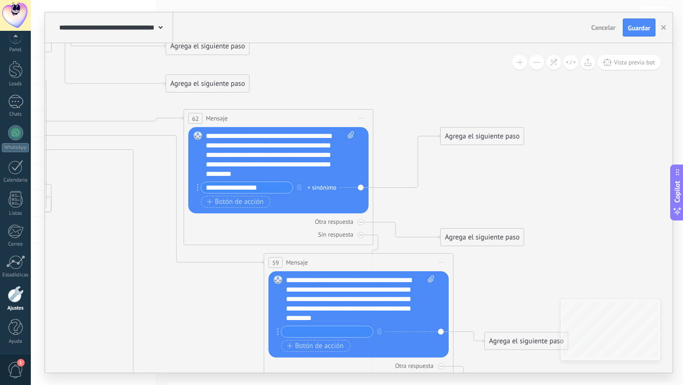
click at [311, 333] on input "text" at bounding box center [327, 331] width 92 height 11
click at [333, 348] on span "Botón de acción" at bounding box center [315, 346] width 57 height 8
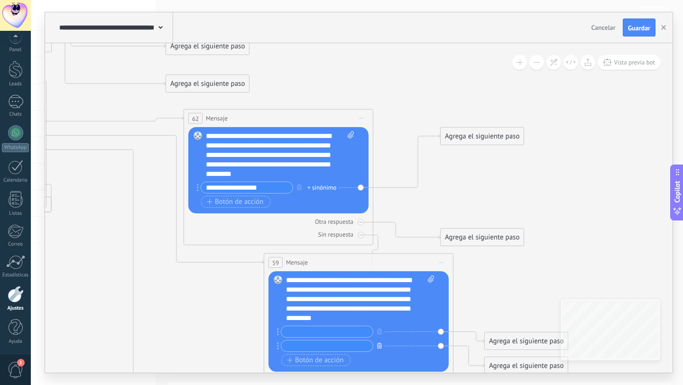
click at [381, 347] on icon "button" at bounding box center [379, 346] width 5 height 6
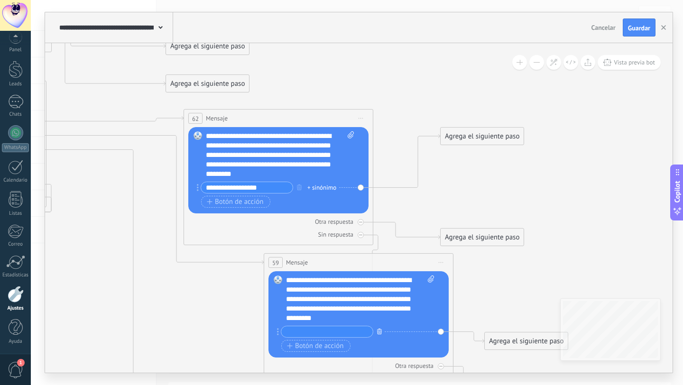
click at [377, 330] on icon "button" at bounding box center [379, 332] width 5 height 6
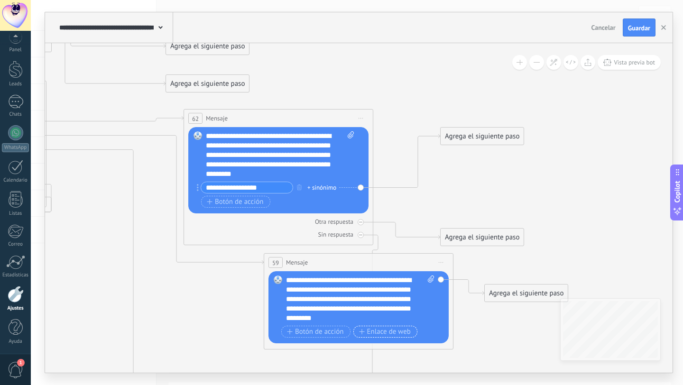
click at [388, 332] on span "Enlace de web" at bounding box center [385, 332] width 52 height 8
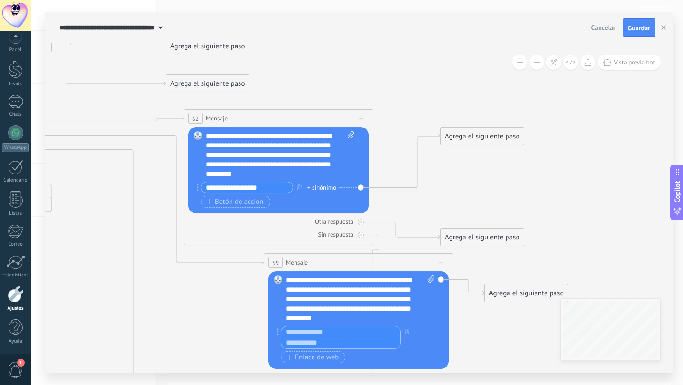
click at [340, 332] on input "text" at bounding box center [340, 331] width 119 height 11
click at [329, 345] on input "text" at bounding box center [340, 343] width 119 height 11
paste input "**********"
type input "**********"
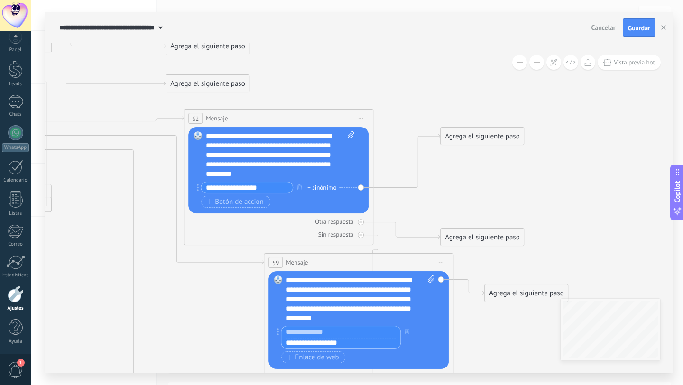
click at [375, 333] on input "text" at bounding box center [340, 331] width 119 height 11
paste input "**********"
click at [375, 333] on input "**********" at bounding box center [340, 331] width 119 height 11
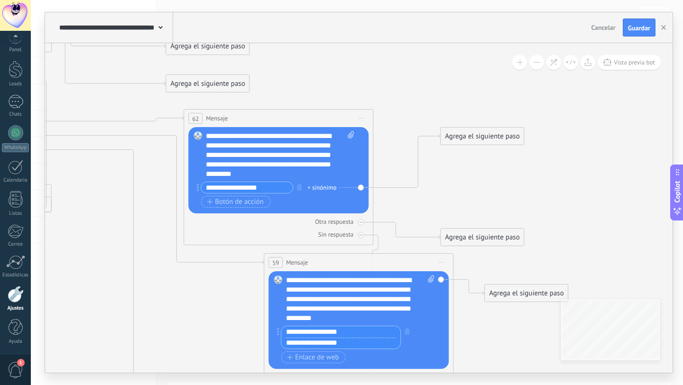
click at [375, 333] on input "**********" at bounding box center [340, 331] width 119 height 11
type input "**********"
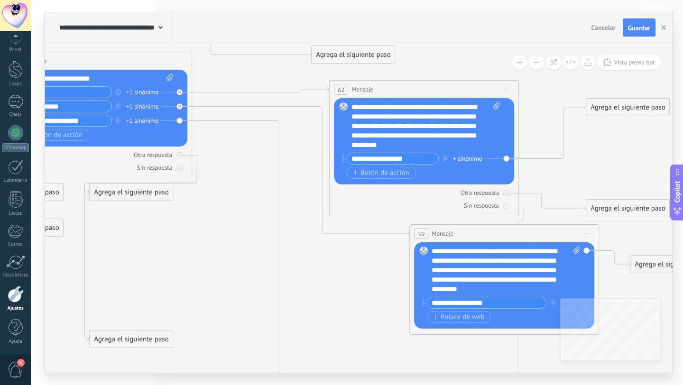
drag, startPoint x: 157, startPoint y: 246, endPoint x: 302, endPoint y: 217, distance: 148.4
click at [447, 157] on icon "button" at bounding box center [444, 158] width 5 height 6
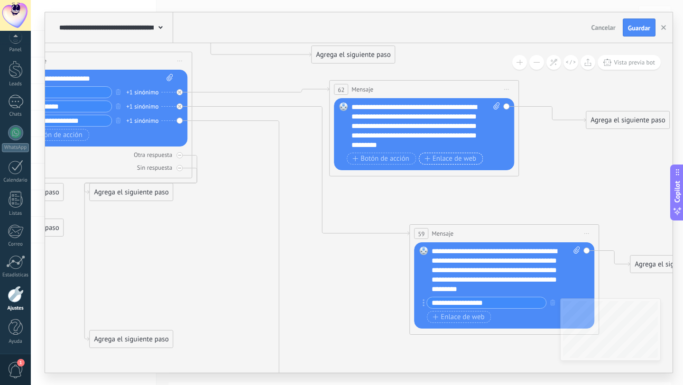
click at [469, 160] on span "Enlace de web" at bounding box center [450, 159] width 52 height 8
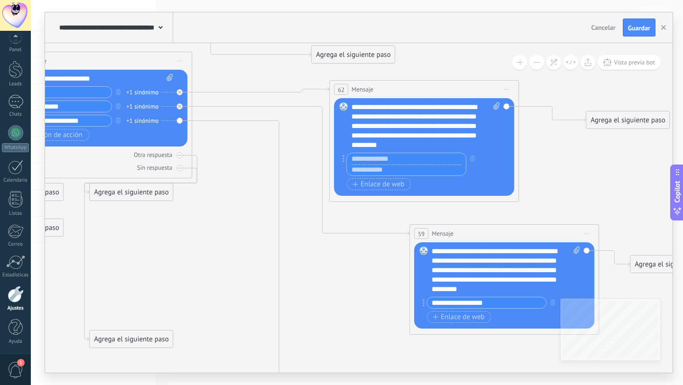
click at [385, 168] on input "text" at bounding box center [406, 169] width 119 height 11
paste input "**********"
type input "**********"
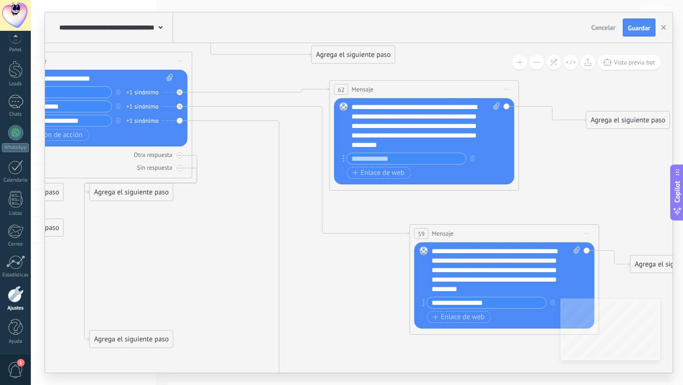
click at [434, 157] on input "text" at bounding box center [406, 158] width 119 height 11
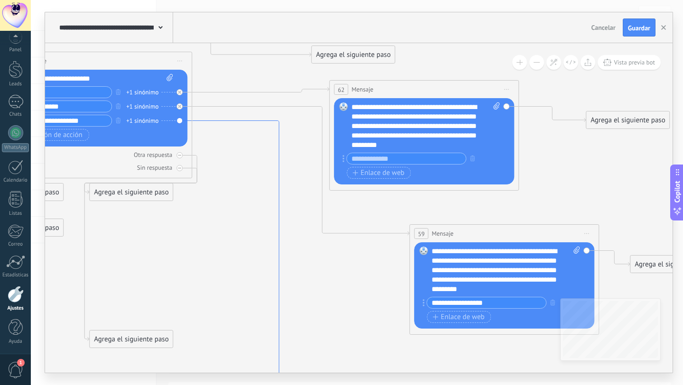
click at [214, 123] on icon at bounding box center [300, 255] width 217 height 270
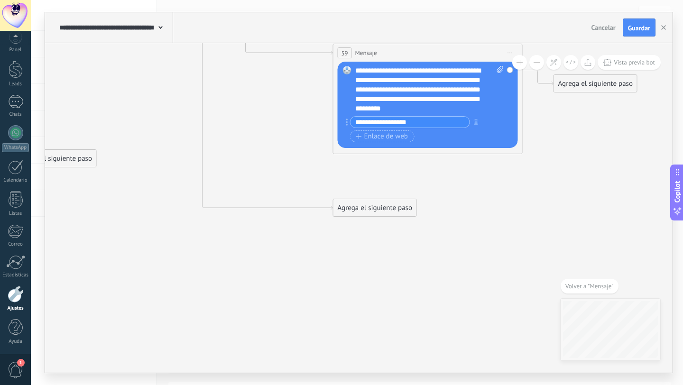
click at [380, 203] on div "Agrega el siguiente paso" at bounding box center [374, 208] width 83 height 16
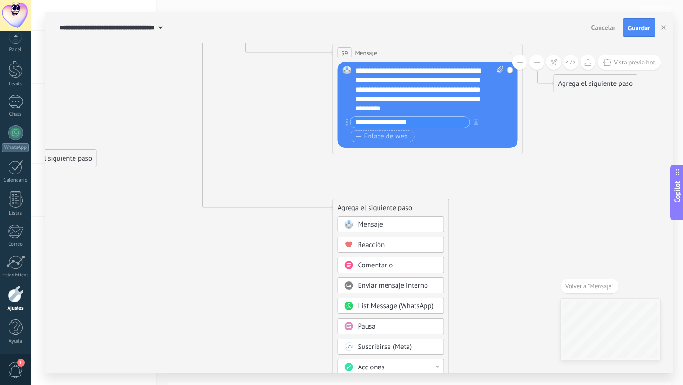
click at [374, 228] on span "Mensaje" at bounding box center [370, 224] width 25 height 9
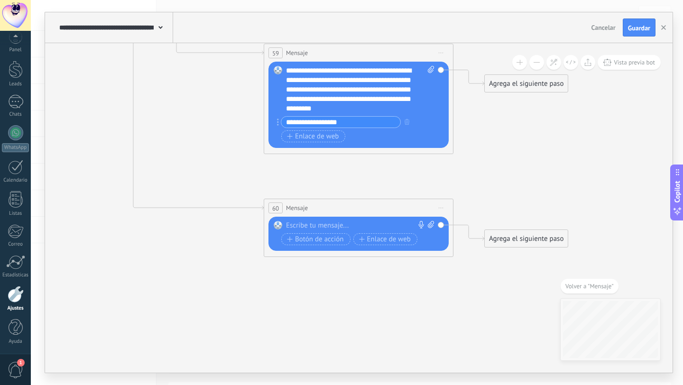
click at [356, 225] on div at bounding box center [356, 225] width 141 height 9
paste div
click at [365, 225] on div "**********" at bounding box center [360, 225] width 148 height 9
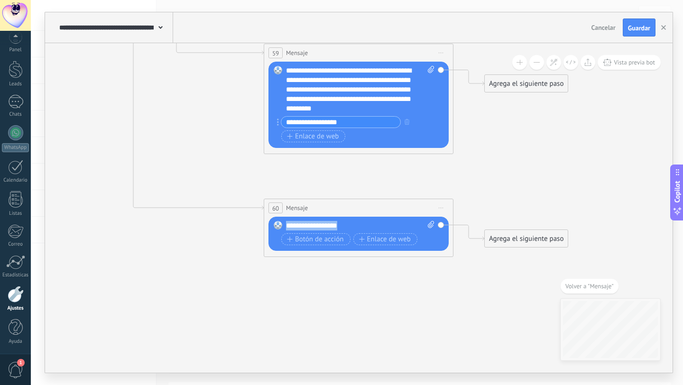
click at [365, 225] on div "**********" at bounding box center [360, 225] width 148 height 9
click at [392, 241] on span "Enlace de web" at bounding box center [385, 240] width 52 height 8
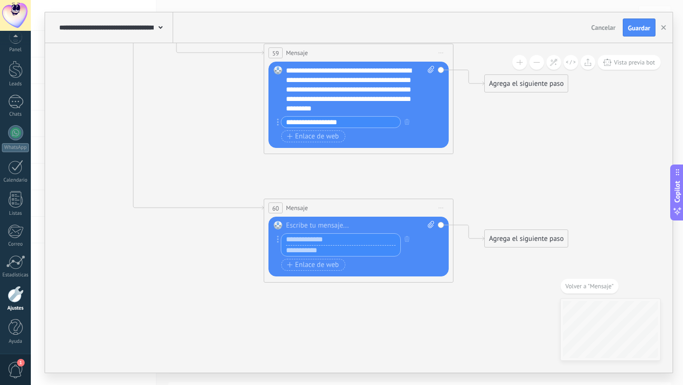
click at [325, 239] on input "text" at bounding box center [340, 239] width 119 height 11
click at [322, 250] on input "text" at bounding box center [340, 250] width 119 height 11
paste input "**********"
type input "**********"
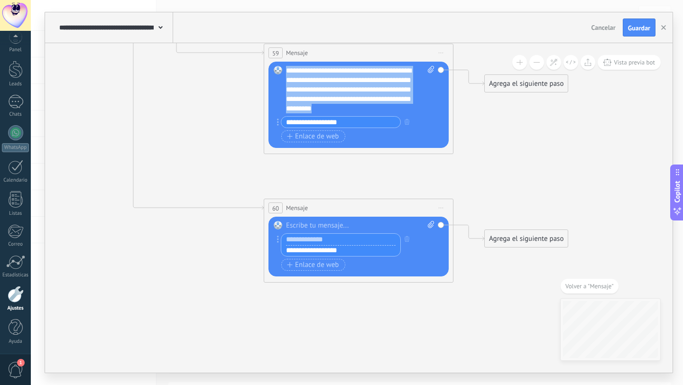
drag, startPoint x: 392, startPoint y: 109, endPoint x: 286, endPoint y: 64, distance: 114.7
click at [286, 64] on div "Reemplazar Quitar Convertir a mensaje de voz Arrastre la imagen aquí para adjun…" at bounding box center [358, 105] width 180 height 86
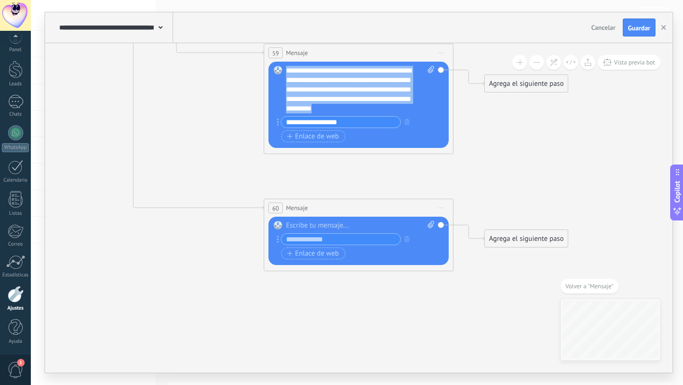
copy div "**********"
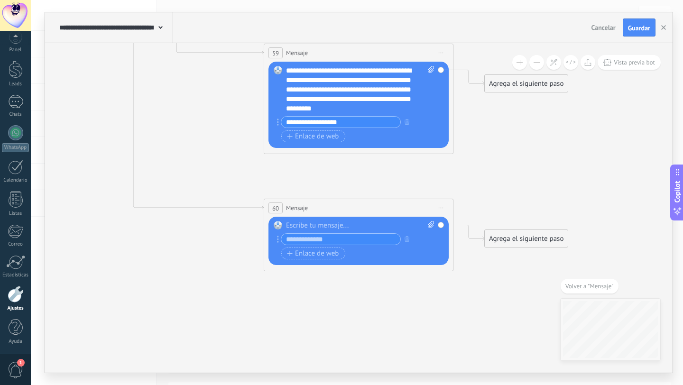
click at [317, 227] on div at bounding box center [360, 225] width 148 height 9
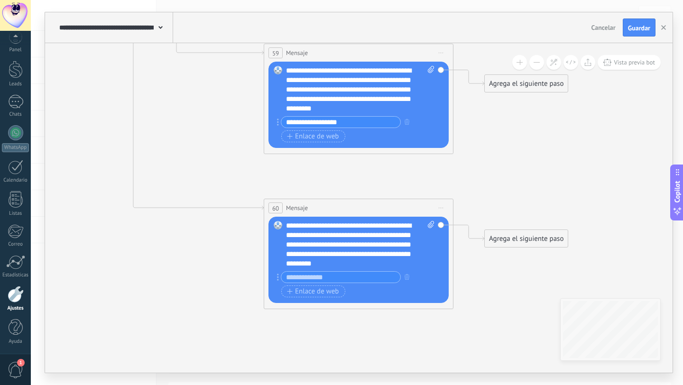
click at [323, 279] on input "text" at bounding box center [340, 277] width 119 height 11
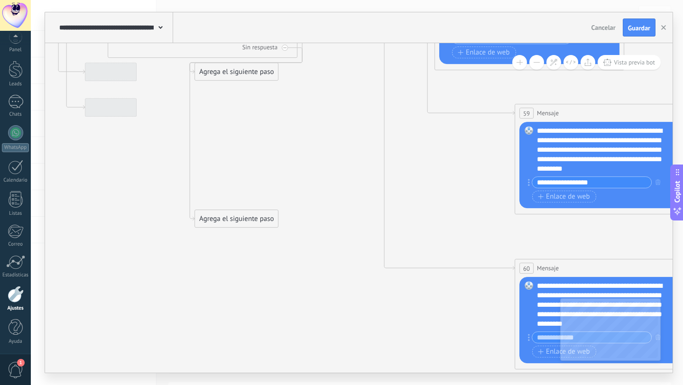
drag, startPoint x: 303, startPoint y: 309, endPoint x: 435, endPoint y: 307, distance: 132.3
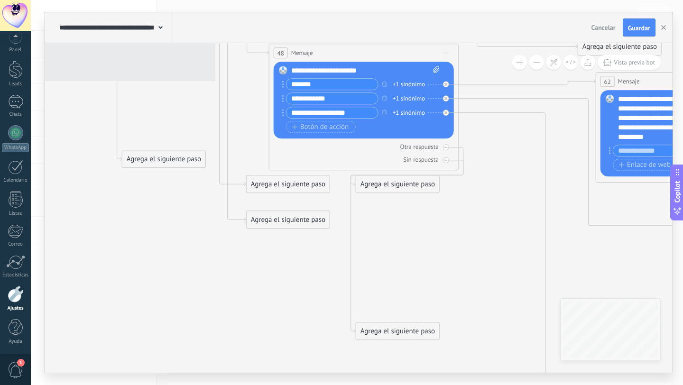
drag, startPoint x: 374, startPoint y: 199, endPoint x: 436, endPoint y: 248, distance: 79.3
click at [436, 248] on icon at bounding box center [98, 59] width 2173 height 1214
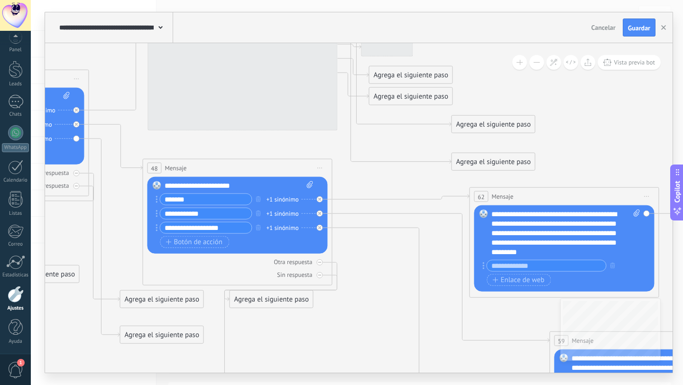
drag, startPoint x: 511, startPoint y: 135, endPoint x: 368, endPoint y: 240, distance: 177.0
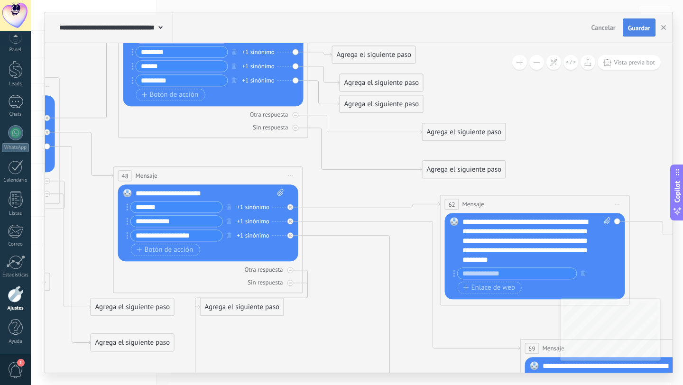
click at [640, 28] on span "Guardar" at bounding box center [639, 28] width 22 height 7
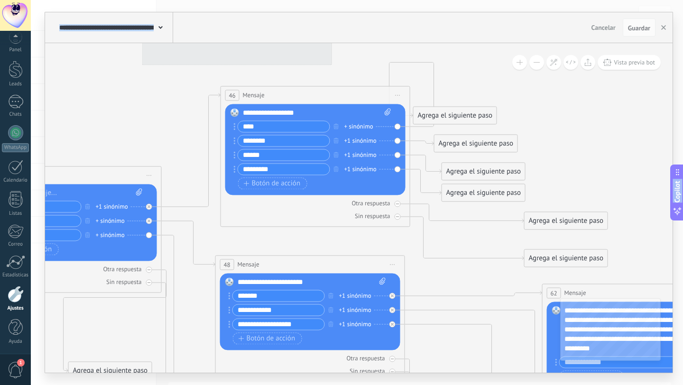
drag, startPoint x: 594, startPoint y: 131, endPoint x: 682, endPoint y: 193, distance: 108.0
click at [682, 193] on body ".abecls-1,.abecls-2{fill-rule:evenodd}.abecls-2{fill:#fff} .abhcls-1{fill:none}…" at bounding box center [341, 192] width 683 height 385
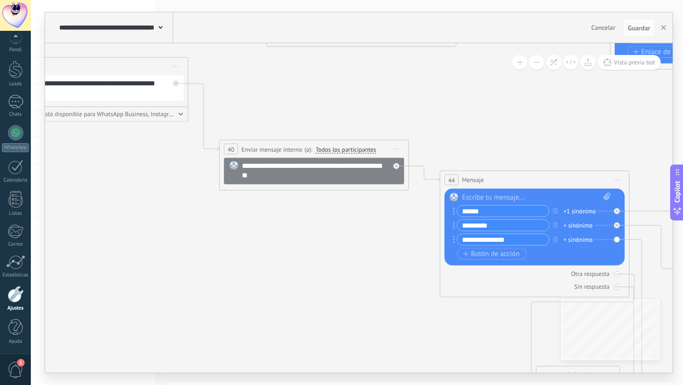
drag, startPoint x: 183, startPoint y: 137, endPoint x: 598, endPoint y: 119, distance: 414.8
click at [598, 119] on icon at bounding box center [512, 276] width 2173 height 1214
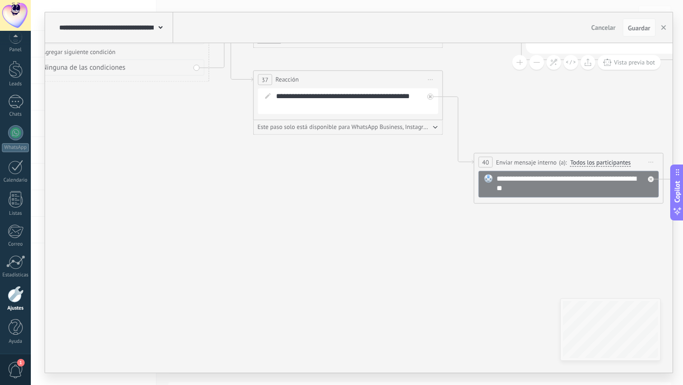
drag, startPoint x: 226, startPoint y: 220, endPoint x: 475, endPoint y: 227, distance: 249.0
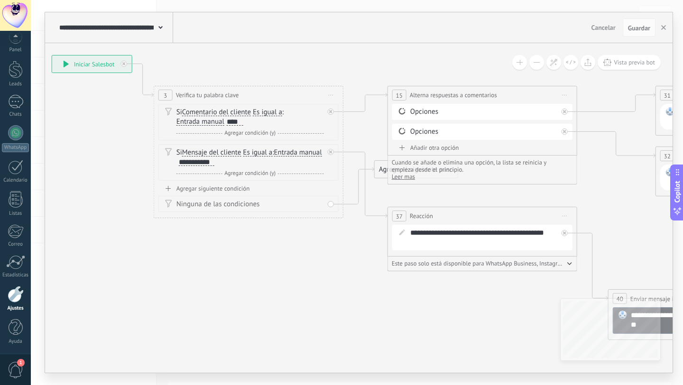
drag, startPoint x: 159, startPoint y: 221, endPoint x: 222, endPoint y: 289, distance: 92.6
click at [11, 108] on div "1" at bounding box center [15, 102] width 15 height 14
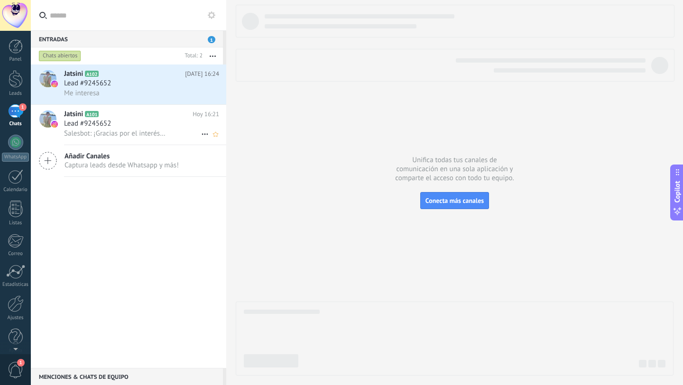
click at [114, 137] on span "Salesbot: ¡Gracias por el interés! ¡Por favor, revisa tus mensajes!" at bounding box center [115, 133] width 103 height 9
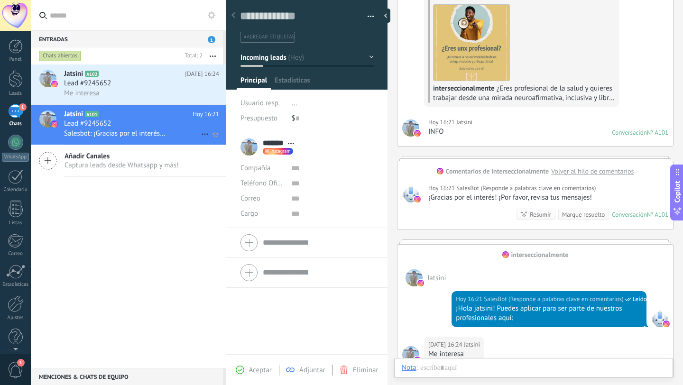
scroll to position [14, 0]
drag, startPoint x: 465, startPoint y: 156, endPoint x: 336, endPoint y: 145, distance: 129.0
click at [336, 145] on div "Guardar y crear Imprimir Administrar etiquetas" at bounding box center [454, 192] width 457 height 385
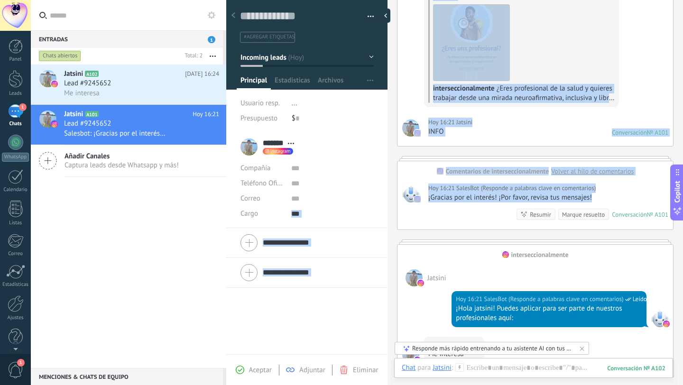
drag, startPoint x: 443, startPoint y: 216, endPoint x: 369, endPoint y: 212, distance: 73.6
click at [369, 212] on div "Guardar y crear Imprimir Administrar etiquetas" at bounding box center [454, 192] width 457 height 385
click at [157, 70] on h2 "Jatsini A102" at bounding box center [124, 73] width 121 height 9
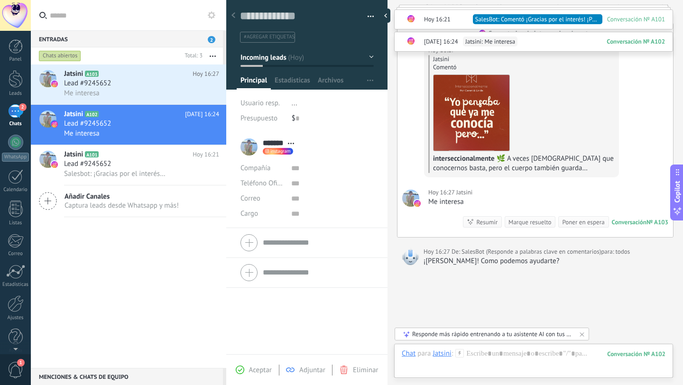
scroll to position [562, 0]
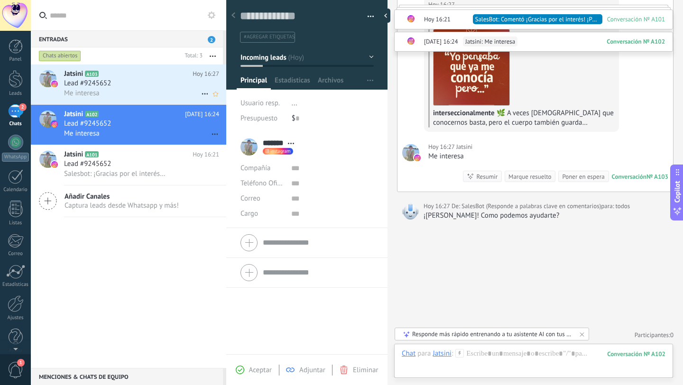
click at [174, 90] on div "Me interesa" at bounding box center [141, 93] width 155 height 10
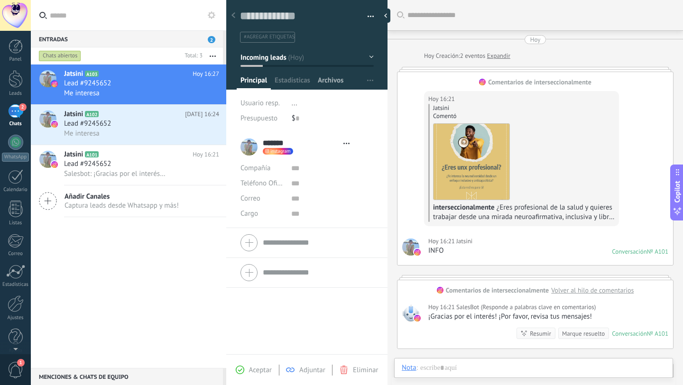
type textarea "**********"
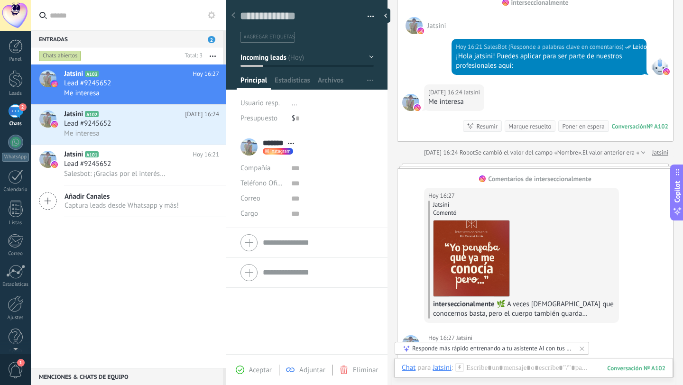
scroll to position [73, 0]
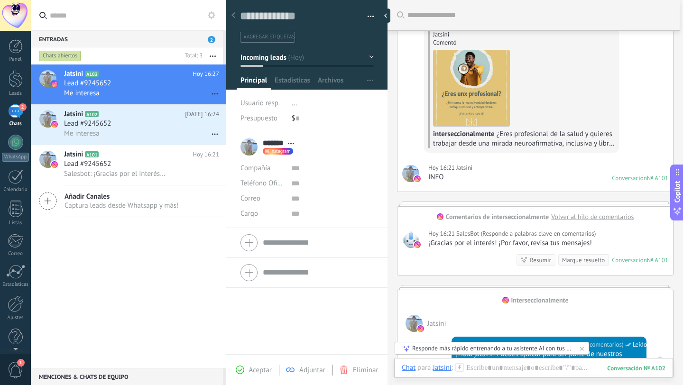
click at [10, 118] on div "2" at bounding box center [15, 111] width 15 height 14
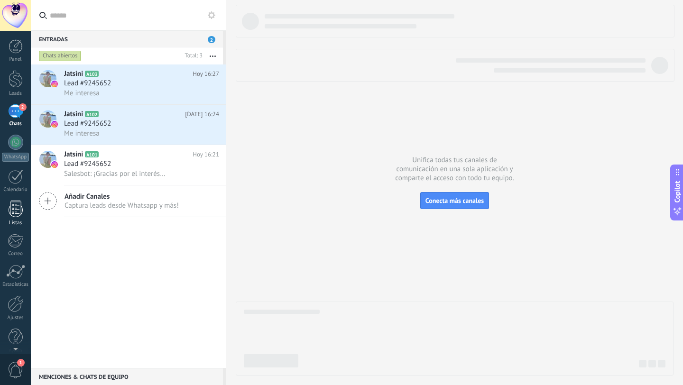
click at [18, 206] on div at bounding box center [16, 209] width 14 height 17
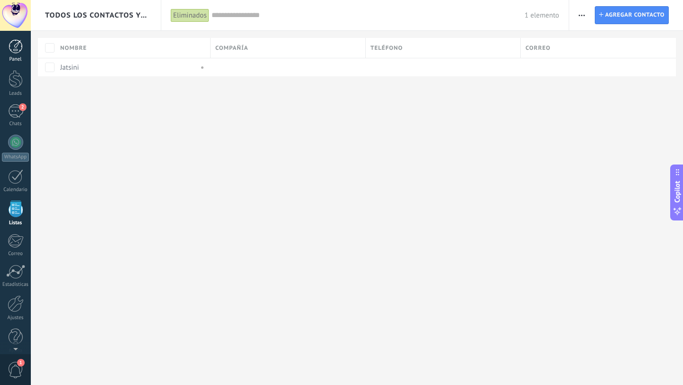
click at [14, 53] on div at bounding box center [16, 46] width 14 height 14
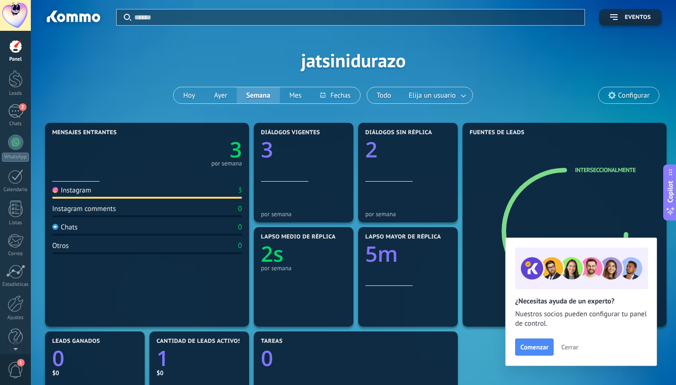
click at [570, 347] on span "Cerrar" at bounding box center [569, 347] width 17 height 7
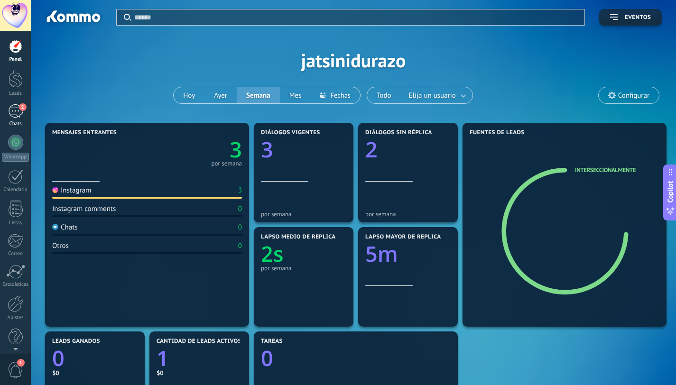
click at [18, 118] on div "2" at bounding box center [15, 111] width 15 height 14
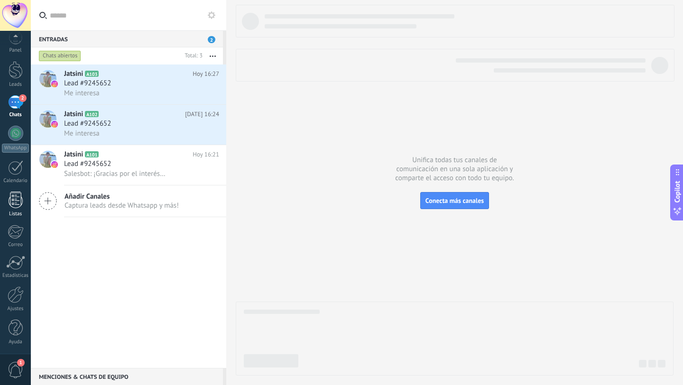
scroll to position [9, 0]
click at [15, 368] on span "1" at bounding box center [16, 370] width 16 height 17
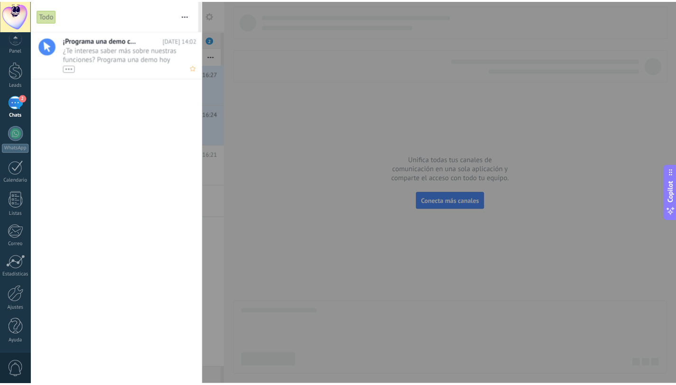
scroll to position [0, 0]
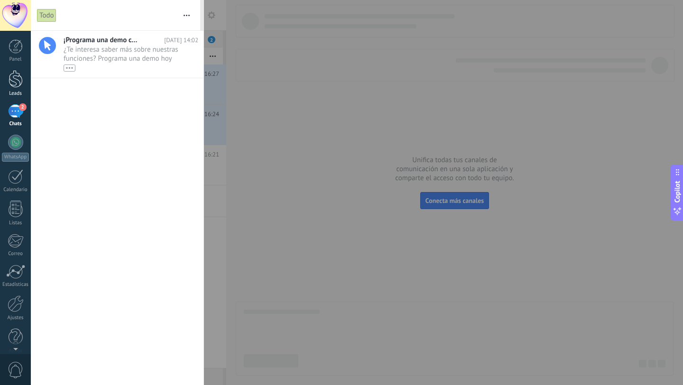
click at [8, 80] on link "Leads" at bounding box center [15, 83] width 31 height 27
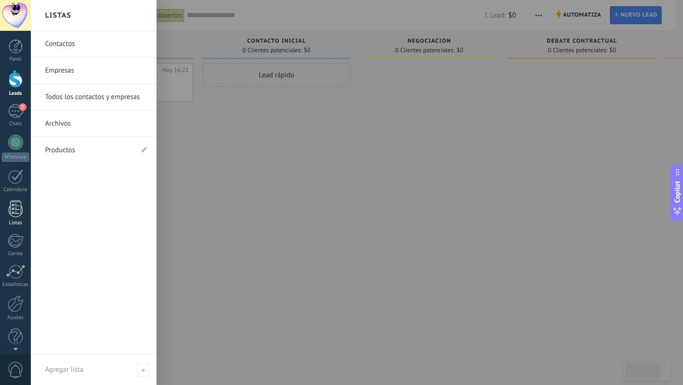
click at [7, 210] on link "Listas" at bounding box center [15, 214] width 31 height 26
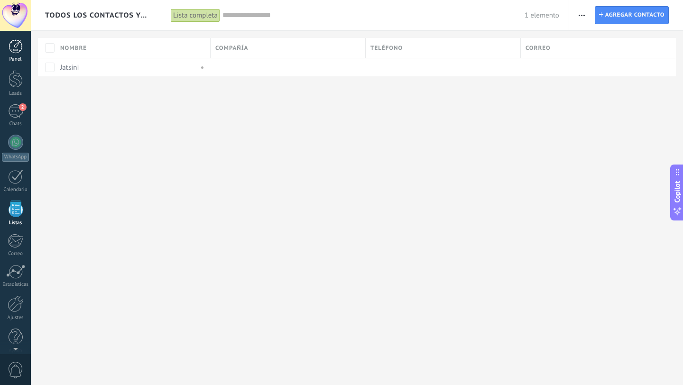
click at [14, 39] on div at bounding box center [16, 46] width 14 height 14
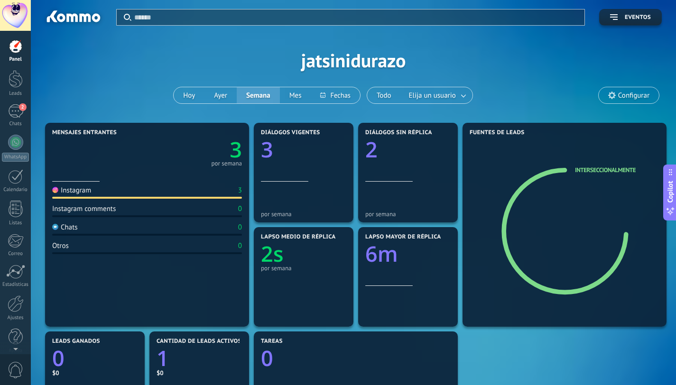
click at [625, 97] on span "Configurar" at bounding box center [633, 96] width 31 height 8
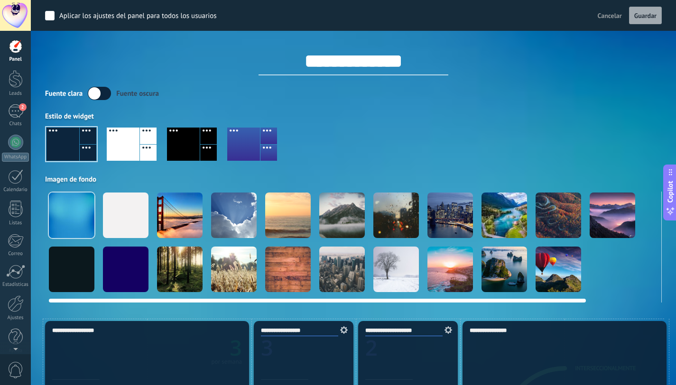
click at [127, 209] on div at bounding box center [126, 215] width 46 height 46
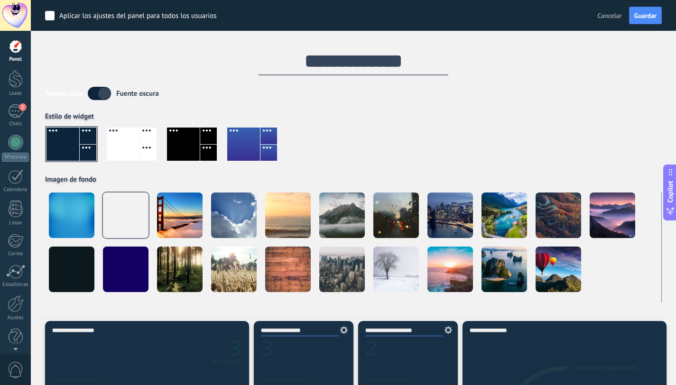
click at [137, 144] on div at bounding box center [123, 144] width 33 height 33
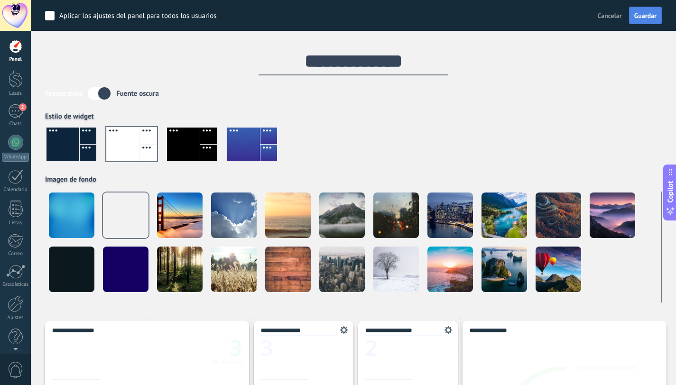
click at [633, 14] on button "Guardar" at bounding box center [645, 16] width 33 height 18
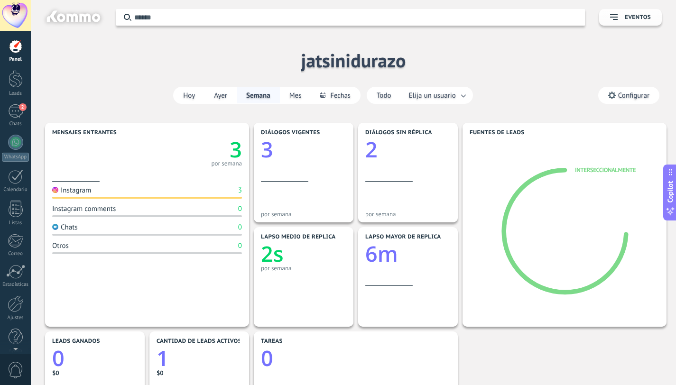
click at [350, 63] on div "Aplicar Eventos jatsinidurazo Hoy Ayer Semana Mes Todo Elija un usuario Configu…" at bounding box center [353, 60] width 616 height 120
click at [633, 96] on span "Configurar" at bounding box center [633, 96] width 31 height 8
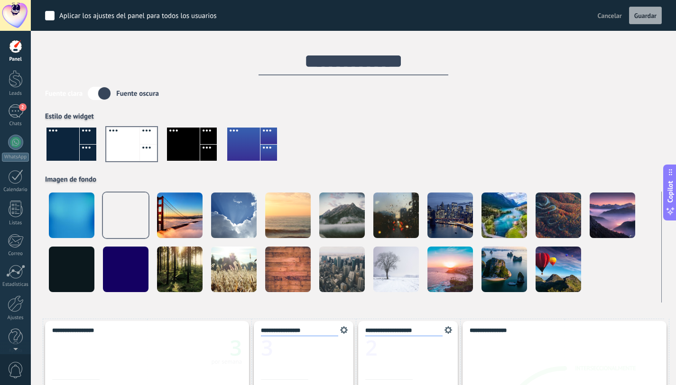
click at [376, 65] on input "**********" at bounding box center [353, 61] width 190 height 28
type input "**********"
click at [652, 15] on span "Guardar" at bounding box center [645, 15] width 22 height 7
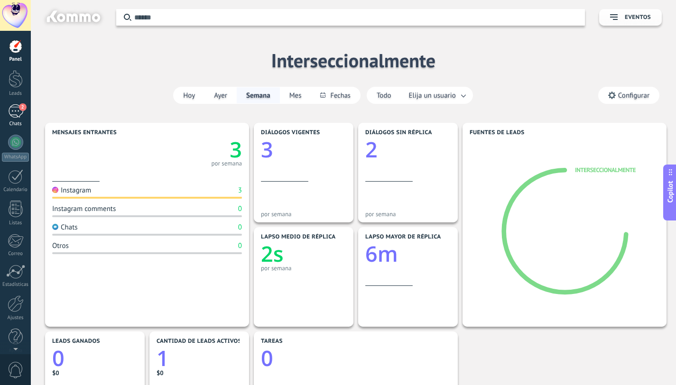
click at [18, 113] on div "2" at bounding box center [15, 111] width 15 height 14
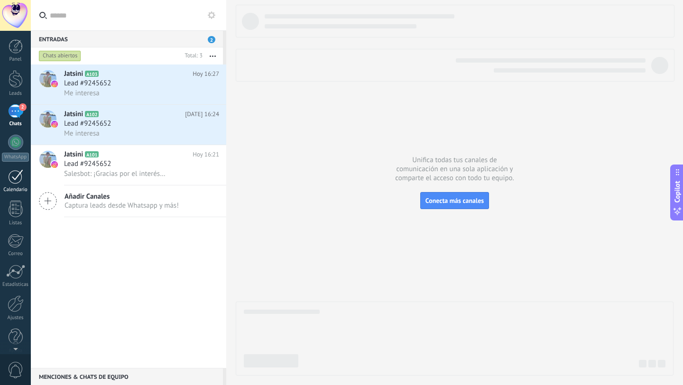
click at [13, 176] on div at bounding box center [15, 176] width 15 height 15
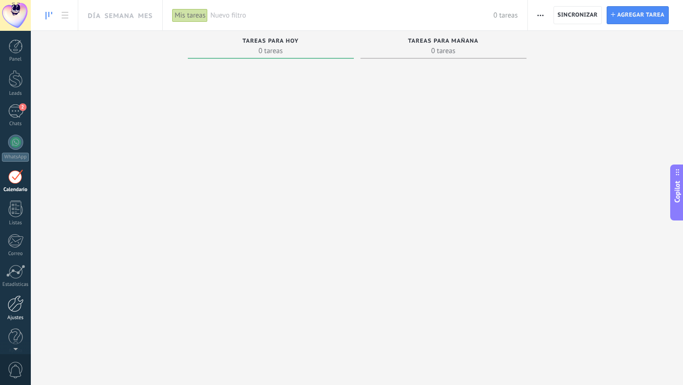
click at [17, 303] on div at bounding box center [16, 303] width 16 height 17
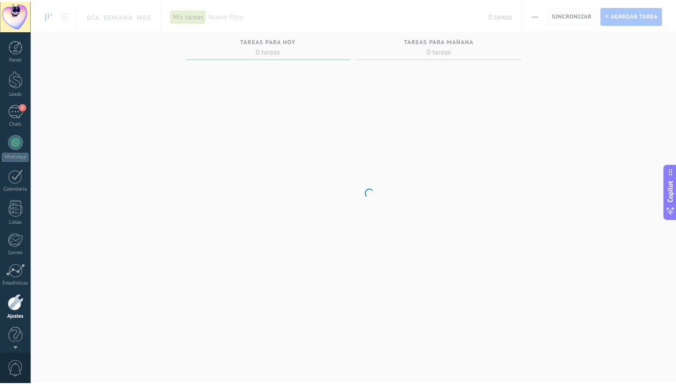
scroll to position [9, 0]
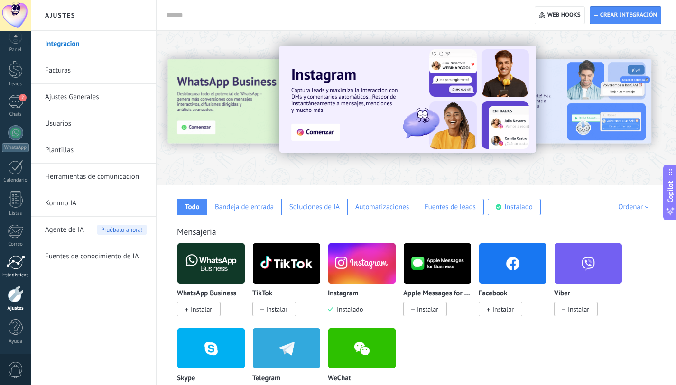
click at [11, 267] on div at bounding box center [15, 262] width 19 height 14
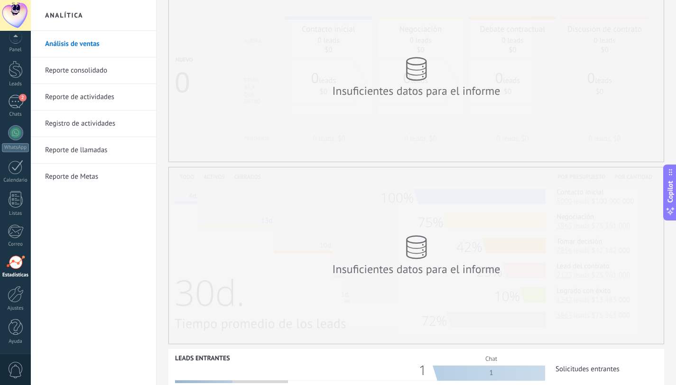
scroll to position [66, 0]
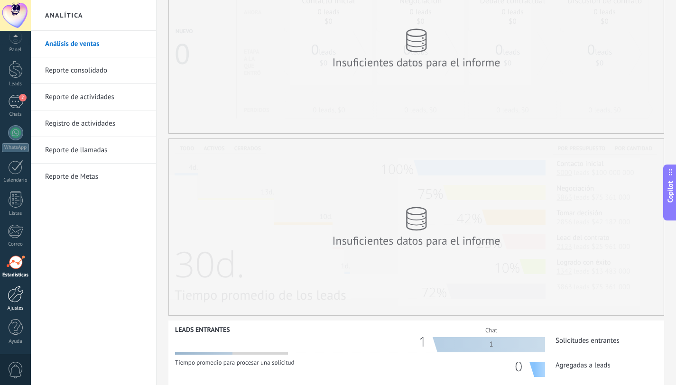
click at [18, 304] on link "Ajustes" at bounding box center [15, 299] width 31 height 26
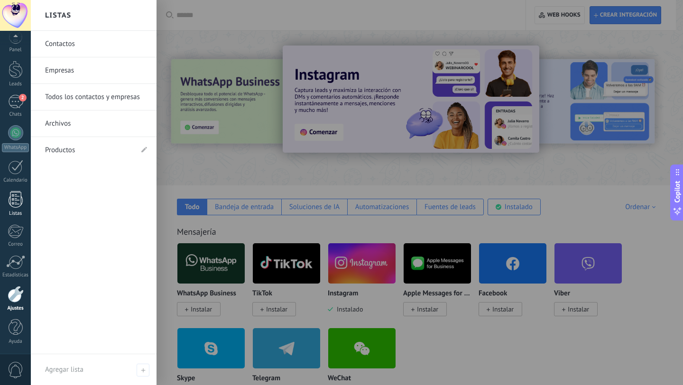
click at [17, 208] on link "Listas" at bounding box center [15, 204] width 31 height 26
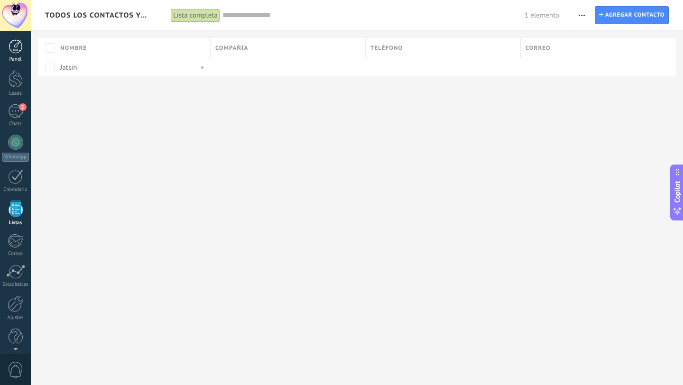
click at [17, 48] on div at bounding box center [16, 46] width 14 height 14
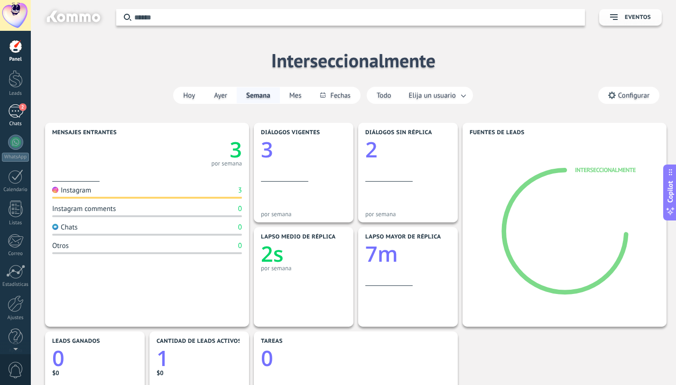
click at [20, 119] on link "2 Chats" at bounding box center [15, 115] width 31 height 23
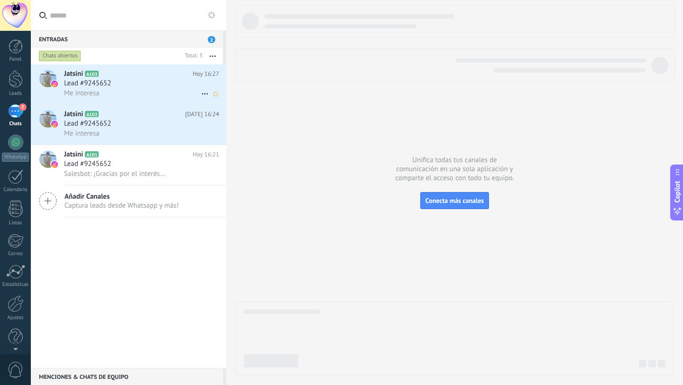
click at [139, 101] on div "Jatsini A103 Hoy 16:27 Lead #9245652 Me interesa" at bounding box center [145, 84] width 162 height 40
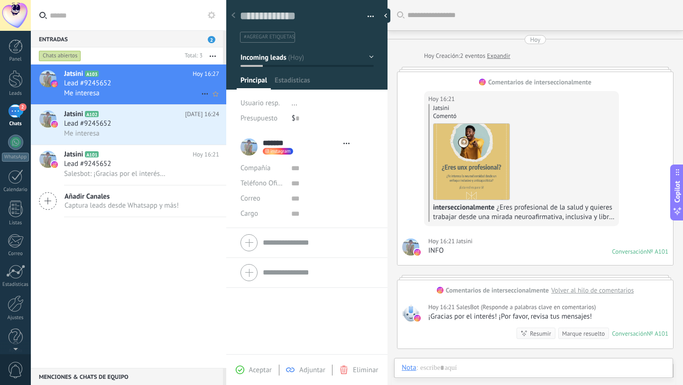
type textarea "**********"
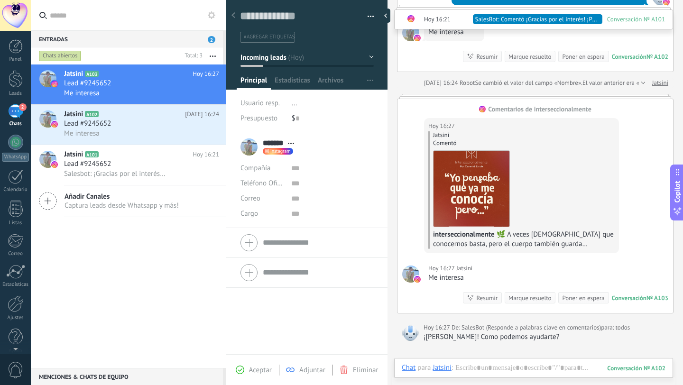
scroll to position [14, 0]
click at [291, 170] on input "text" at bounding box center [332, 168] width 82 height 15
click at [289, 184] on div "Teléfono Oficina Ofic. directo Celular Fax Casa Otro Teléfono Oficina" at bounding box center [306, 183] width 133 height 15
click at [291, 191] on input "text" at bounding box center [332, 198] width 82 height 15
click at [325, 211] on input "text" at bounding box center [332, 213] width 82 height 15
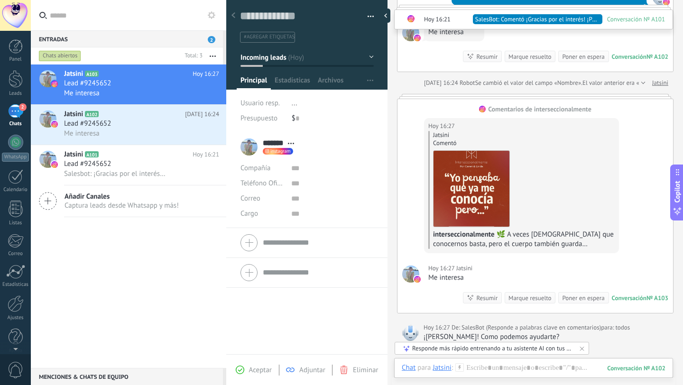
click at [364, 15] on button "button" at bounding box center [367, 16] width 14 height 14
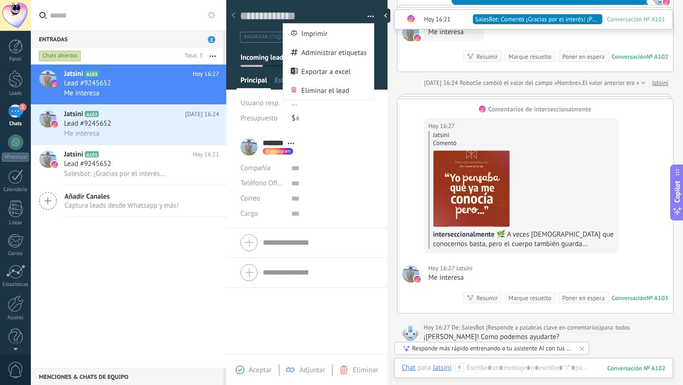
click at [364, 15] on button "button" at bounding box center [367, 16] width 14 height 14
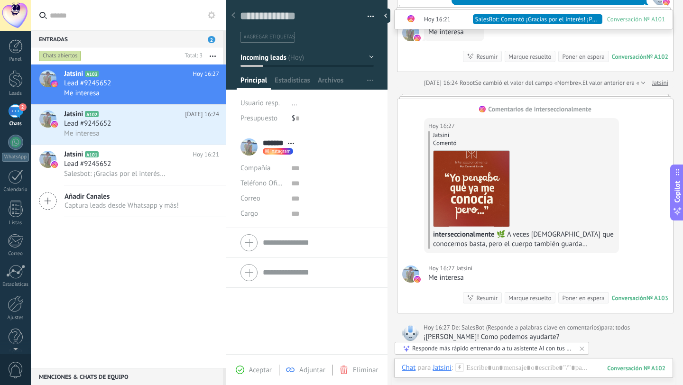
click at [429, 332] on div "¡Hola Jatsini! Como podemos ayudarte?" at bounding box center [545, 336] width 245 height 9
click at [408, 331] on div at bounding box center [410, 332] width 17 height 17
click at [622, 323] on span "todos" at bounding box center [622, 327] width 15 height 9
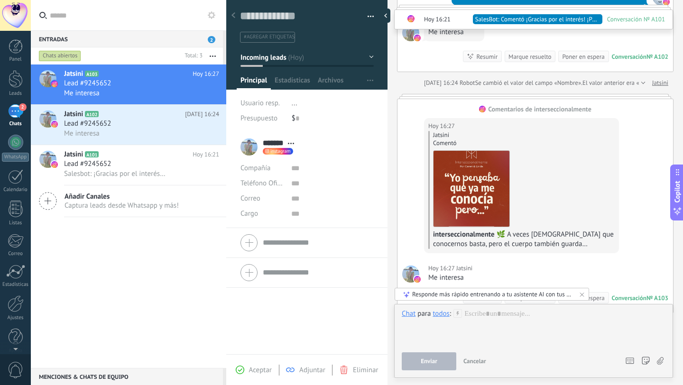
click at [474, 365] on button "Cancelar" at bounding box center [474, 361] width 30 height 18
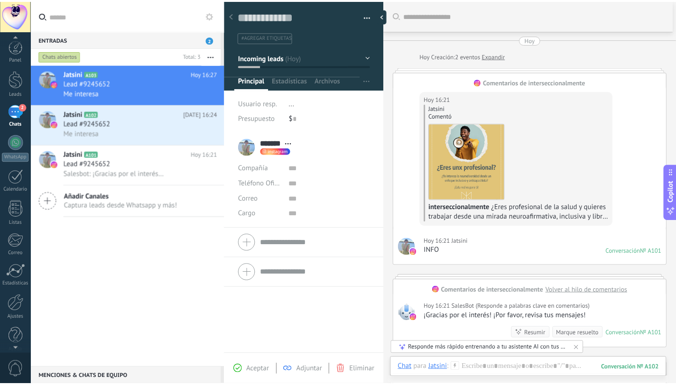
scroll to position [9, 0]
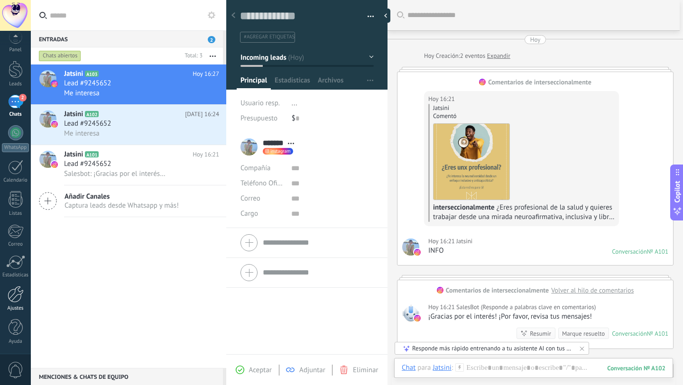
click at [21, 302] on div at bounding box center [16, 294] width 16 height 17
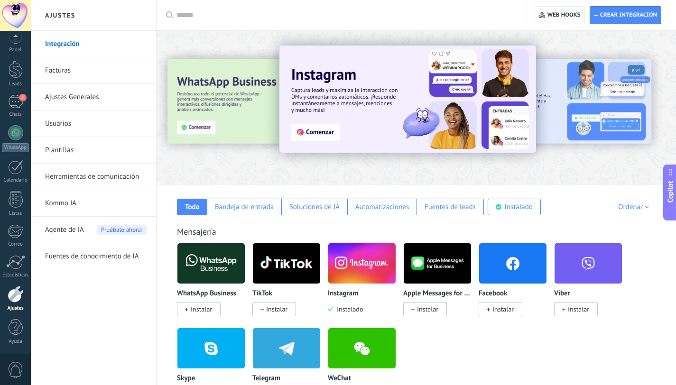
click at [70, 153] on link "Plantillas" at bounding box center [95, 150] width 101 height 27
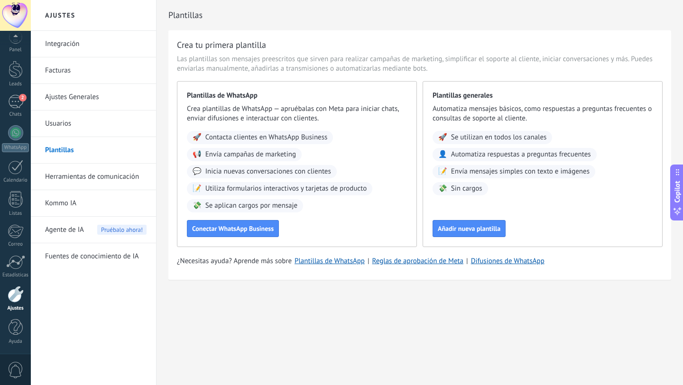
click at [88, 48] on link "Integración" at bounding box center [95, 44] width 101 height 27
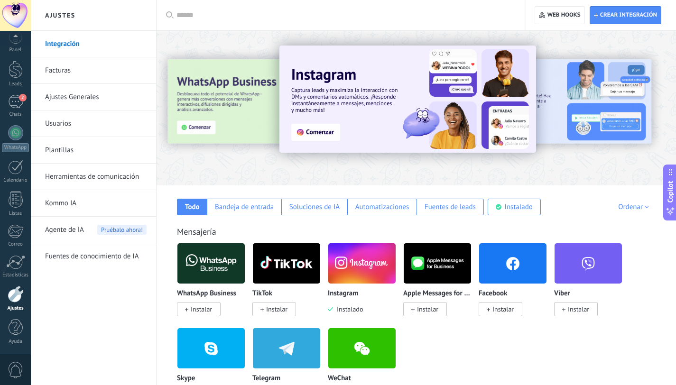
click at [84, 68] on link "Facturas" at bounding box center [95, 70] width 101 height 27
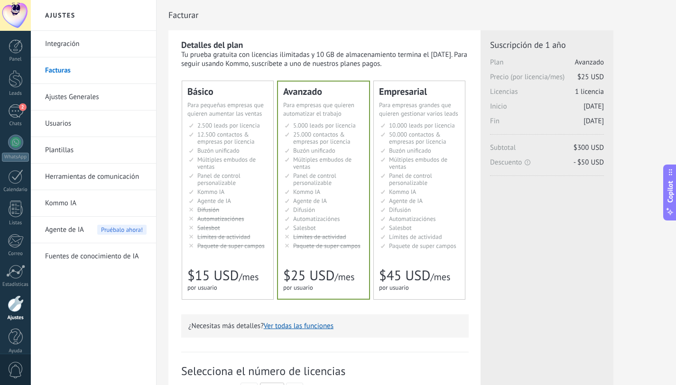
click at [82, 100] on link "Ajustes Generales" at bounding box center [95, 97] width 101 height 27
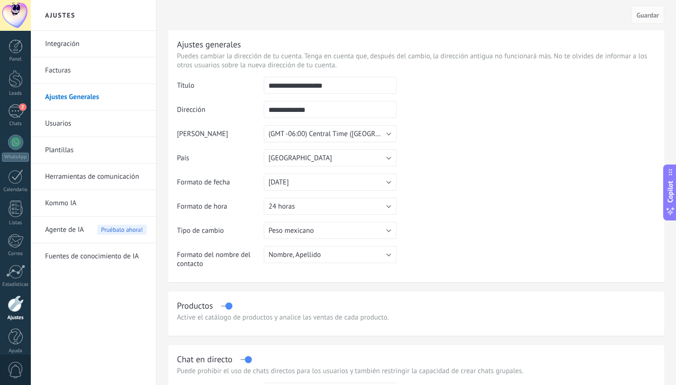
click at [310, 106] on input "**********" at bounding box center [330, 109] width 133 height 17
type input "*"
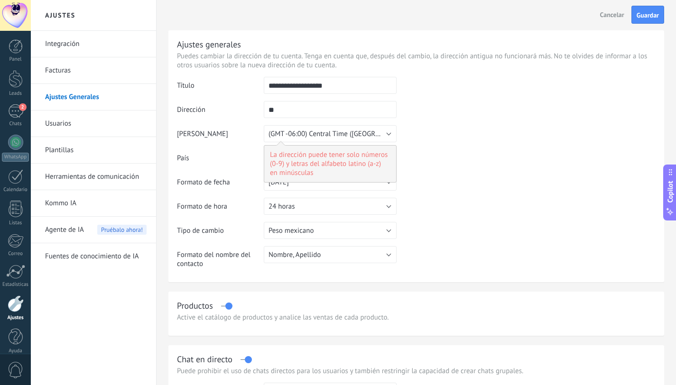
type input "*"
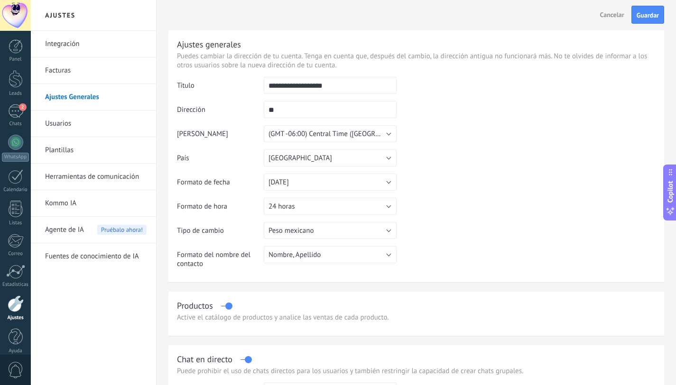
type input "*"
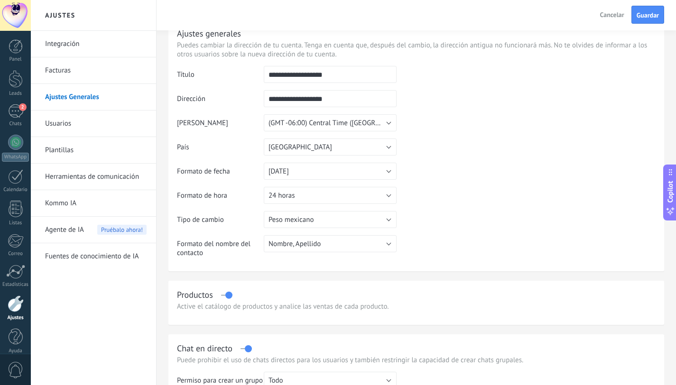
scroll to position [100, 0]
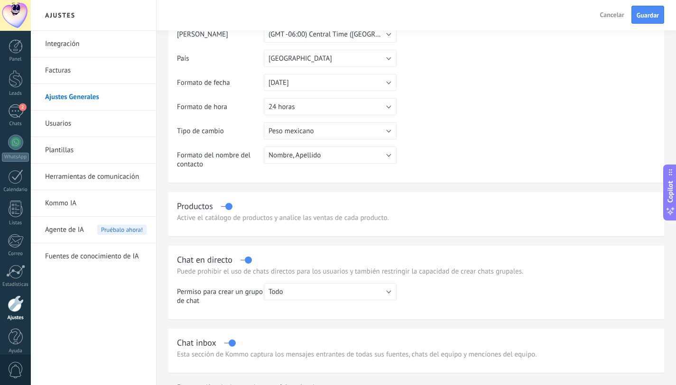
type input "**********"
click at [365, 157] on button "Nombre, Apellido" at bounding box center [330, 155] width 133 height 17
click at [524, 148] on table "**********" at bounding box center [416, 76] width 478 height 199
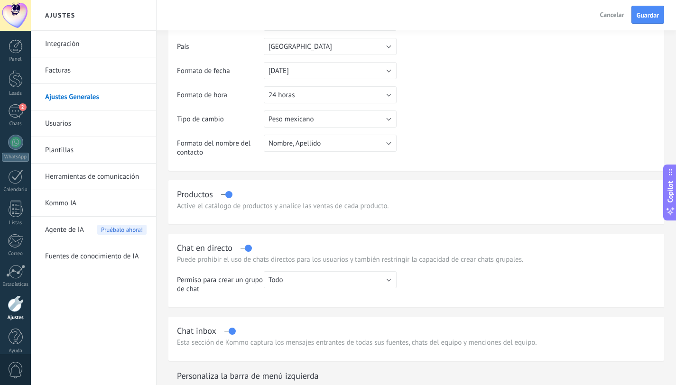
scroll to position [119, 0]
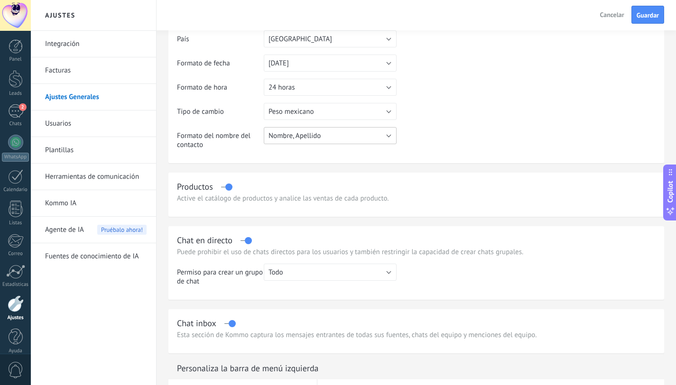
click at [339, 131] on button "Nombre, Apellido" at bounding box center [330, 135] width 133 height 17
click at [530, 130] on table "**********" at bounding box center [416, 57] width 478 height 199
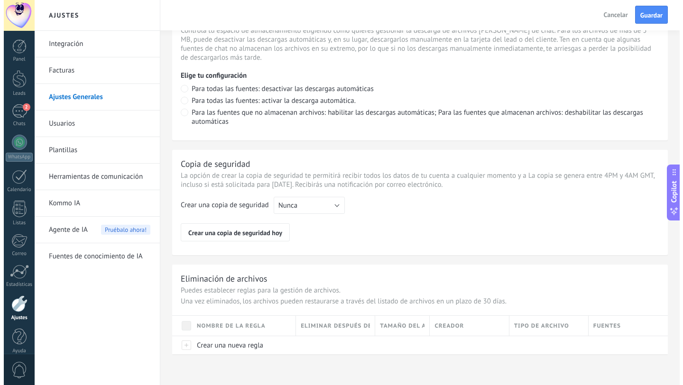
scroll to position [684, 0]
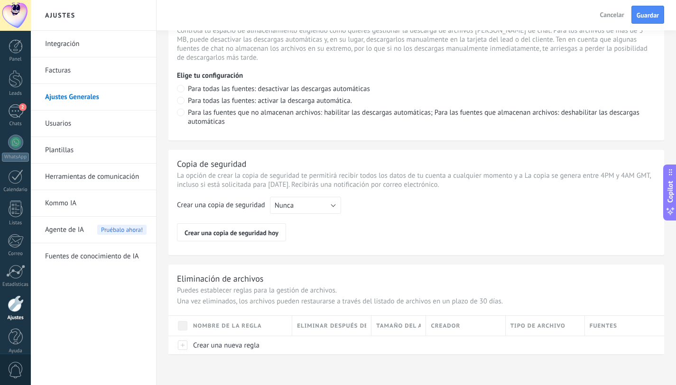
click at [84, 183] on link "Herramientas de comunicación" at bounding box center [95, 177] width 101 height 27
